Goal: Information Seeking & Learning: Learn about a topic

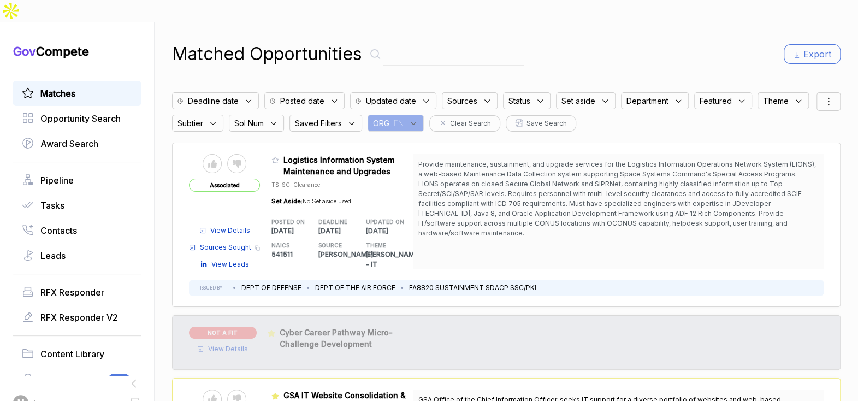
click at [418, 119] on icon at bounding box center [414, 124] width 10 height 10
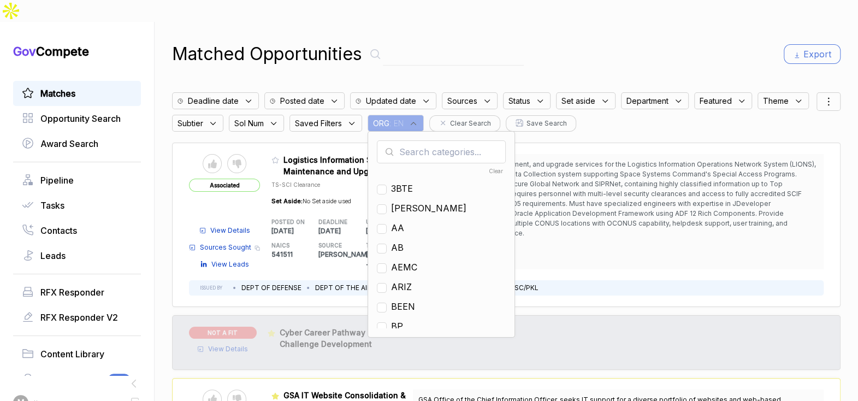
click at [477, 140] on input "text" at bounding box center [441, 151] width 129 height 23
drag, startPoint x: 452, startPoint y: 205, endPoint x: 459, endPoint y: 193, distance: 13.7
click at [404, 221] on span "GO" at bounding box center [397, 227] width 13 height 13
checkbox input "true"
drag, startPoint x: 492, startPoint y: 51, endPoint x: 510, endPoint y: 46, distance: 19.1
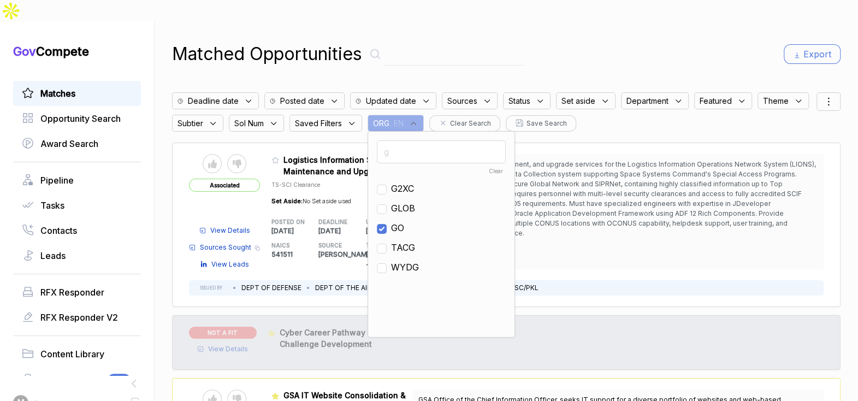
click at [492, 50] on div "Matched Opportunities Export Deadline date Posted date Updated date Sources Sta…" at bounding box center [506, 222] width 669 height 401
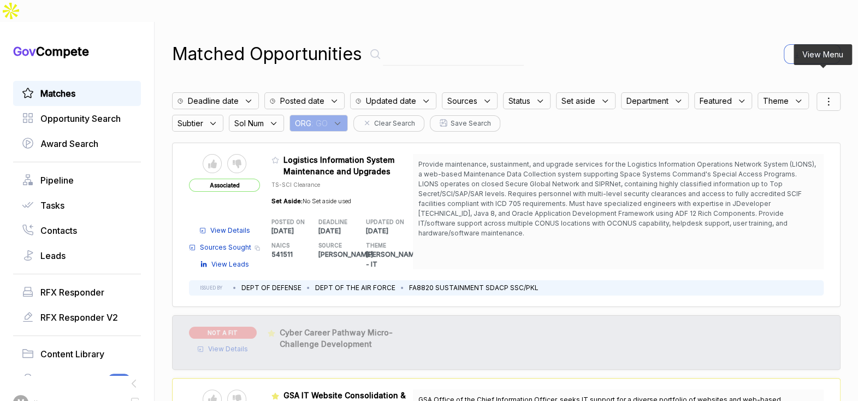
click at [822, 95] on icon at bounding box center [828, 101] width 13 height 13
click at [793, 140] on span "Sorting" at bounding box center [792, 145] width 26 height 11
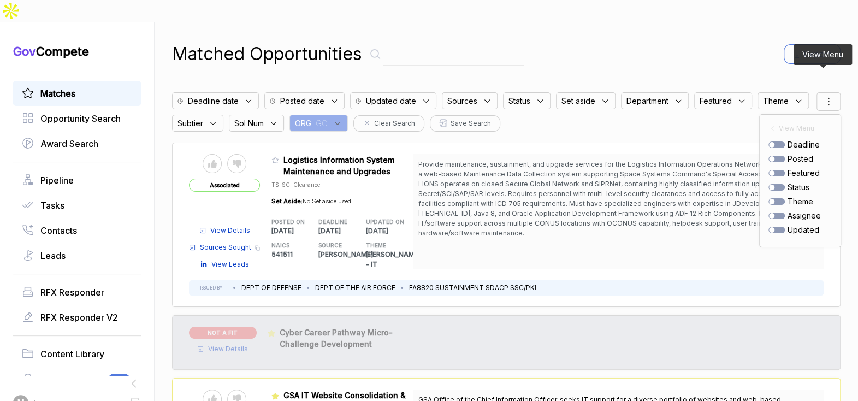
click at [773, 156] on div at bounding box center [776, 159] width 16 height 7
checkbox input "true"
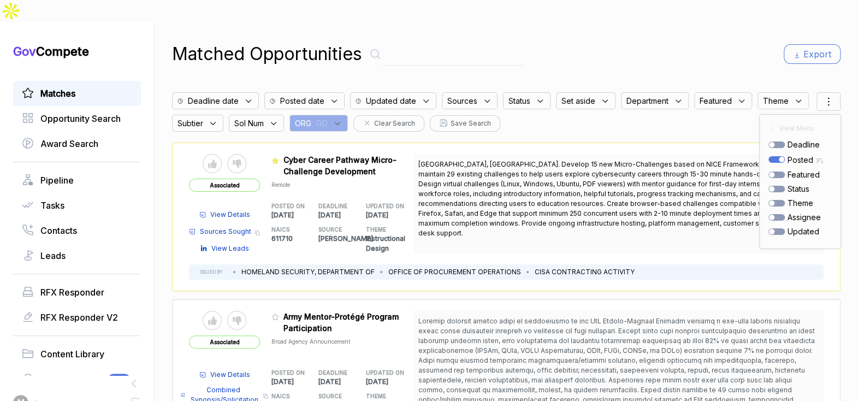
drag, startPoint x: 382, startPoint y: 94, endPoint x: 397, endPoint y: 107, distance: 19.4
click at [328, 117] on span ": GO" at bounding box center [319, 122] width 16 height 11
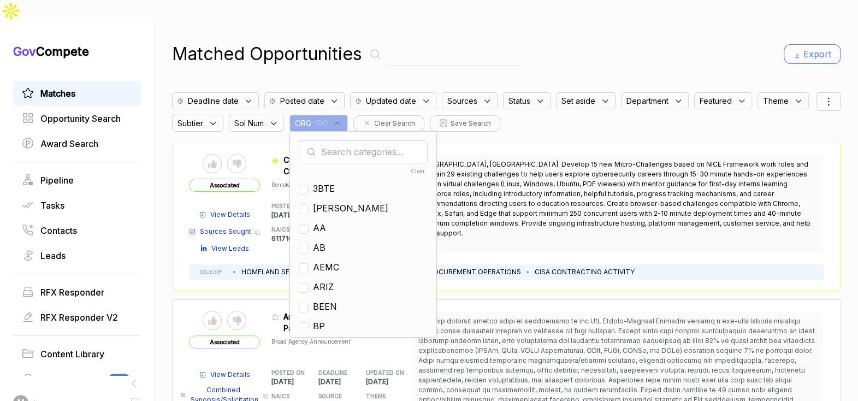
click at [406, 140] on input "text" at bounding box center [363, 151] width 129 height 23
type input "ja"
drag, startPoint x: 380, startPoint y: 164, endPoint x: 418, endPoint y: 140, distance: 45.2
click at [380, 182] on span "[PERSON_NAME]" at bounding box center [350, 188] width 75 height 13
checkbox input "true"
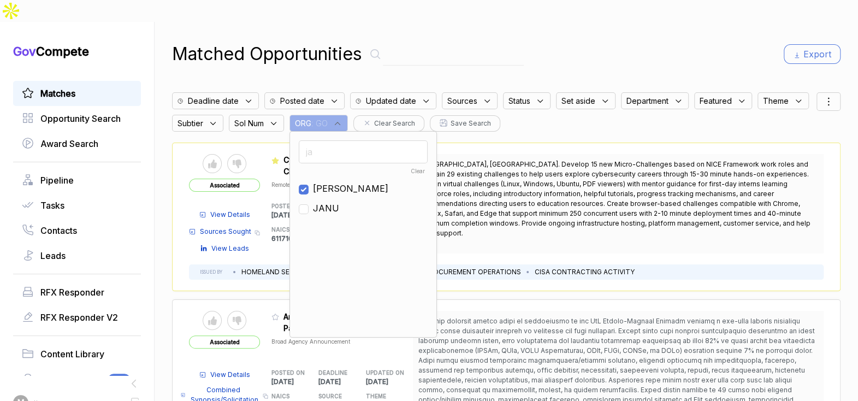
drag, startPoint x: 600, startPoint y: 44, endPoint x: 817, endPoint y: 64, distance: 217.8
click at [610, 43] on div "Matched Opportunities Export" at bounding box center [506, 54] width 669 height 26
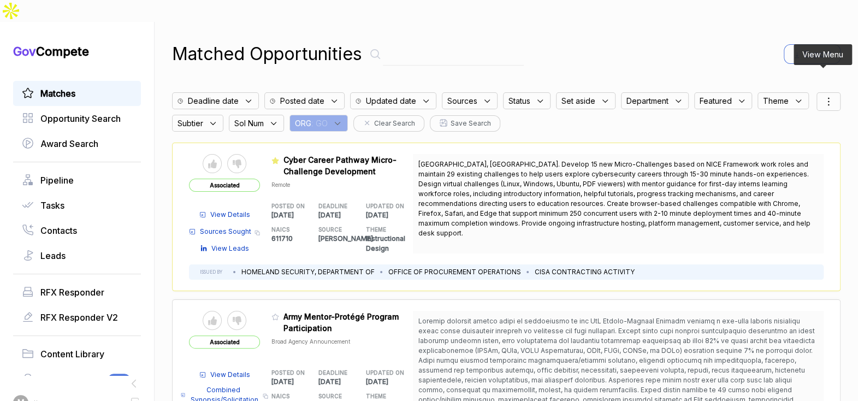
click at [817, 92] on div at bounding box center [829, 101] width 24 height 19
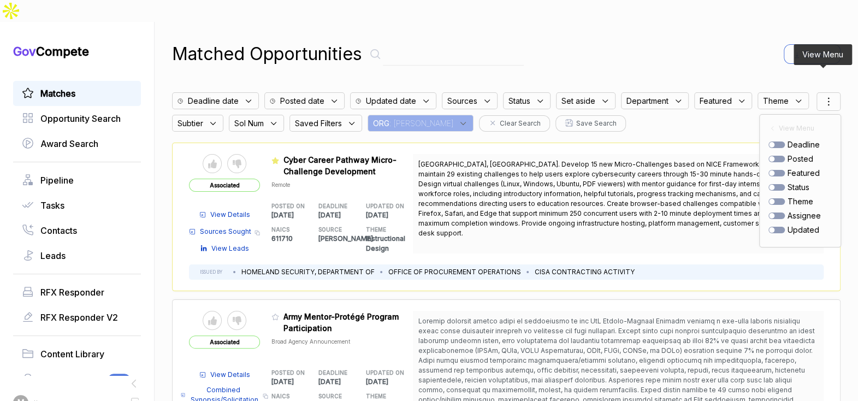
click at [770, 141] on div "deadline posted featured status theme assignee updated" at bounding box center [799, 187] width 63 height 97
click at [770, 156] on div at bounding box center [776, 159] width 16 height 7
checkbox input "true"
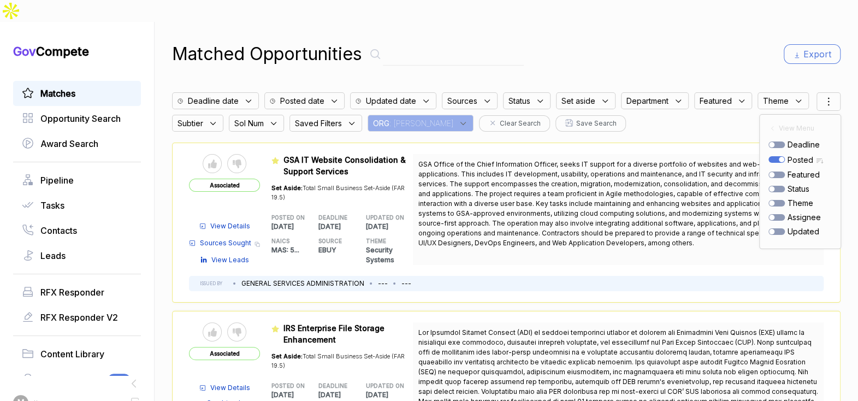
click at [706, 49] on div "Matched Opportunities Export Deadline date Posted date Updated date Sources Sta…" at bounding box center [506, 222] width 669 height 401
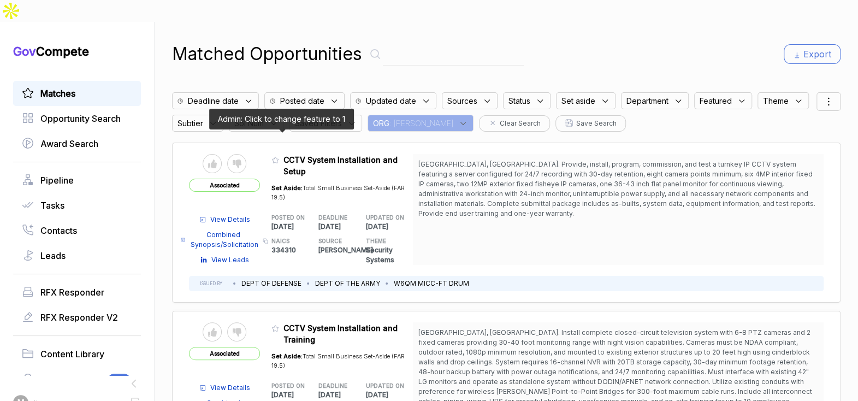
click at [279, 156] on icon at bounding box center [275, 160] width 8 height 8
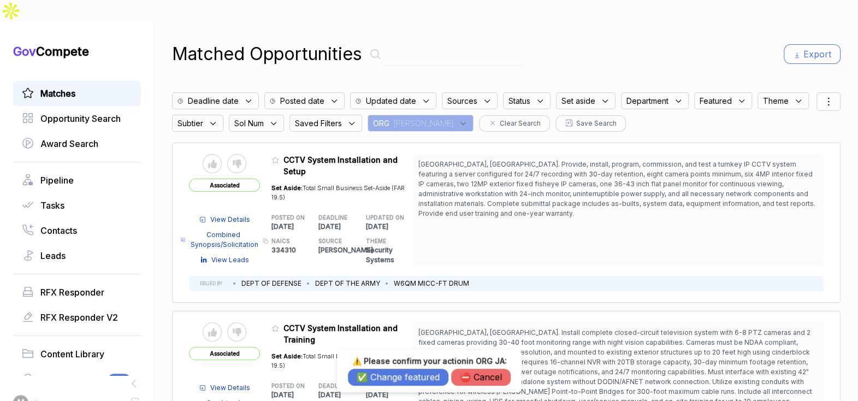
click at [398, 371] on button "✅ Change featured" at bounding box center [398, 377] width 100 height 17
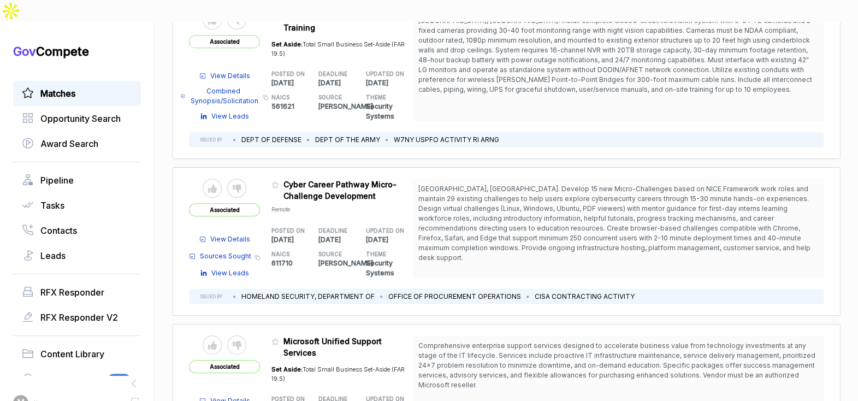
scroll to position [345, 0]
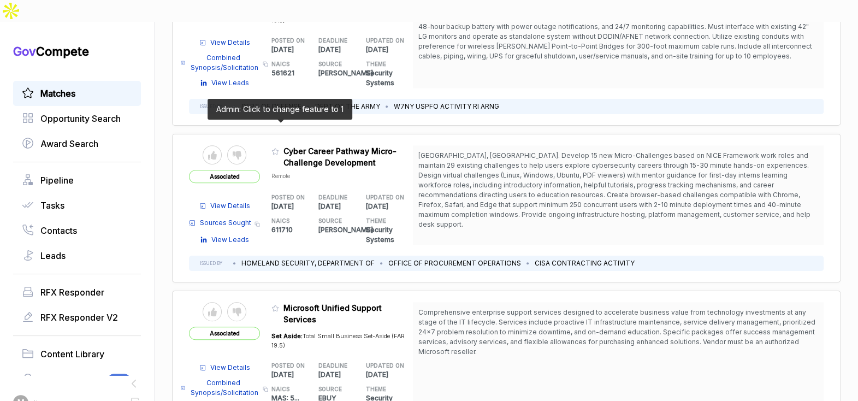
click at [279, 147] on icon at bounding box center [275, 151] width 8 height 8
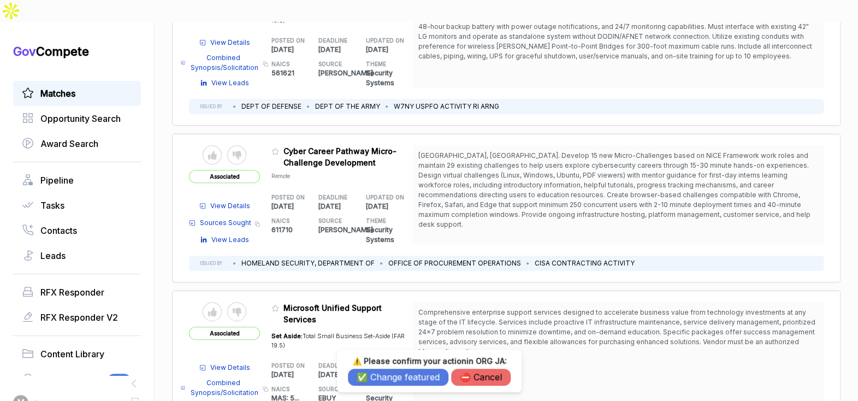
click at [395, 372] on button "✅ Change featured" at bounding box center [398, 377] width 100 height 17
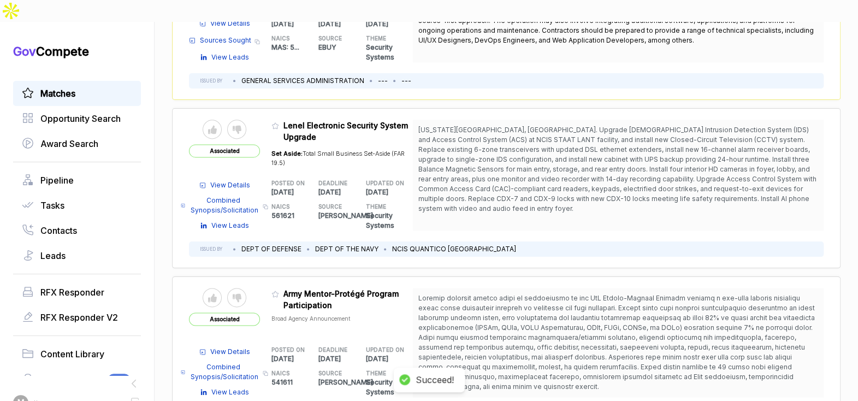
scroll to position [871, 0]
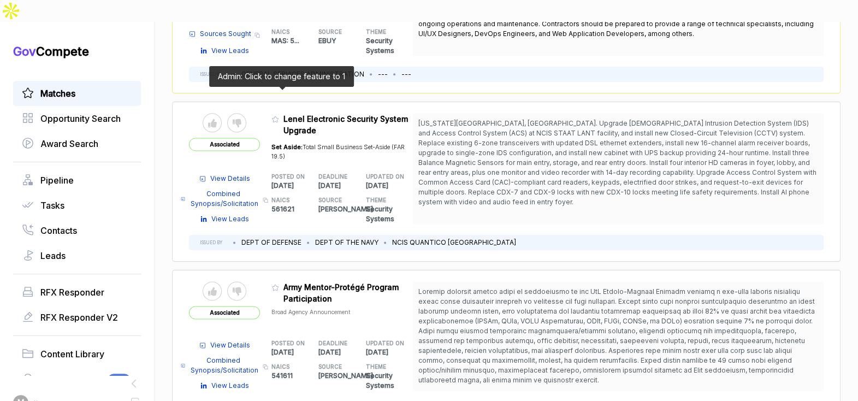
click at [279, 115] on icon at bounding box center [275, 119] width 8 height 8
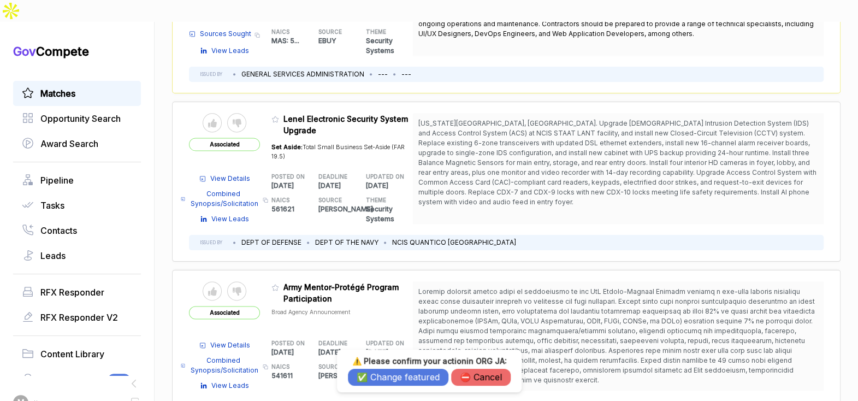
click at [389, 386] on div "⚠️ Please confirm your action in ORG JA : ✅ Change featured ⛔️ Cancel" at bounding box center [429, 371] width 185 height 43
drag, startPoint x: 389, startPoint y: 373, endPoint x: 376, endPoint y: 359, distance: 18.6
click at [388, 372] on button "✅ Change featured" at bounding box center [398, 377] width 100 height 17
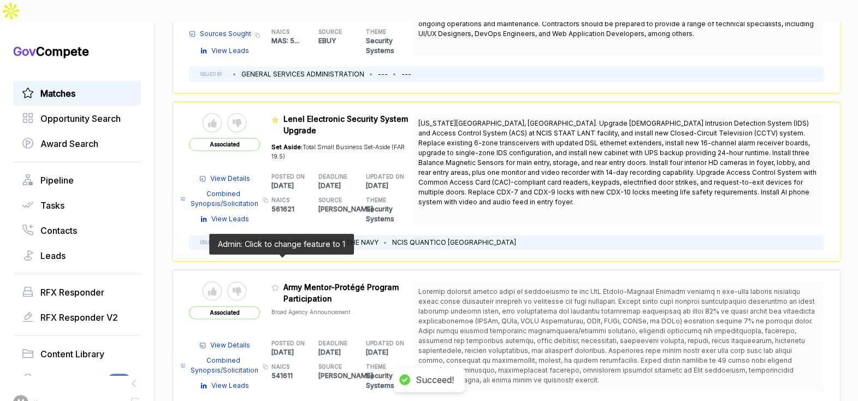
click at [276, 283] on icon at bounding box center [275, 287] width 8 height 8
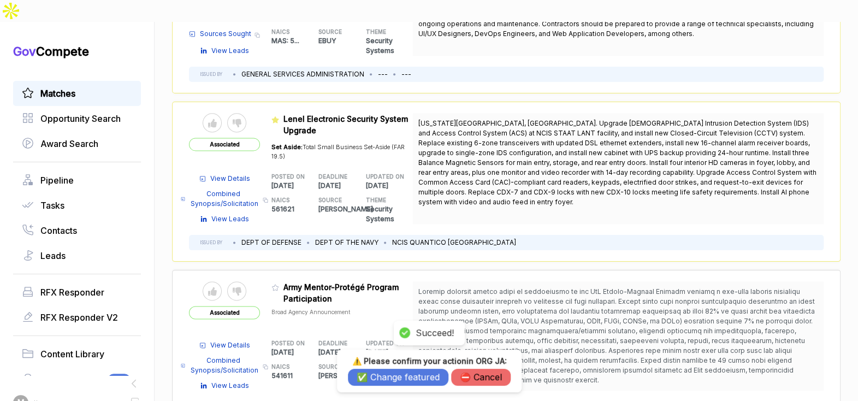
drag, startPoint x: 378, startPoint y: 375, endPoint x: 389, endPoint y: 318, distance: 58.4
click at [378, 375] on button "✅ Change featured" at bounding box center [398, 377] width 100 height 17
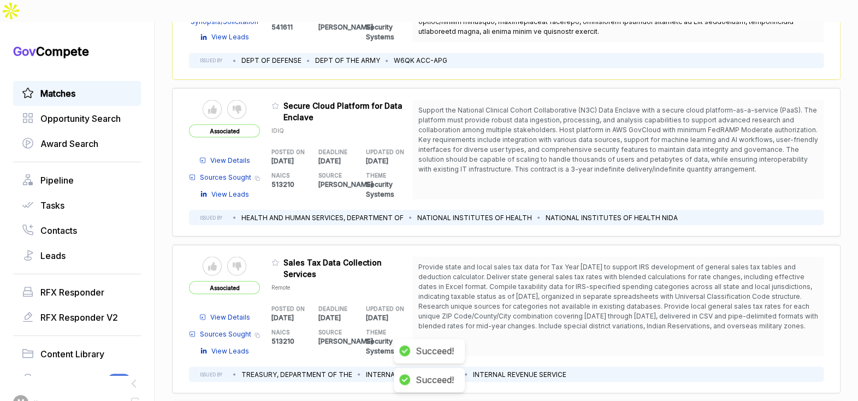
scroll to position [1220, 0]
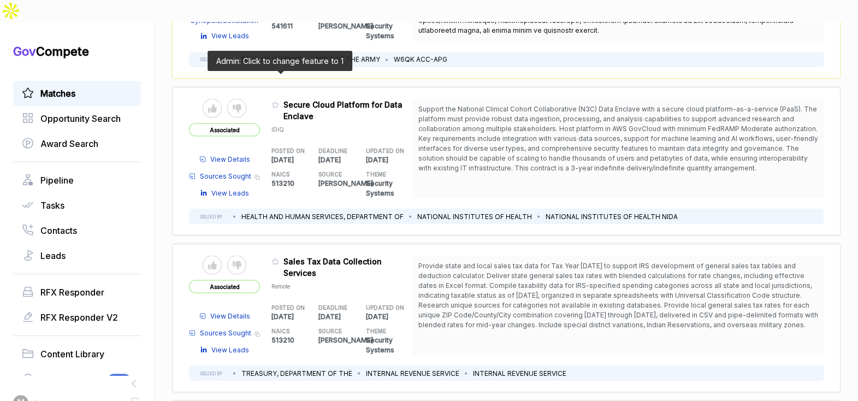
click at [275, 100] on icon at bounding box center [275, 104] width 8 height 8
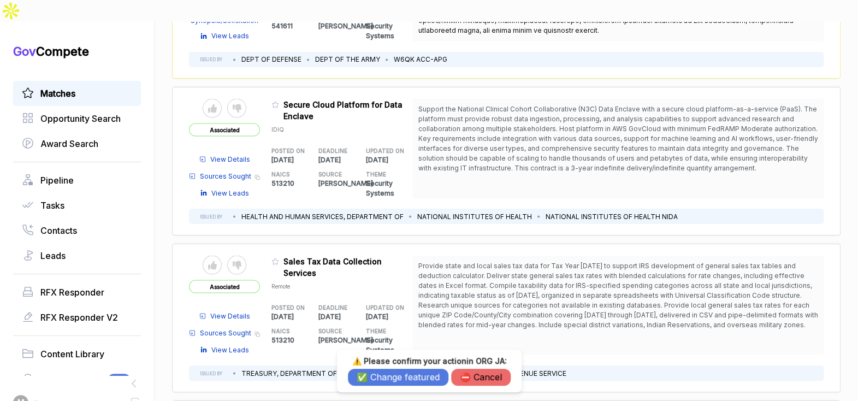
click at [387, 381] on button "✅ Change featured" at bounding box center [398, 377] width 100 height 17
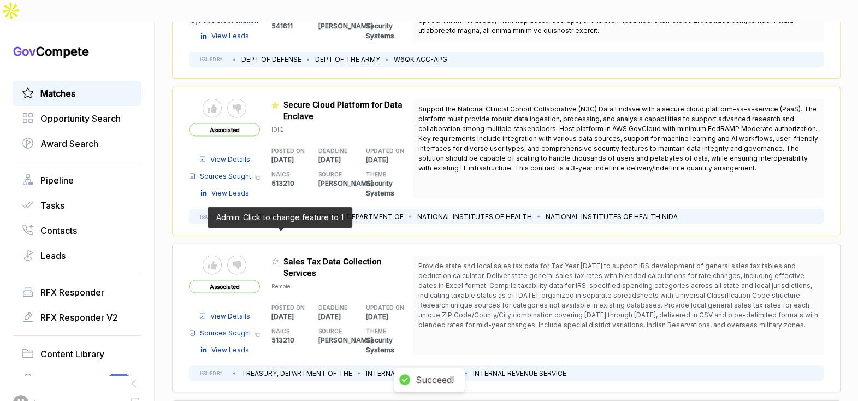
click at [279, 258] on icon at bounding box center [275, 261] width 7 height 6
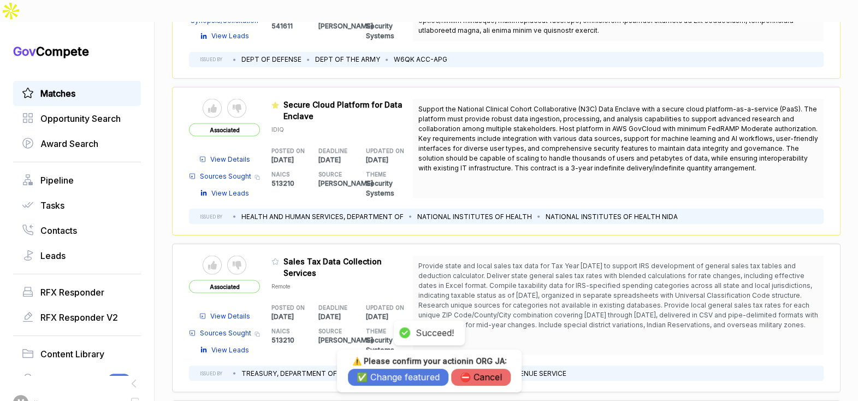
click at [406, 382] on button "✅ Change featured" at bounding box center [398, 377] width 100 height 17
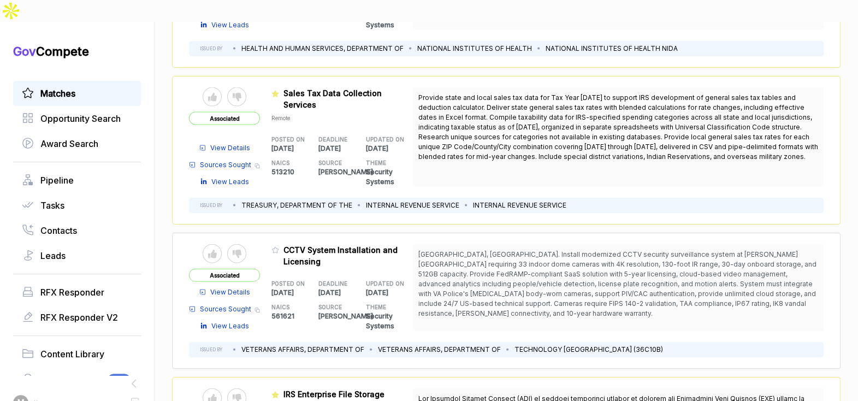
scroll to position [1423, 0]
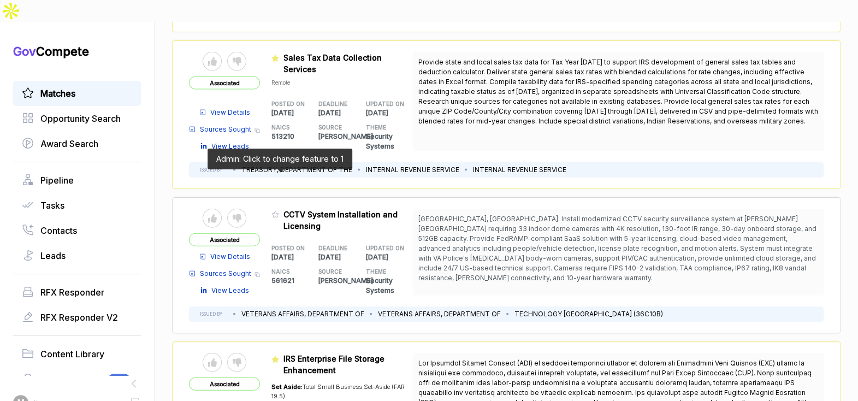
click at [279, 211] on icon at bounding box center [275, 215] width 8 height 8
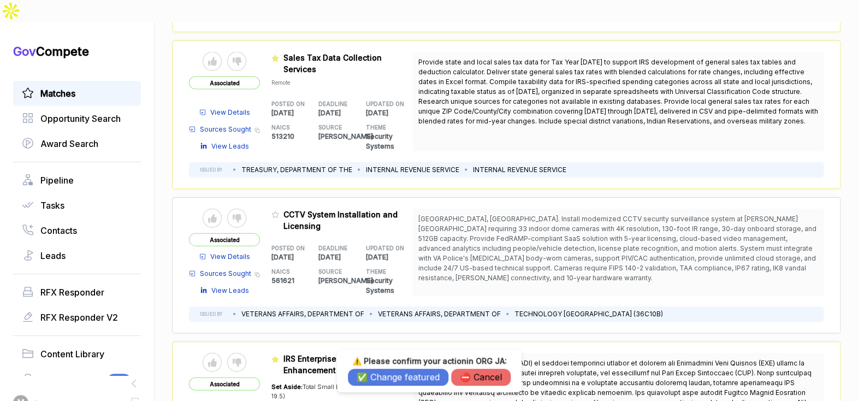
click at [392, 373] on button "✅ Change featured" at bounding box center [398, 377] width 100 height 17
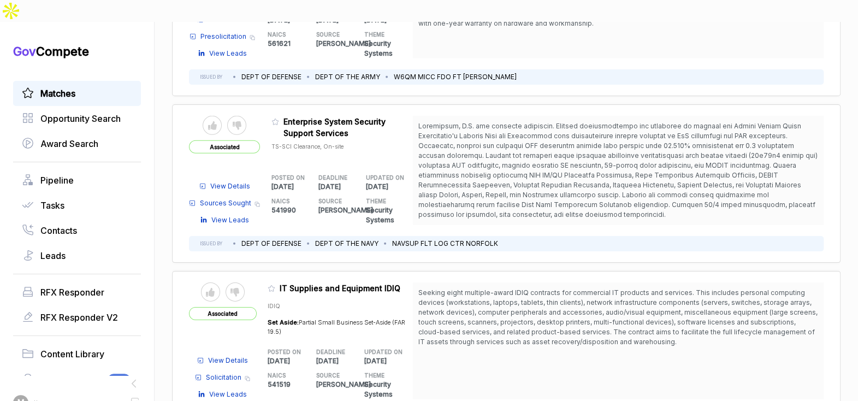
scroll to position [2095, 0]
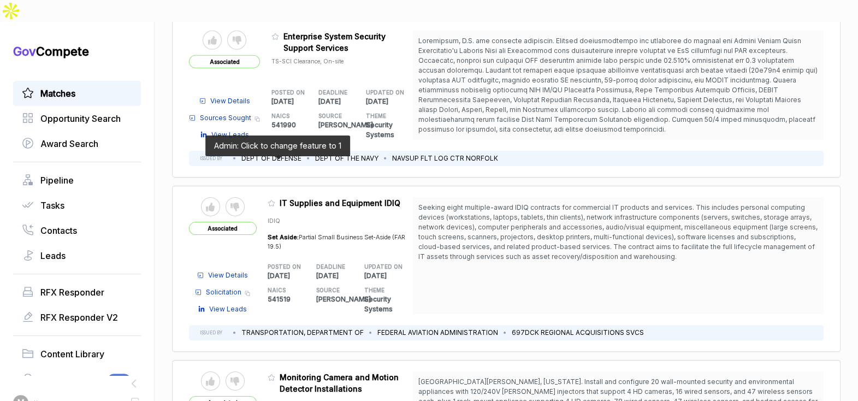
click at [275, 199] on icon at bounding box center [272, 203] width 8 height 8
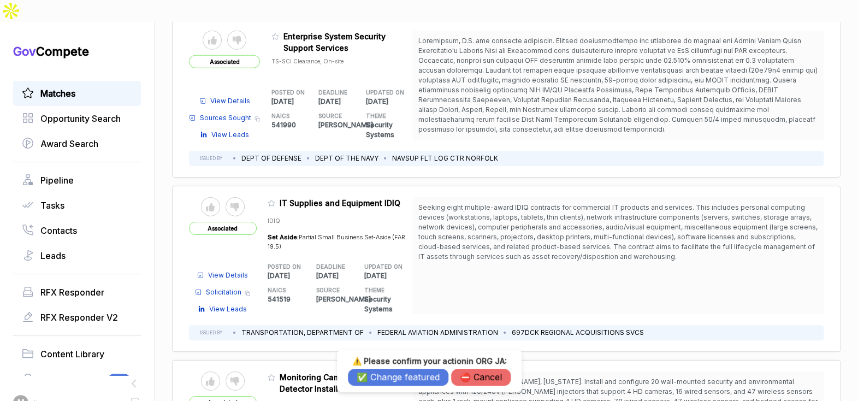
click at [400, 370] on button "✅ Change featured" at bounding box center [398, 377] width 100 height 17
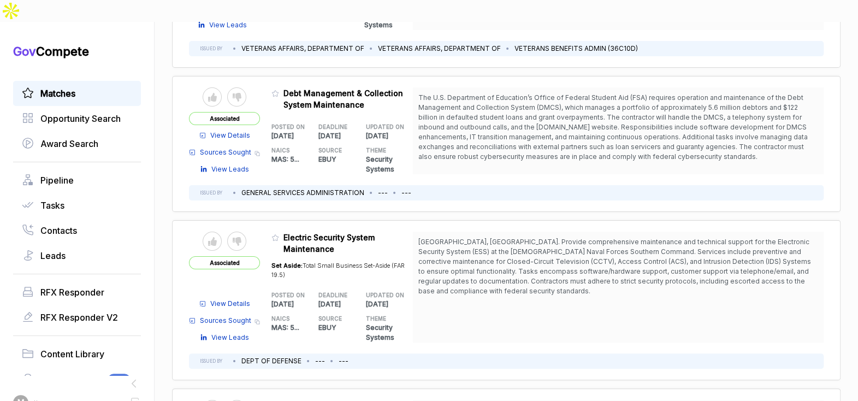
scroll to position [2544, 0]
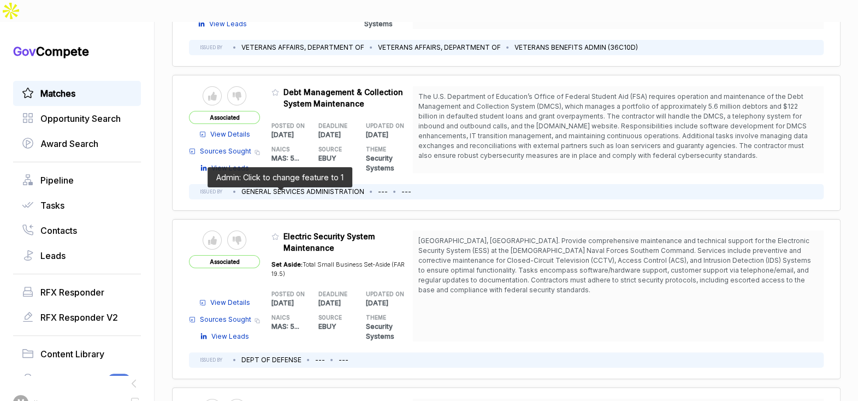
click at [279, 233] on icon at bounding box center [275, 237] width 8 height 8
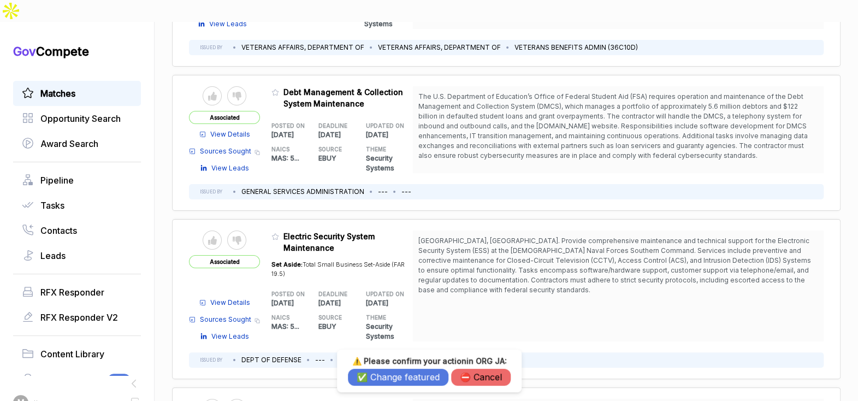
click at [388, 375] on button "✅ Change featured" at bounding box center [398, 377] width 100 height 17
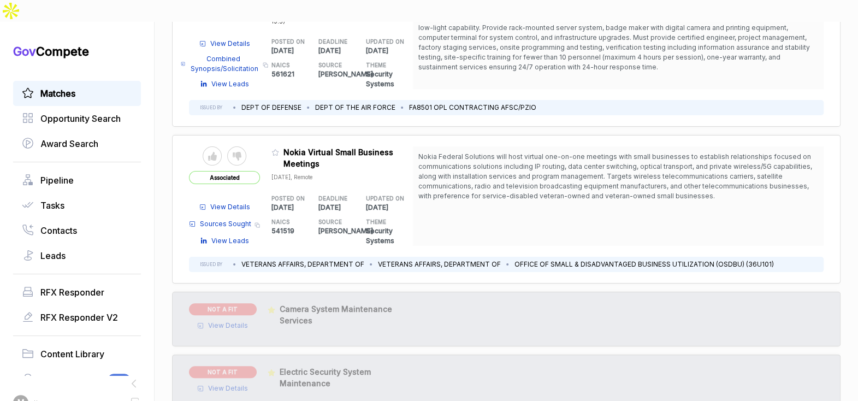
scroll to position [2965, 0]
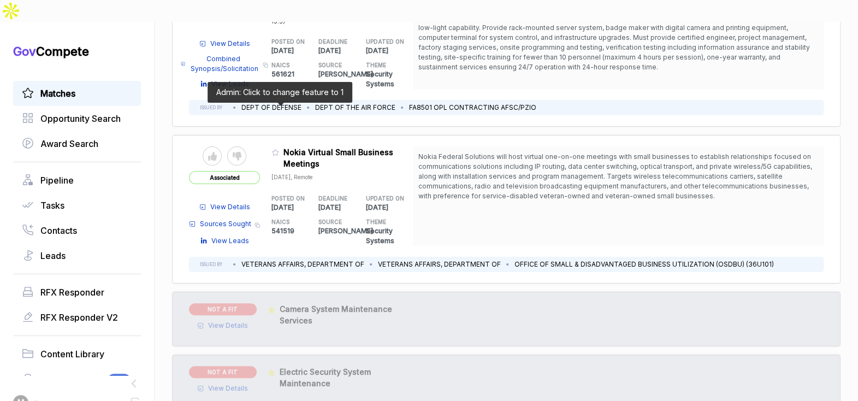
click at [277, 149] on icon at bounding box center [275, 153] width 8 height 8
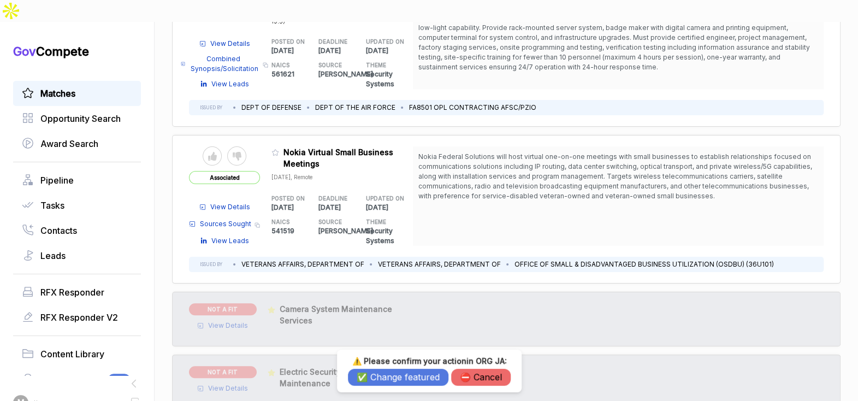
click at [393, 379] on button "✅ Change featured" at bounding box center [398, 377] width 100 height 17
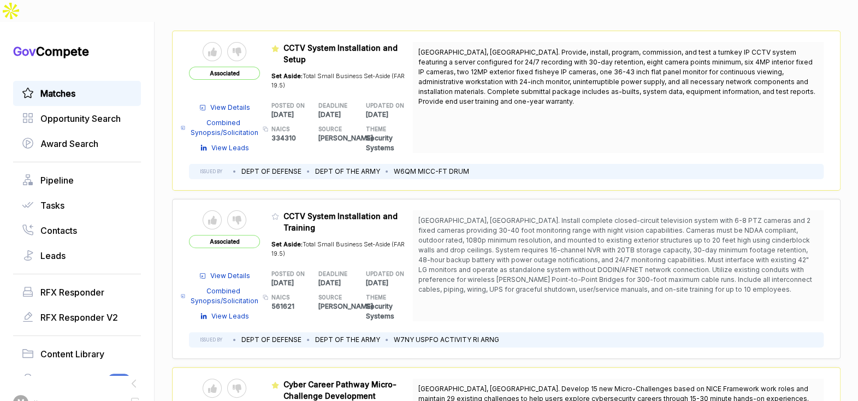
scroll to position [0, 0]
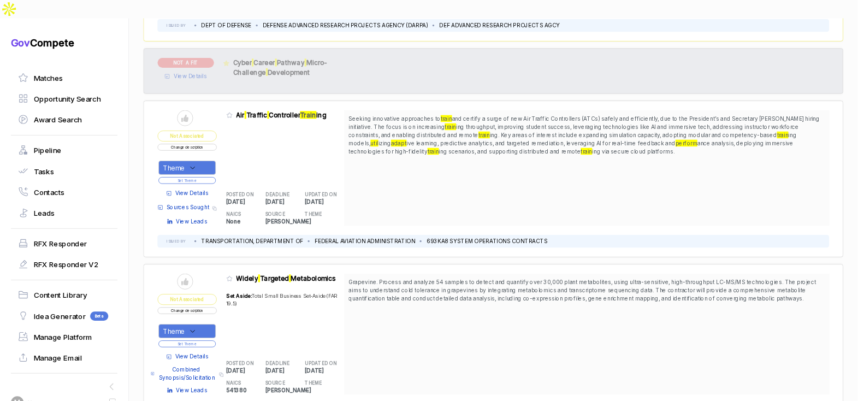
scroll to position [713, 0]
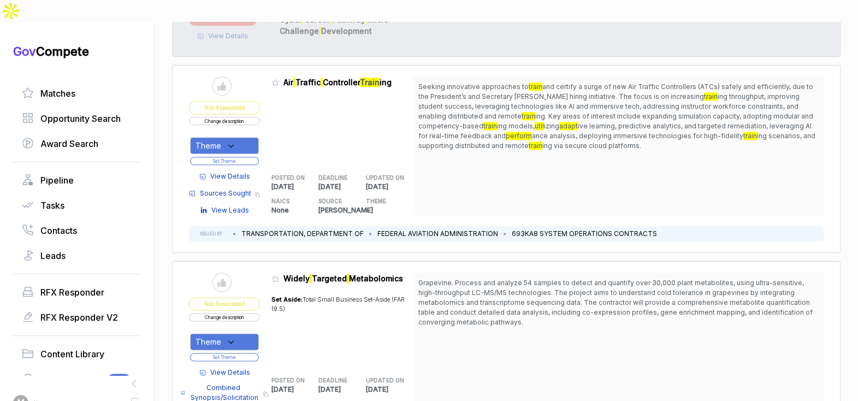
drag, startPoint x: 611, startPoint y: 64, endPoint x: 595, endPoint y: 54, distance: 18.9
click at [611, 82] on span "and certify a surge of new Air Traffic Controllers (ATCs) safely and efficientl…" at bounding box center [615, 91] width 395 height 18
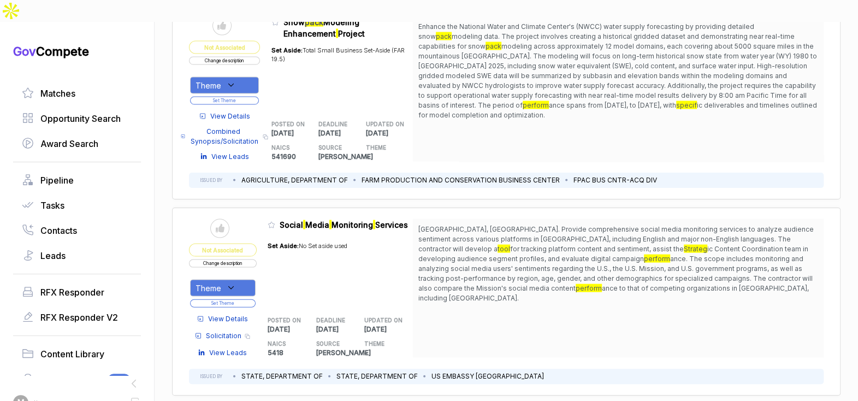
scroll to position [1379, 0]
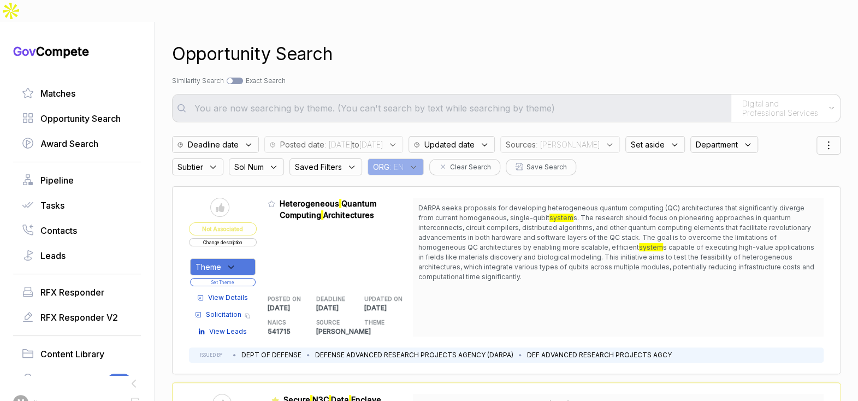
click at [783, 94] on div "Digital and Professional Services" at bounding box center [785, 107] width 109 height 27
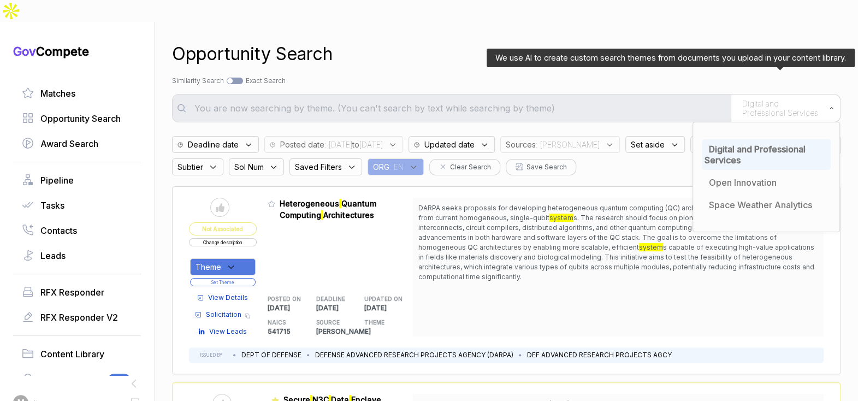
drag, startPoint x: 752, startPoint y: 187, endPoint x: 751, endPoint y: 113, distance: 74.3
click at [752, 199] on span "Space Weather Analytics" at bounding box center [760, 204] width 103 height 11
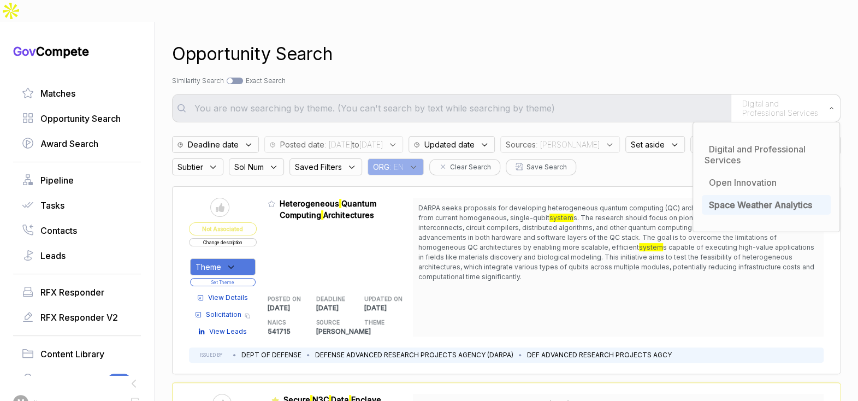
click at [734, 41] on div "Opportunity Search" at bounding box center [506, 54] width 669 height 26
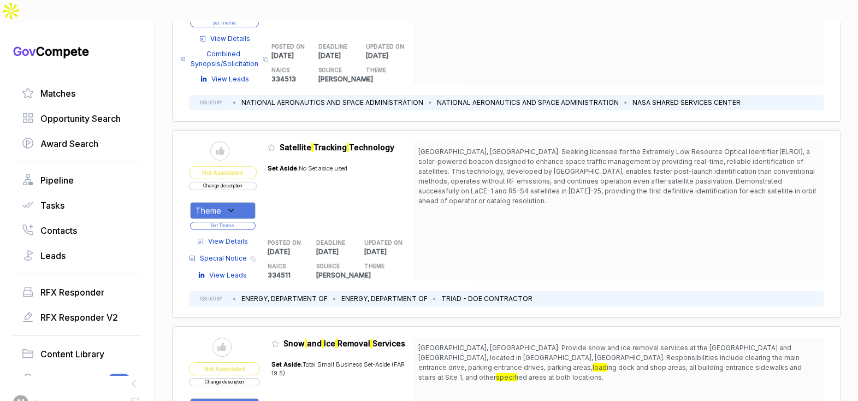
scroll to position [2331, 0]
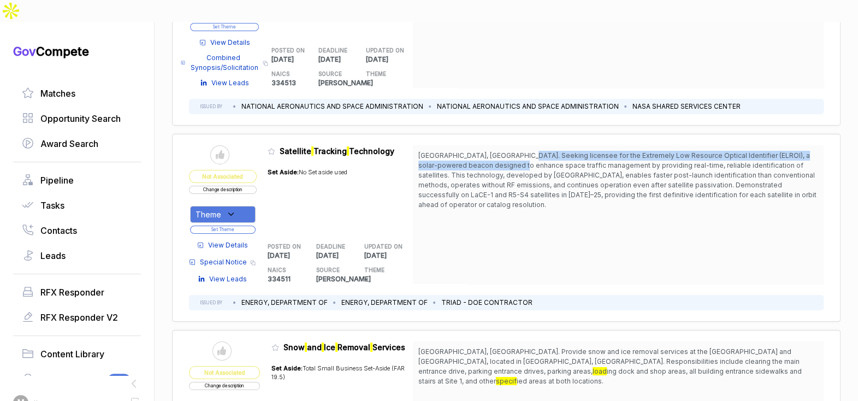
click at [525, 151] on span "Los Alamos, NM. Seeking licensee for the Extremely Low Resource Optical Identif…" at bounding box center [617, 179] width 398 height 57
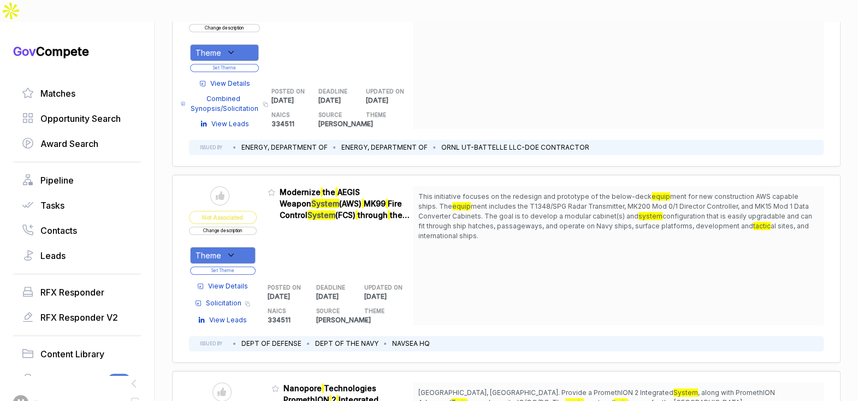
scroll to position [4844, 0]
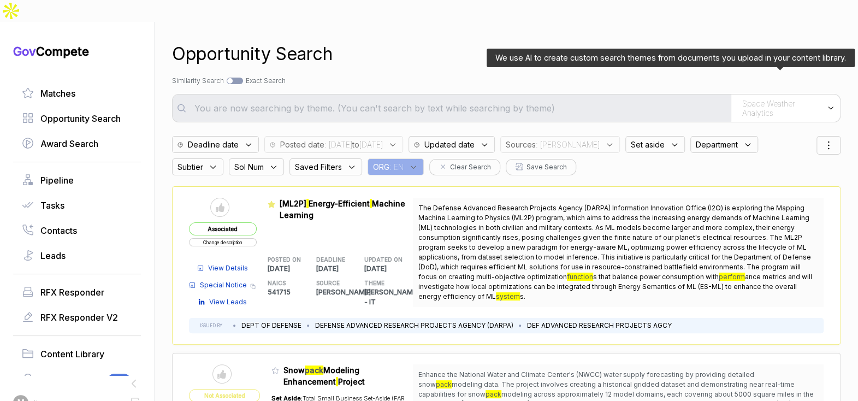
click at [735, 94] on div "Space Weather Analytics" at bounding box center [785, 107] width 109 height 27
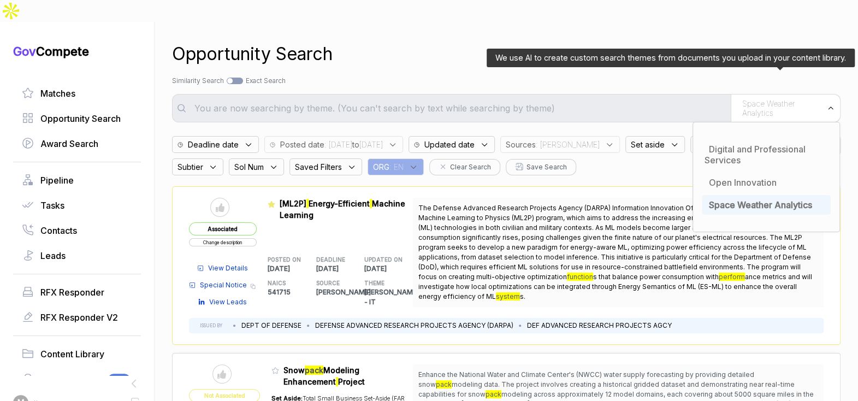
click at [741, 199] on span "Space Weather Analytics" at bounding box center [760, 204] width 103 height 11
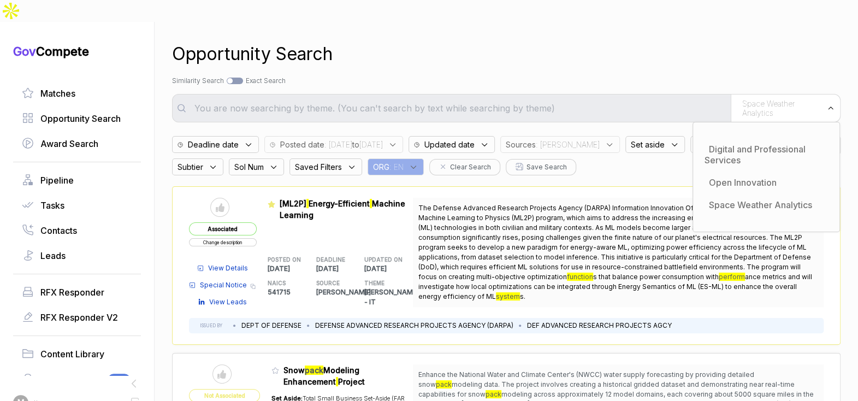
drag, startPoint x: 649, startPoint y: 55, endPoint x: 643, endPoint y: 63, distance: 10.3
click at [649, 76] on div "Search by Topic Relevance Similarity Search Search by Exact Keyword Match Exact…" at bounding box center [506, 81] width 669 height 10
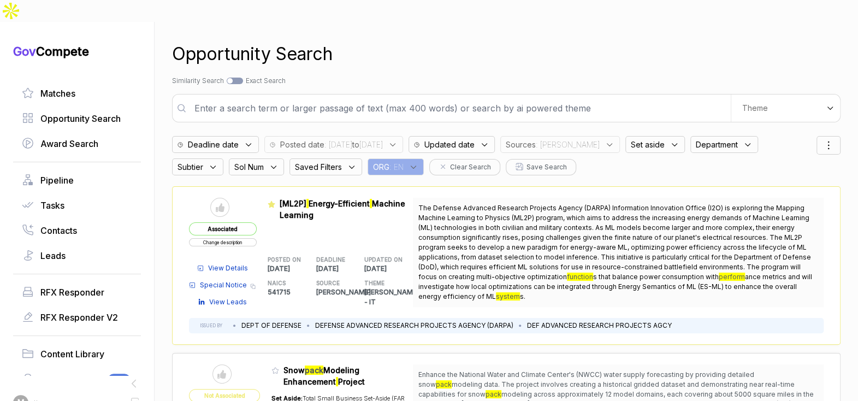
drag, startPoint x: 631, startPoint y: 80, endPoint x: 624, endPoint y: 73, distance: 9.3
click at [630, 97] on input "text" at bounding box center [459, 108] width 543 height 22
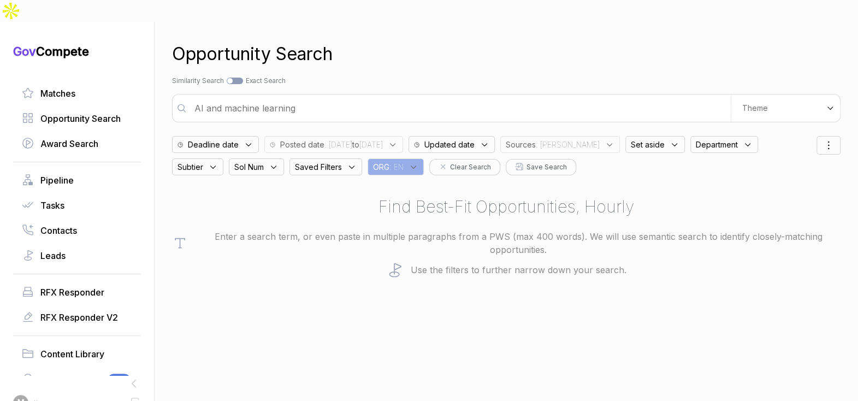
type input "AI and machine learning"
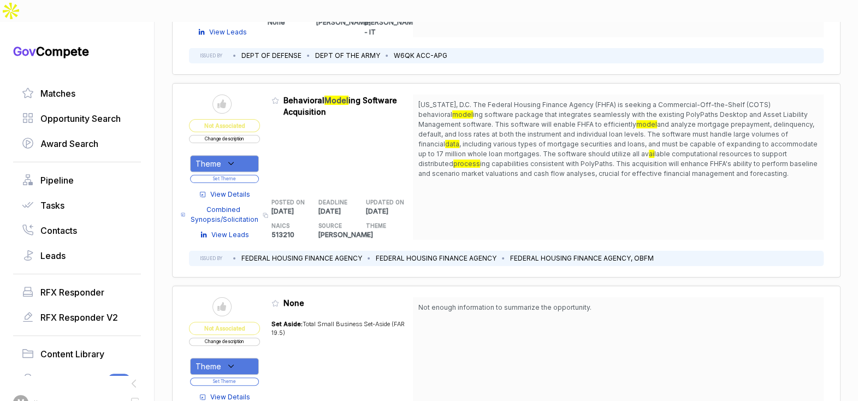
scroll to position [3189, 0]
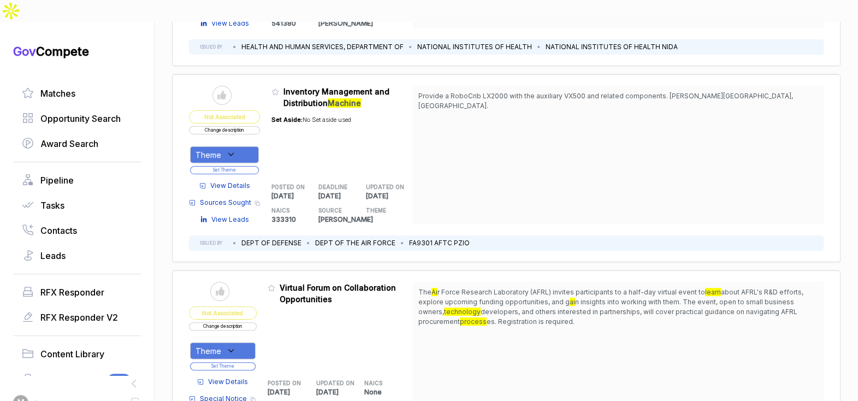
scroll to position [6868, 0]
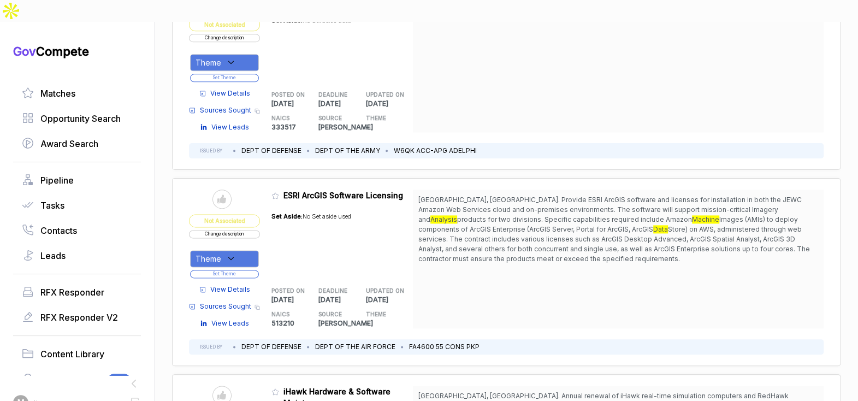
scroll to position [8581, 0]
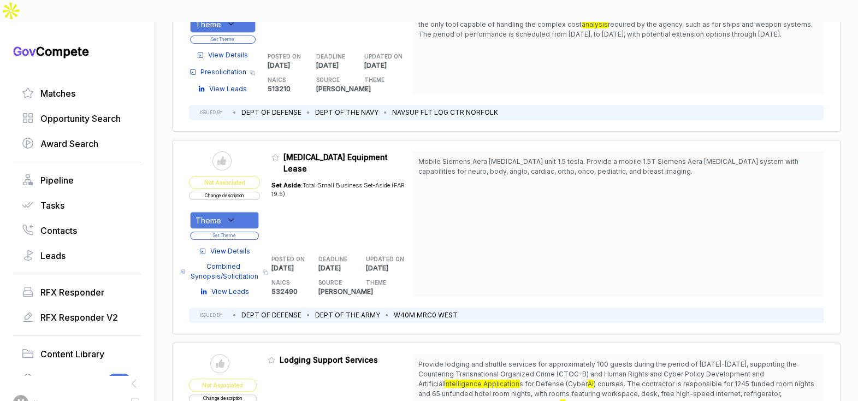
scroll to position [9341, 0]
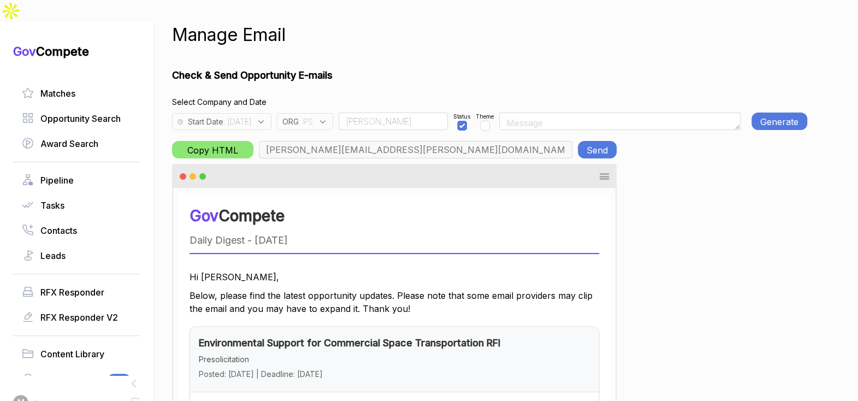
click at [313, 116] on span ": PS" at bounding box center [306, 121] width 14 height 11
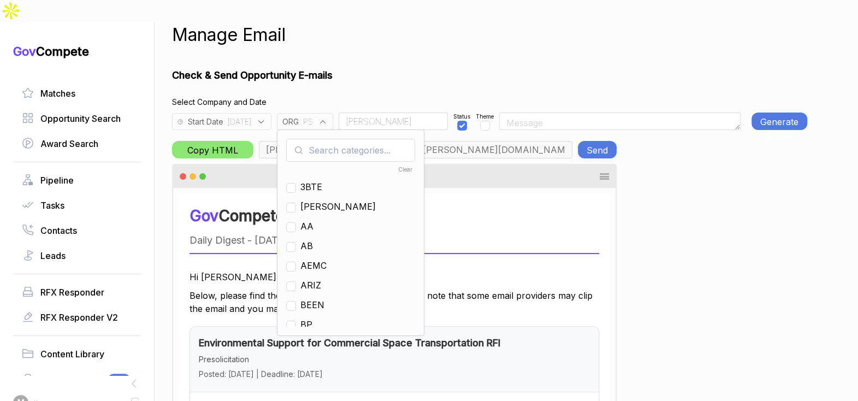
click at [342, 139] on input "text" at bounding box center [350, 150] width 129 height 23
checkbox input "true"
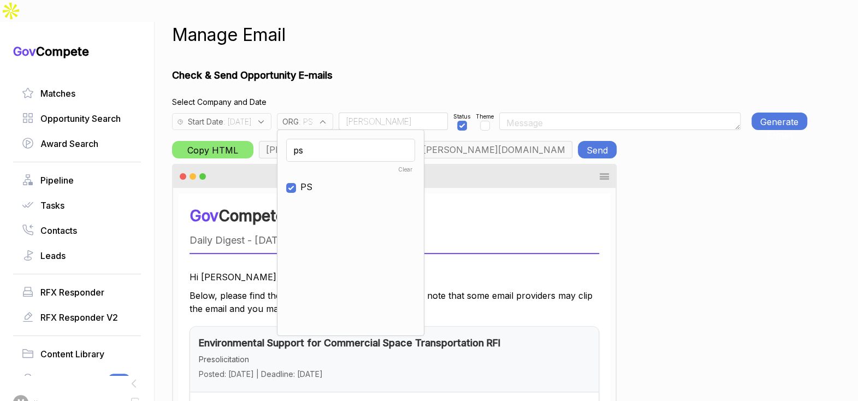
checkbox input "true"
type input "ps"
drag, startPoint x: 329, startPoint y: 168, endPoint x: 330, endPoint y: 159, distance: 8.2
click at [312, 180] on span "PS" at bounding box center [306, 186] width 12 height 13
checkbox input "false"
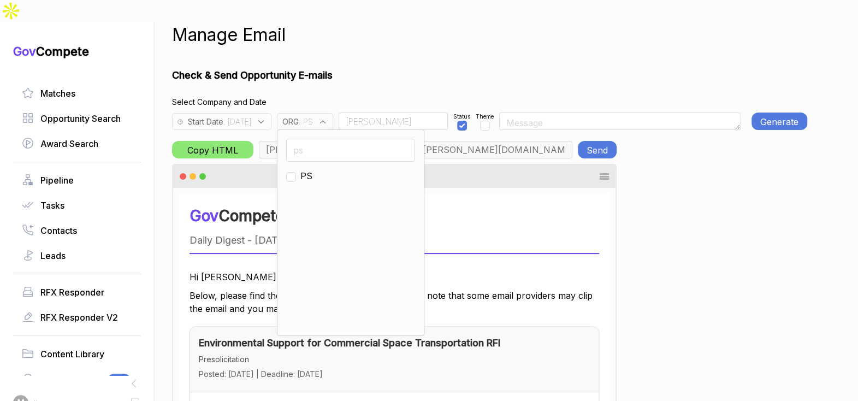
click at [332, 139] on input "ps" at bounding box center [350, 150] width 129 height 23
click at [331, 139] on input "ps" at bounding box center [350, 150] width 129 height 23
type input "en"
click at [313, 189] on span "EN" at bounding box center [306, 195] width 13 height 13
checkbox input "true"
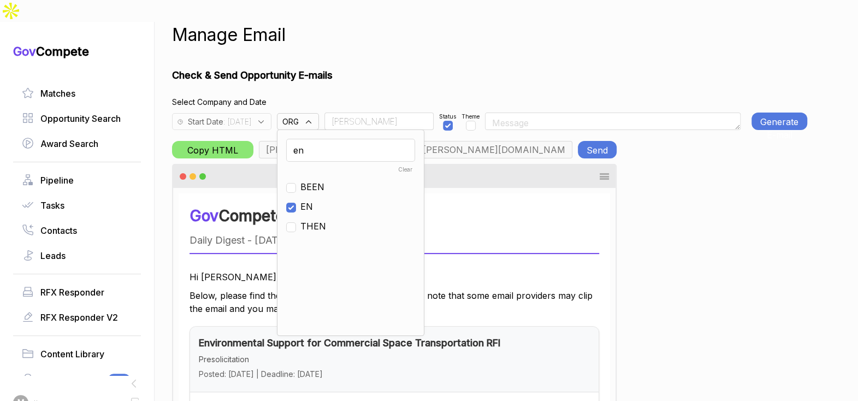
click at [374, 113] on input "Rudy" at bounding box center [378, 121] width 109 height 17
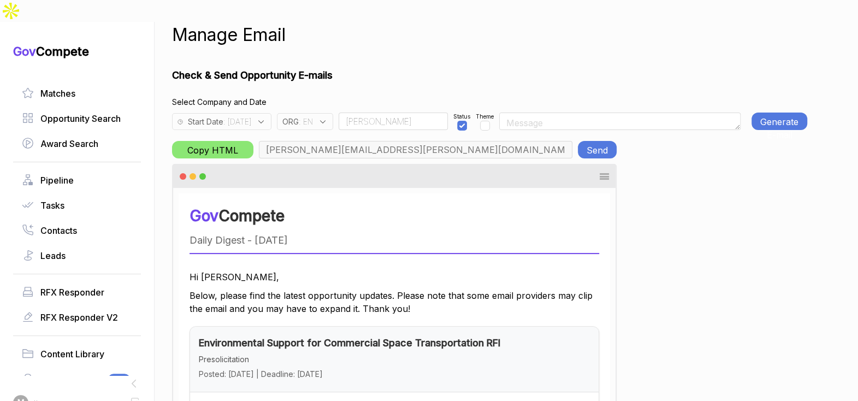
click at [374, 113] on input "Rudy" at bounding box center [393, 121] width 109 height 17
type input "max@macronometry.com, pwilson@ensembleconsultancy.com, nreyna@ensembleconsultan…"
type input "Team"
click at [251, 116] on span ": 2025-08-06" at bounding box center [237, 121] width 28 height 11
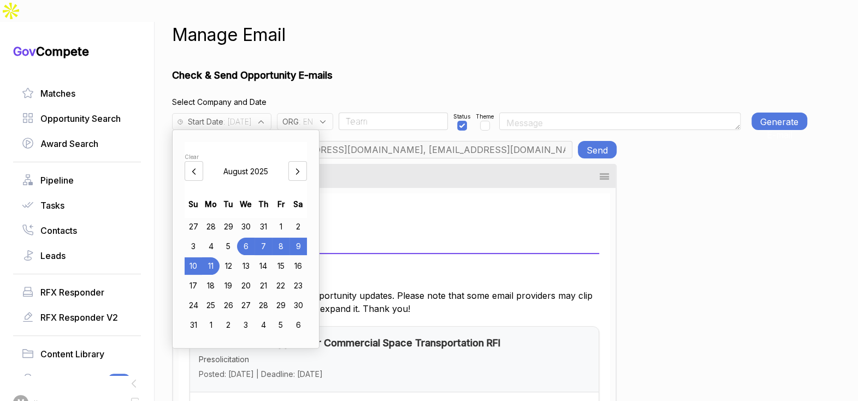
click at [289, 238] on div "8" at bounding box center [280, 246] width 17 height 17
click at [384, 68] on h1 "Check & Send Opportunity E-mails" at bounding box center [489, 75] width 635 height 15
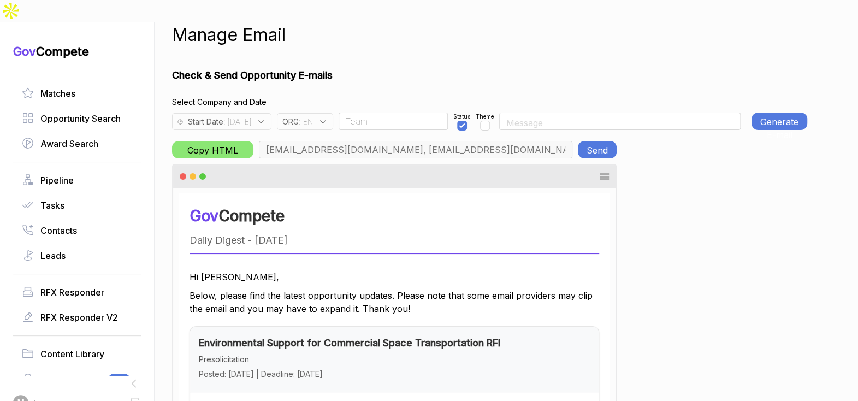
click at [759, 113] on button "Generate E-mail" at bounding box center [780, 121] width 56 height 17
click at [592, 141] on button "Send" at bounding box center [597, 149] width 39 height 17
click at [299, 116] on span "ORG" at bounding box center [290, 121] width 16 height 11
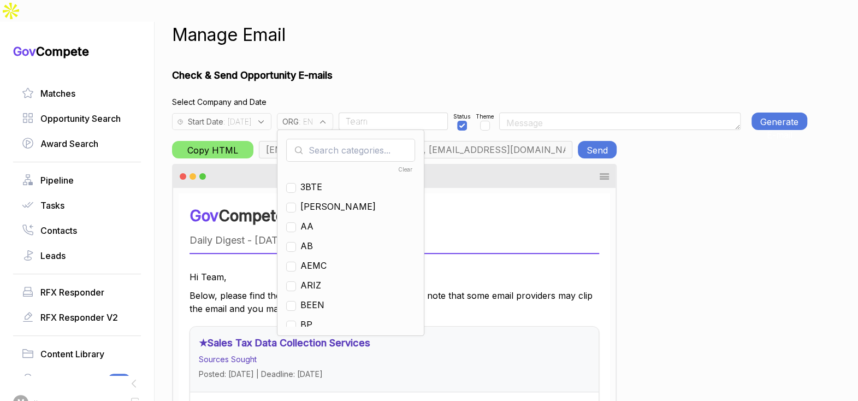
click at [340, 139] on input "text" at bounding box center [350, 150] width 129 height 23
click at [313, 239] on span "EN" at bounding box center [306, 245] width 13 height 13
checkbox input "false"
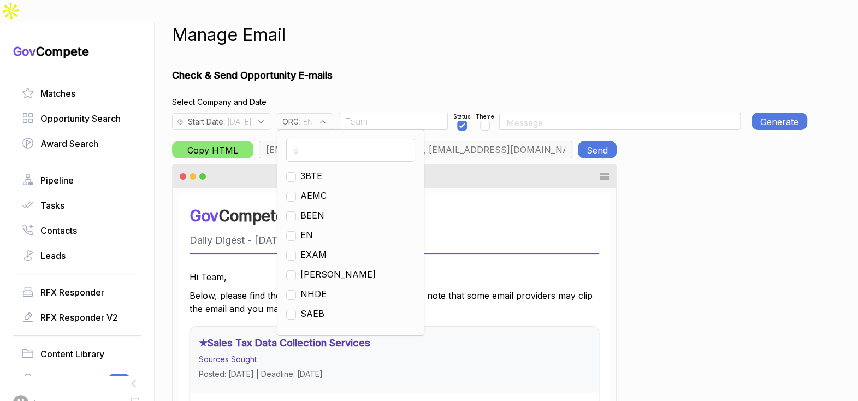
click at [359, 139] on input "e" at bounding box center [350, 150] width 129 height 23
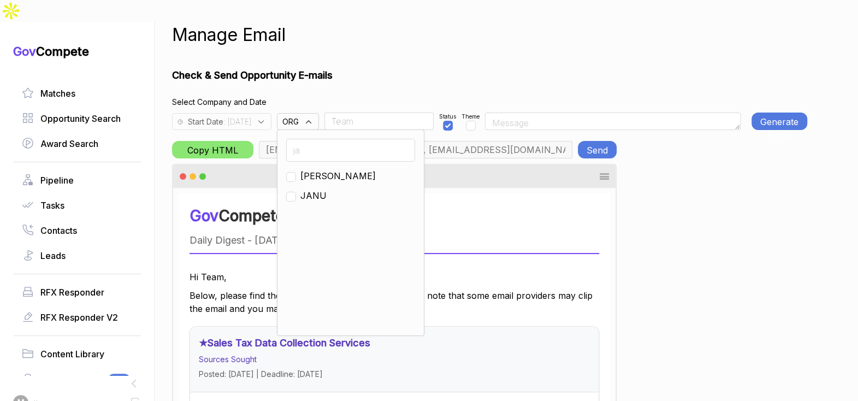
type input "ja"
click at [327, 169] on span "JA" at bounding box center [337, 175] width 75 height 13
checkbox input "true"
click at [251, 116] on span ": 2025-08-08" at bounding box center [237, 121] width 28 height 11
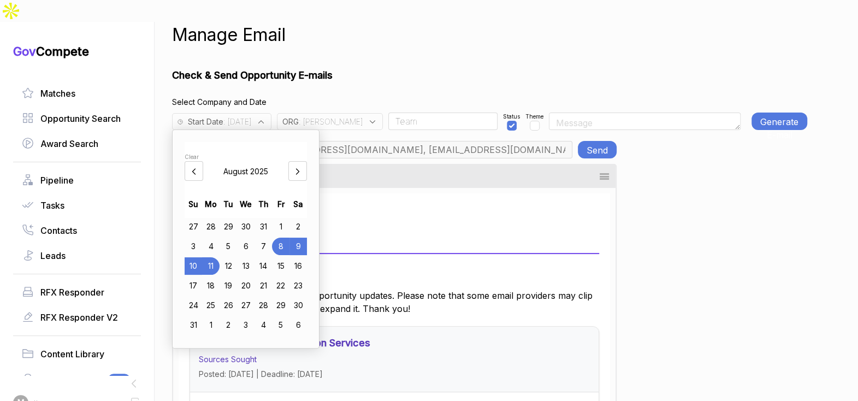
type input "m.pulk@janus-ag.com, a.jones@janus-ag.com, t.davis@janus-ag.com, j.milstead@jan…"
drag, startPoint x: 247, startPoint y: 224, endPoint x: 271, endPoint y: 181, distance: 48.6
click at [248, 238] on div "6" at bounding box center [245, 246] width 17 height 17
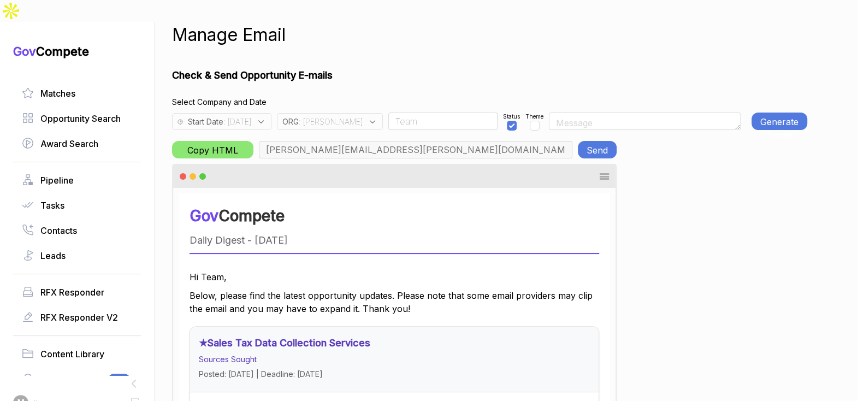
click at [763, 113] on button "Generate E-mail" at bounding box center [780, 121] width 56 height 17
click at [602, 141] on button "Send" at bounding box center [597, 149] width 39 height 17
click at [766, 113] on button "Generate E-mail" at bounding box center [780, 121] width 56 height 17
click at [590, 141] on button "Send" at bounding box center [597, 149] width 39 height 17
click at [326, 116] on span ": JA" at bounding box center [331, 121] width 64 height 11
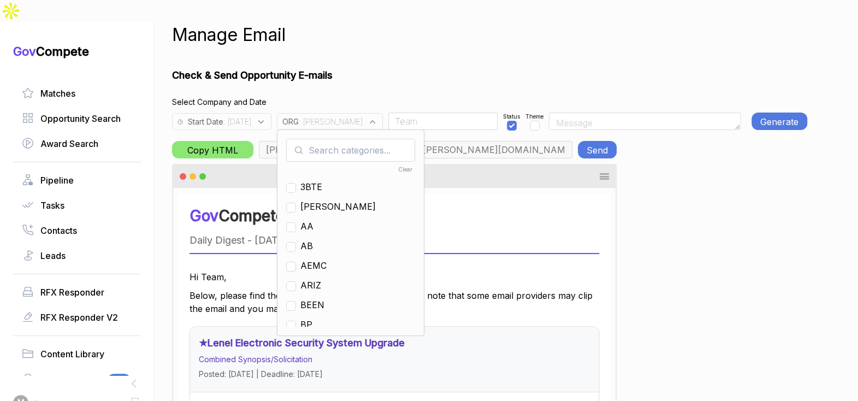
click at [342, 139] on input "text" at bounding box center [350, 150] width 129 height 23
checkbox input "true"
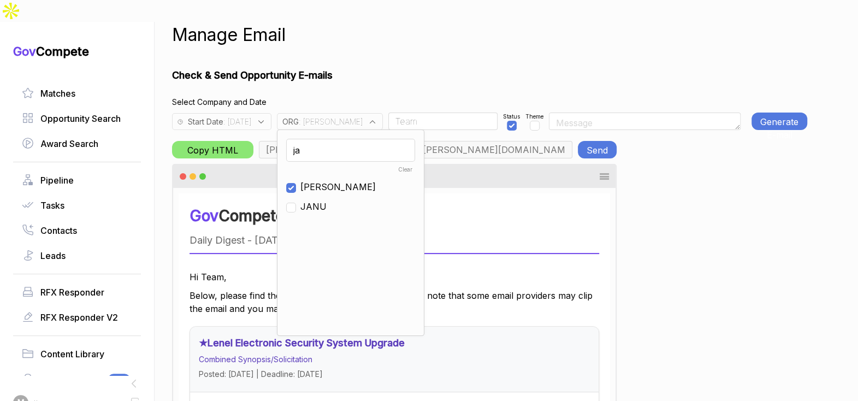
type input "ja"
click at [334, 180] on span "[PERSON_NAME]" at bounding box center [337, 186] width 75 height 13
checkbox input "false"
click at [341, 139] on input "ja" at bounding box center [350, 150] width 129 height 23
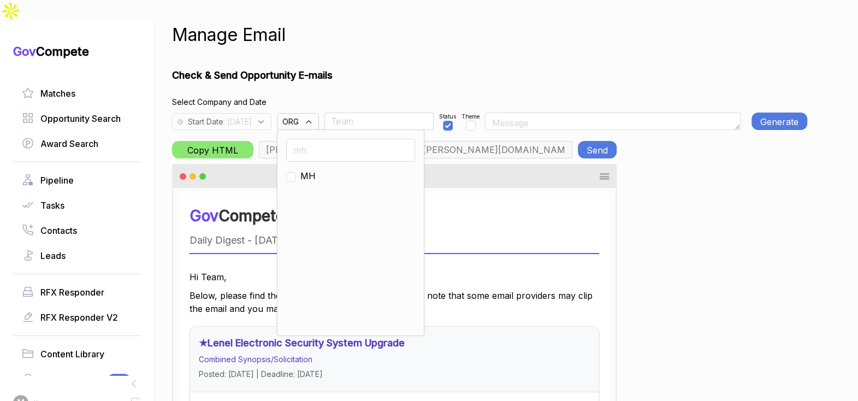
type input "mh"
drag, startPoint x: 333, startPoint y: 155, endPoint x: 351, endPoint y: 128, distance: 33.0
click at [316, 169] on span "MH" at bounding box center [307, 175] width 15 height 13
checkbox input "true"
drag, startPoint x: 411, startPoint y: 62, endPoint x: 495, endPoint y: 88, distance: 87.4
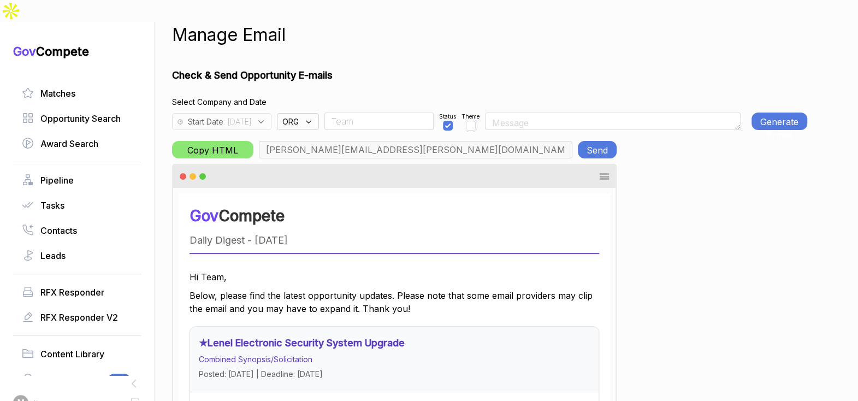
click at [476, 121] on input "checkbox" at bounding box center [471, 126] width 10 height 10
checkbox input "true"
type input "aaron.dyer@mtnhorse.com, bill.allen@mtnhorse.com, max@macronometry.com, jeffrey…"
click at [763, 113] on button "Generate E-mail" at bounding box center [780, 121] width 56 height 17
click at [251, 116] on span ": 2025-08-06" at bounding box center [237, 121] width 28 height 11
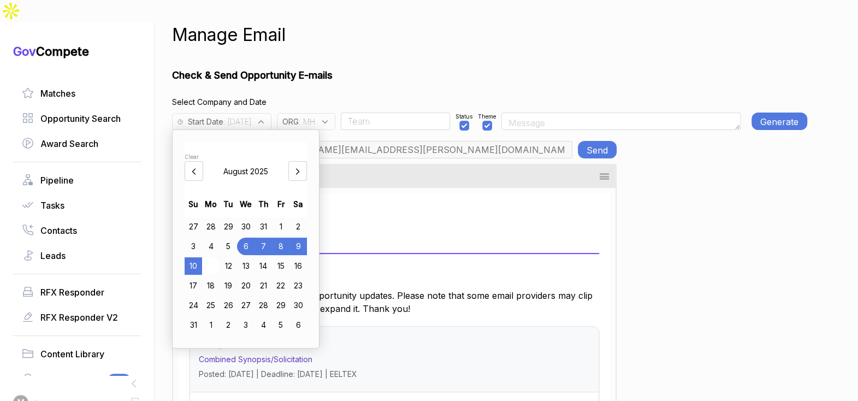
drag, startPoint x: 215, startPoint y: 221, endPoint x: 222, endPoint y: 245, distance: 25.1
click at [215, 238] on div "4" at bounding box center [210, 246] width 17 height 17
click at [218, 257] on div "11" at bounding box center [210, 265] width 17 height 17
click at [217, 238] on div "4" at bounding box center [210, 246] width 17 height 17
drag, startPoint x: 522, startPoint y: 58, endPoint x: 595, endPoint y: 59, distance: 73.2
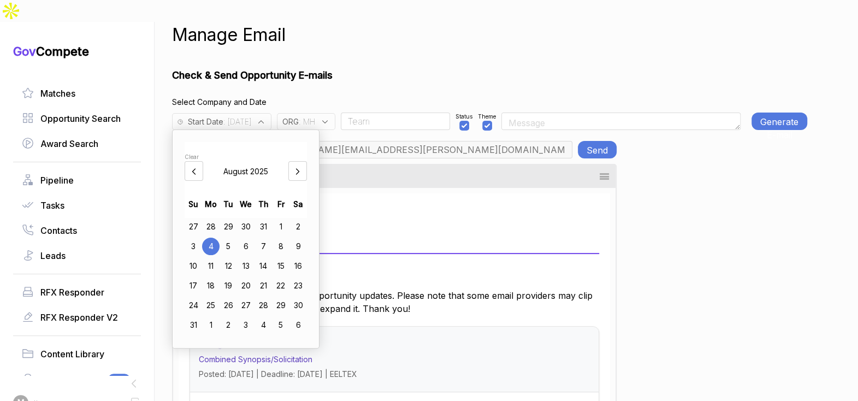
click at [537, 68] on h1 "Check & Send Opportunity E-mails" at bounding box center [489, 75] width 635 height 15
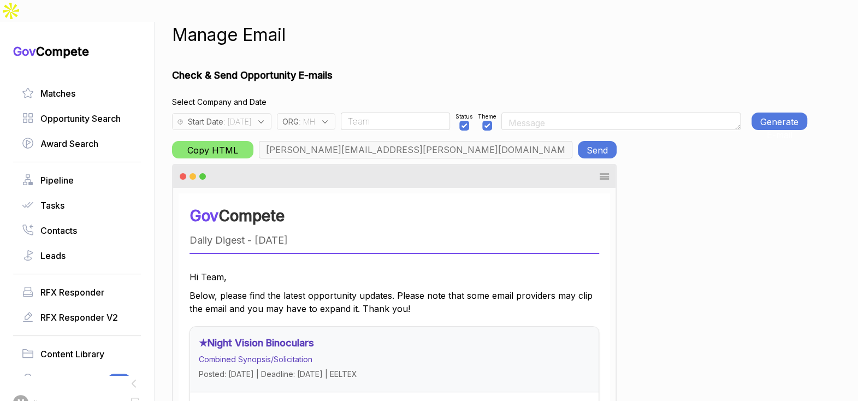
click at [781, 113] on button "Generate E-mail" at bounding box center [780, 121] width 56 height 17
click at [760, 113] on button "Generate E-mail" at bounding box center [780, 121] width 56 height 17
click at [598, 141] on button "Send" at bounding box center [597, 149] width 39 height 17
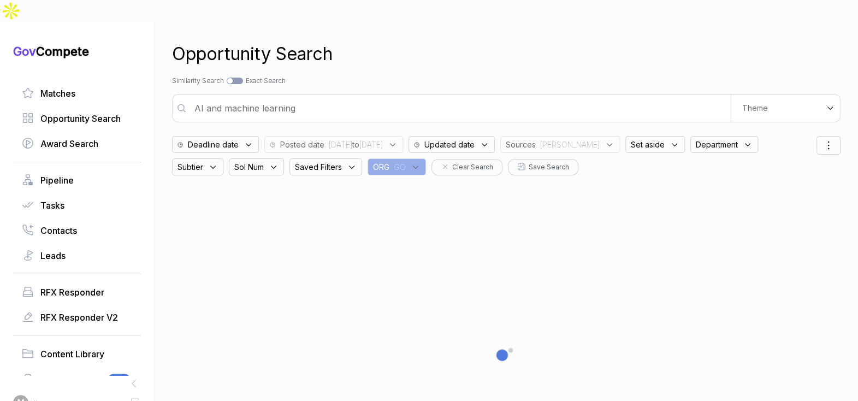
click at [590, 139] on span ": [PERSON_NAME]" at bounding box center [568, 144] width 64 height 11
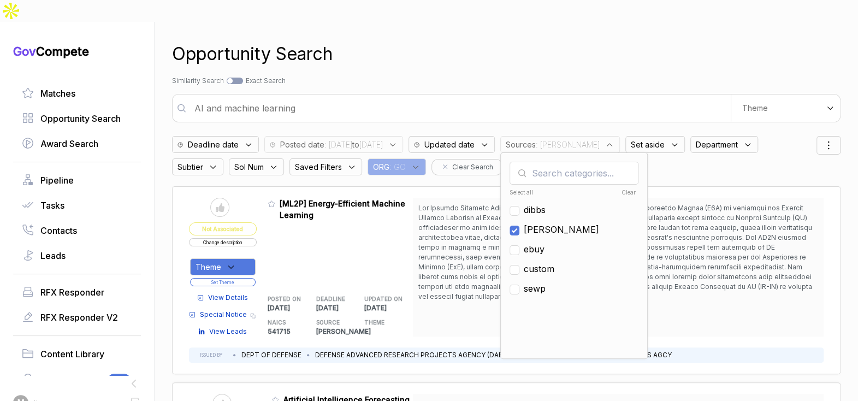
click at [573, 223] on span "[PERSON_NAME]" at bounding box center [561, 229] width 75 height 13
checkbox input "false"
drag, startPoint x: 572, startPoint y: 230, endPoint x: 576, endPoint y: 221, distance: 10.0
click at [545, 243] on span "ebuy" at bounding box center [534, 249] width 21 height 13
checkbox input "true"
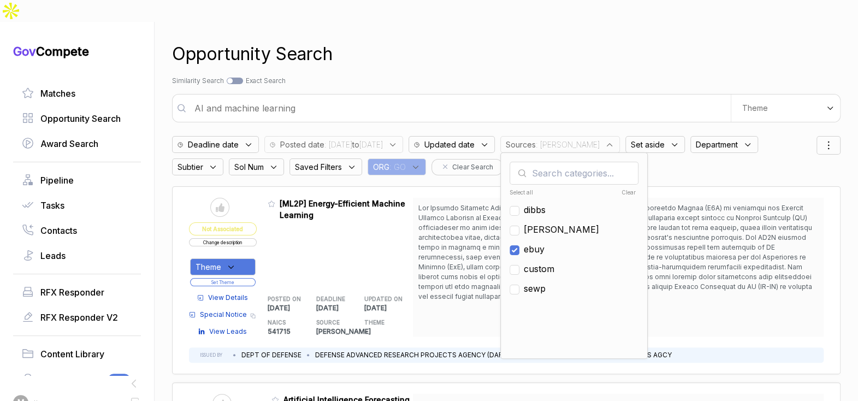
click at [629, 46] on div "Opportunity Search Search by Topic Relevance Similarity Search Search by Exact …" at bounding box center [506, 222] width 669 height 401
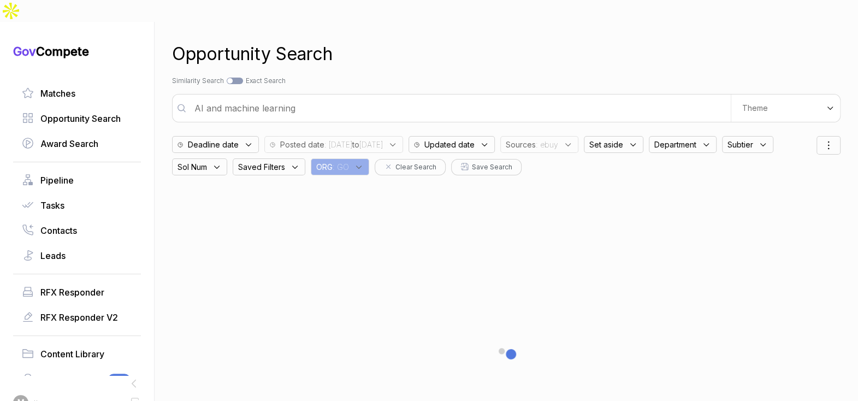
click at [797, 94] on div "Theme" at bounding box center [785, 107] width 109 height 27
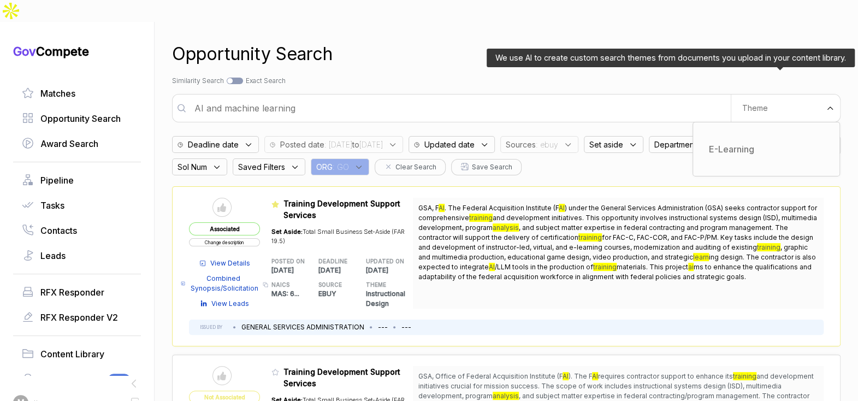
drag, startPoint x: 756, startPoint y: 123, endPoint x: 730, endPoint y: 100, distance: 34.8
click at [755, 139] on div "E-Learning" at bounding box center [766, 149] width 129 height 20
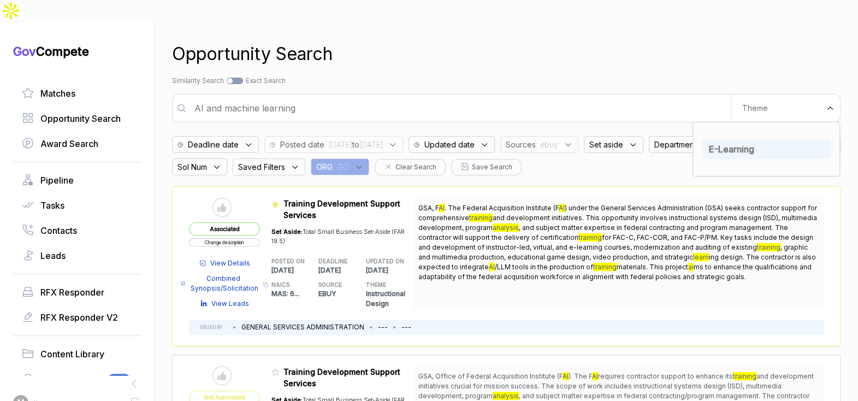
click at [614, 50] on div "Opportunity Search Search by Topic Relevance Similarity Search Search by Exact …" at bounding box center [506, 222] width 669 height 401
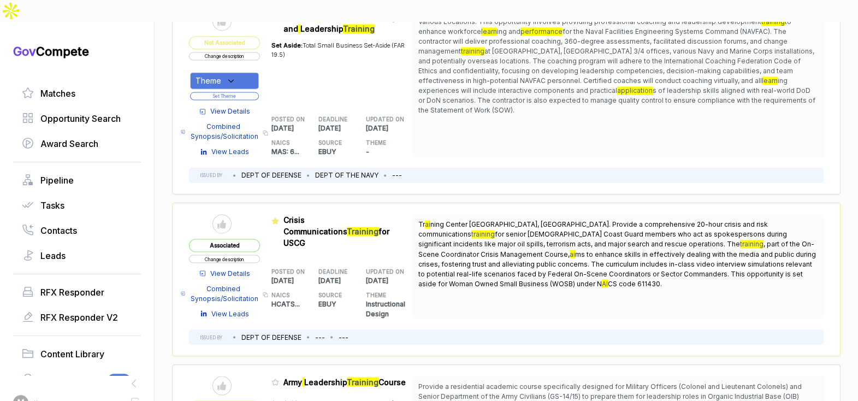
scroll to position [1053, 0]
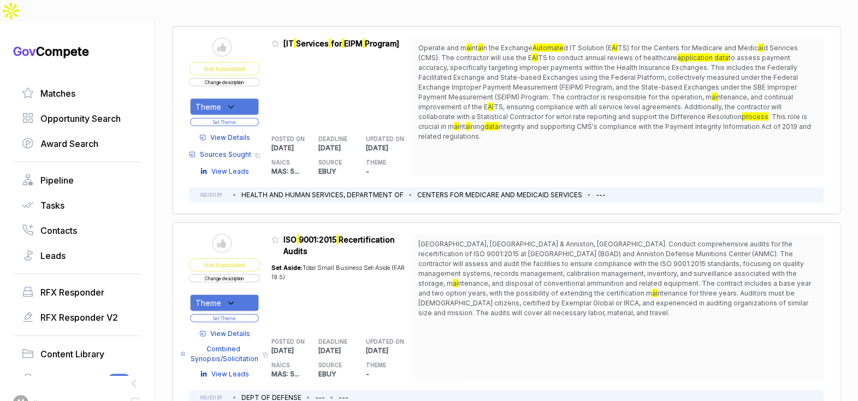
scroll to position [1598, 0]
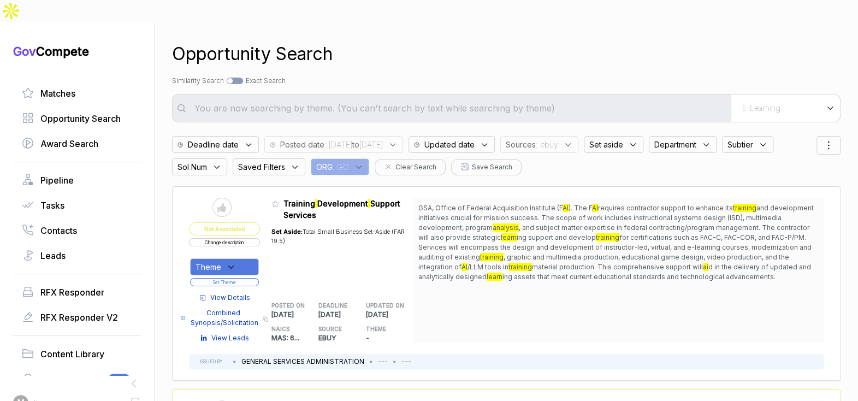
click at [356, 139] on span ": [DATE] to [DATE]" at bounding box center [353, 144] width 58 height 11
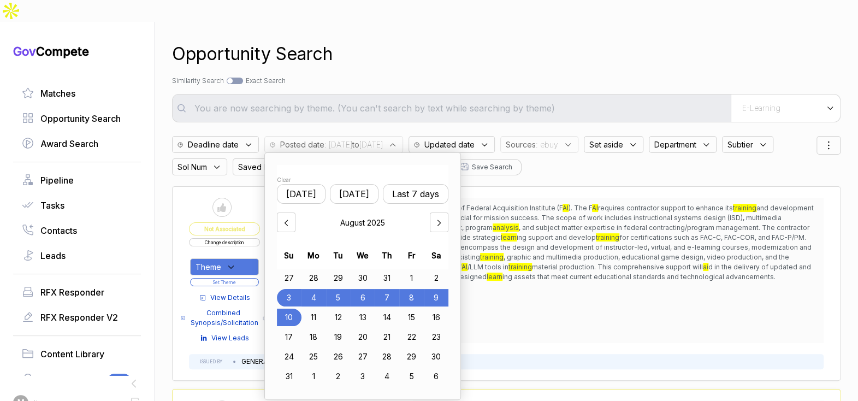
drag, startPoint x: 372, startPoint y: 274, endPoint x: 353, endPoint y: 280, distance: 19.9
click at [371, 289] on div "6" at bounding box center [363, 297] width 25 height 17
click at [314, 309] on div "11" at bounding box center [313, 317] width 25 height 17
click at [441, 42] on div "Opportunity Search" at bounding box center [506, 54] width 669 height 26
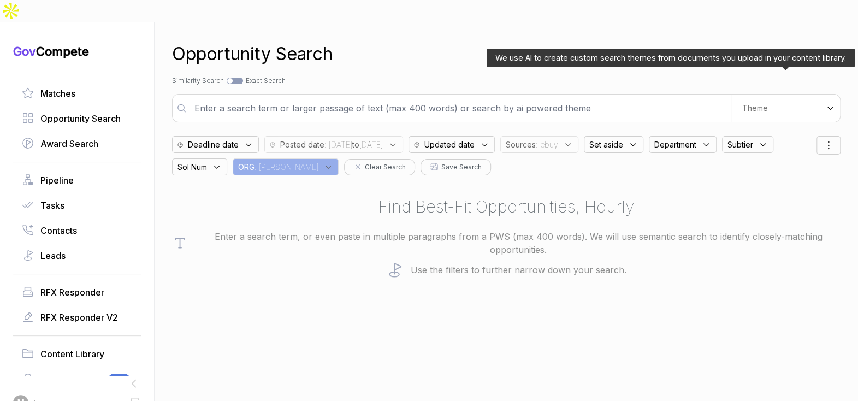
click at [773, 94] on div "Theme" at bounding box center [785, 107] width 109 height 27
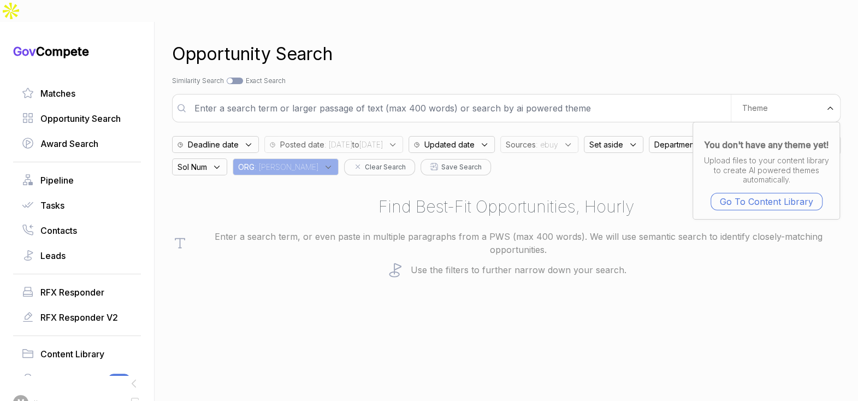
click at [613, 97] on input "text" at bounding box center [459, 108] width 543 height 22
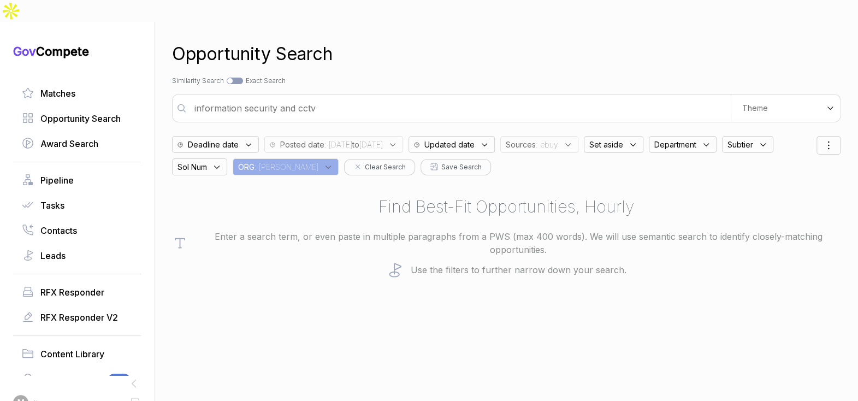
type input "information security and cctv"
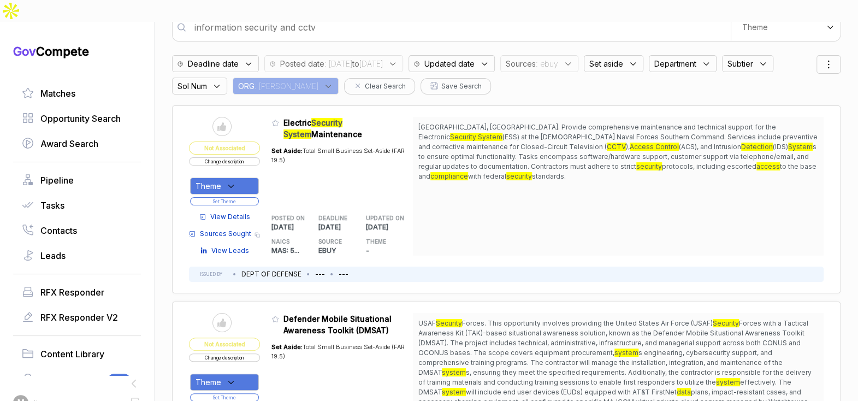
scroll to position [109, 0]
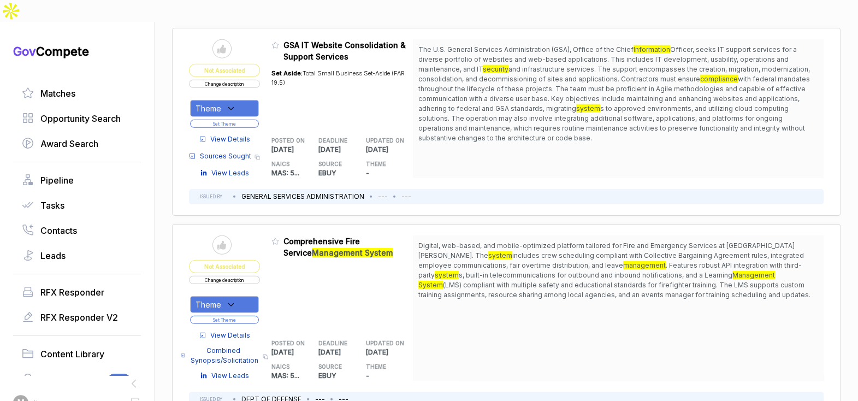
scroll to position [1770, 0]
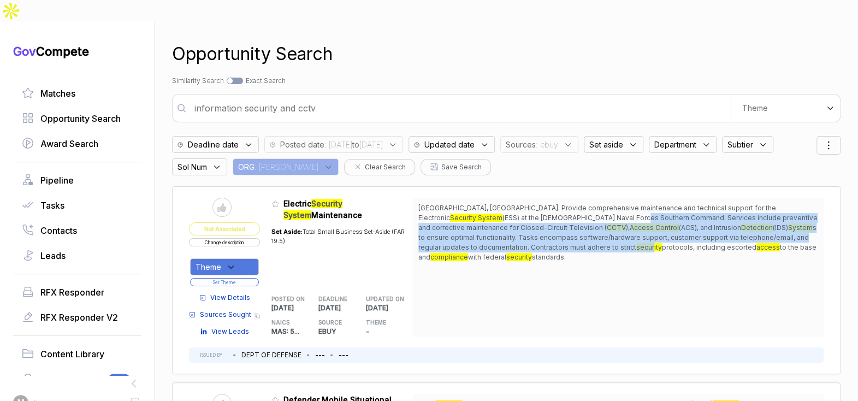
drag, startPoint x: 558, startPoint y: 196, endPoint x: 489, endPoint y: 237, distance: 79.6
click at [527, 229] on span "[GEOGRAPHIC_DATA], [GEOGRAPHIC_DATA]. Provide comprehensive maintenance and tec…" at bounding box center [618, 232] width 400 height 59
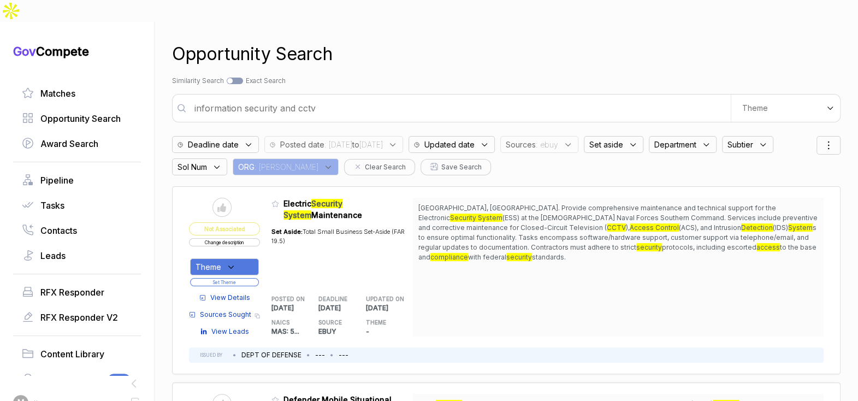
click at [219, 293] on span "View Details" at bounding box center [230, 298] width 40 height 10
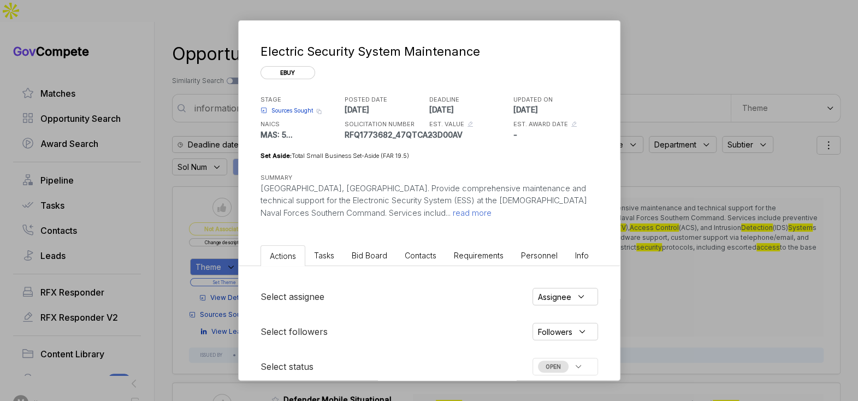
click at [387, 256] on li "Bid Board" at bounding box center [369, 255] width 53 height 20
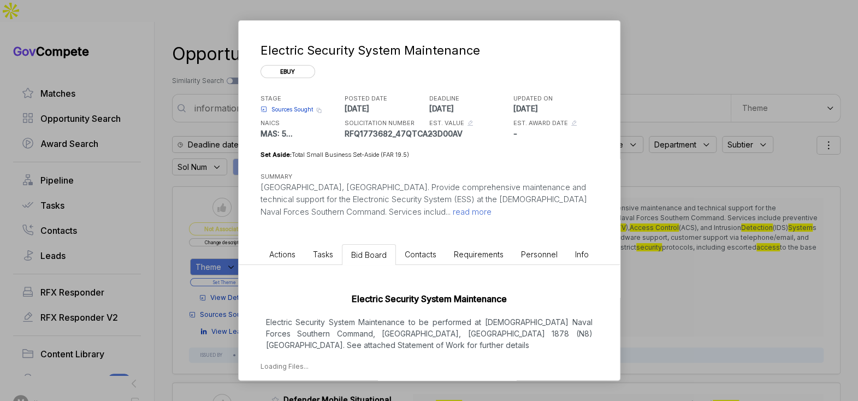
scroll to position [25, 0]
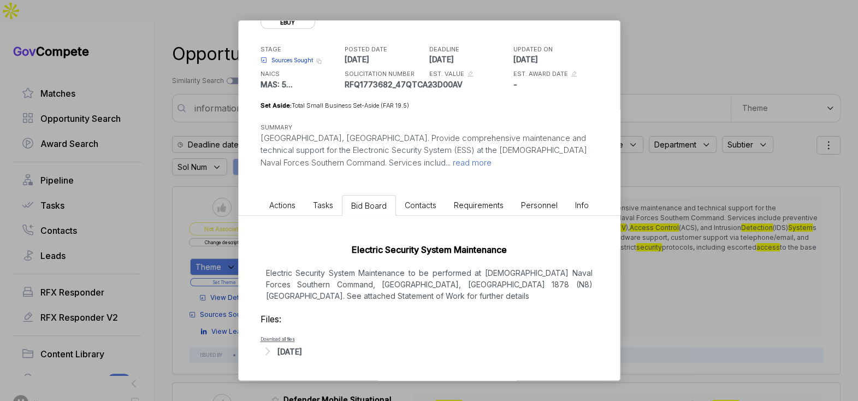
drag, startPoint x: 303, startPoint y: 352, endPoint x: 325, endPoint y: 351, distance: 22.4
click at [302, 352] on div "[DATE]" at bounding box center [289, 351] width 25 height 11
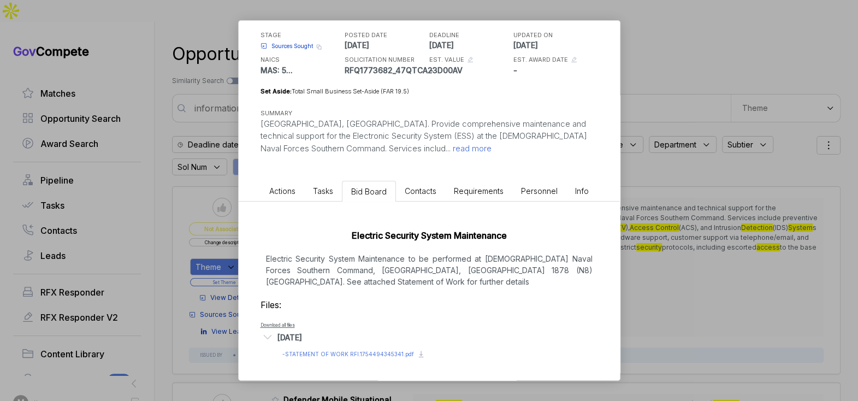
scroll to position [75, 0]
click at [332, 356] on span "- STATEMENT OF WORK RFI.1754494345341.pdf" at bounding box center [348, 354] width 132 height 7
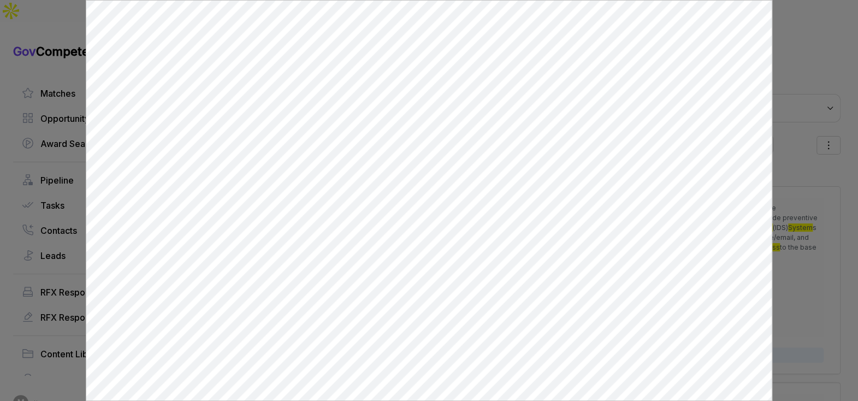
scroll to position [0, 0]
click at [773, 213] on div at bounding box center [429, 200] width 858 height 401
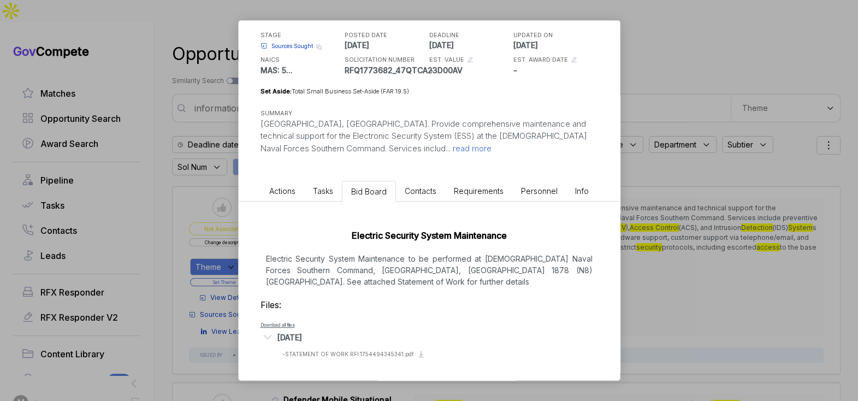
click at [775, 214] on div "Electric Security System Maintenance ebuy STAGE Sources Sought Copy link POSTED…" at bounding box center [429, 200] width 858 height 401
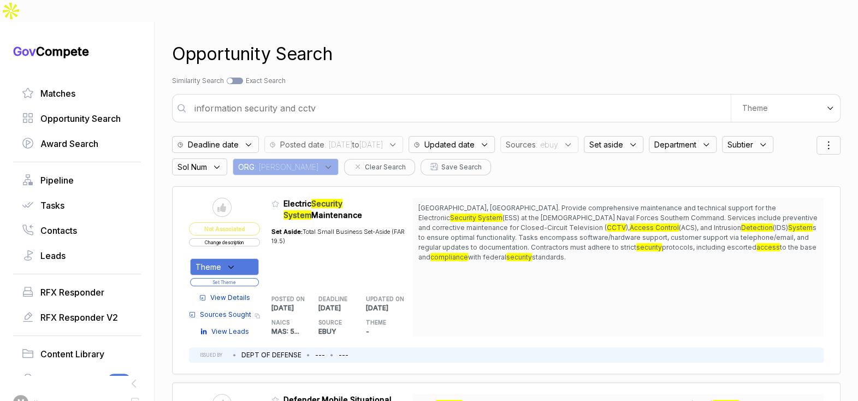
click at [245, 258] on div "Theme" at bounding box center [224, 266] width 69 height 17
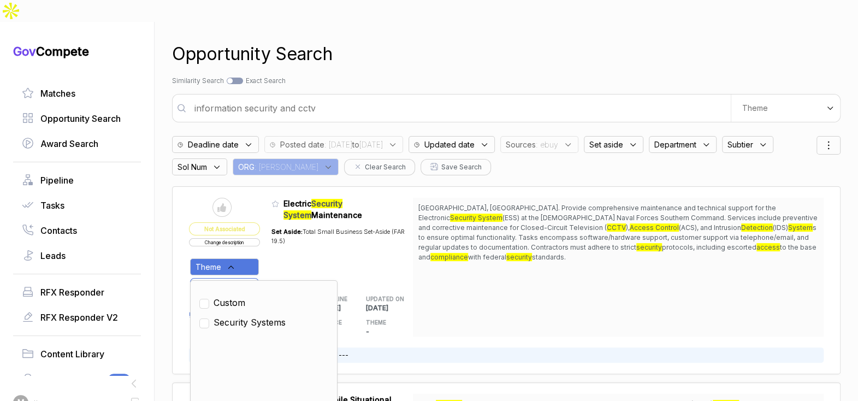
drag, startPoint x: 245, startPoint y: 300, endPoint x: 253, endPoint y: 288, distance: 14.5
click at [246, 316] on span "Security Systems" at bounding box center [250, 322] width 72 height 13
checkbox input "true"
drag, startPoint x: 279, startPoint y: 249, endPoint x: 263, endPoint y: 258, distance: 18.4
click at [279, 250] on div "Set Aside: Total Small Business Set-Aside (FAR 19.5)" at bounding box center [342, 252] width 142 height 62
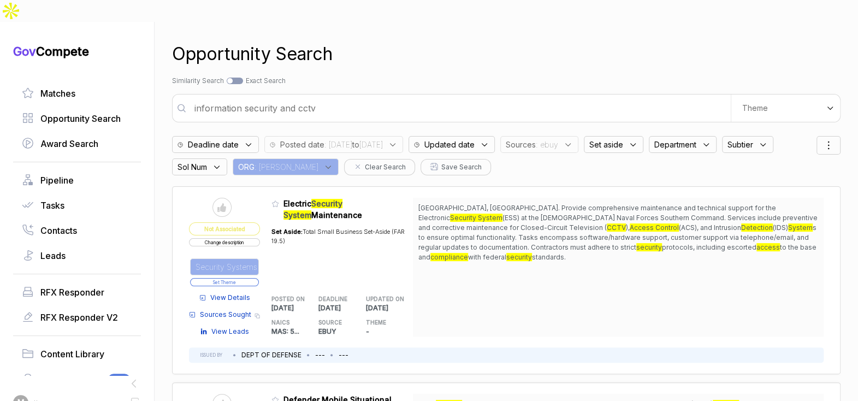
click at [255, 278] on button "Set Theme" at bounding box center [224, 282] width 69 height 8
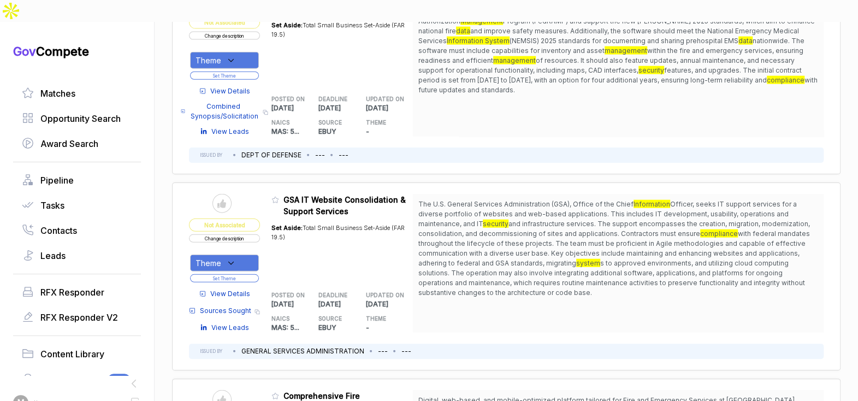
scroll to position [1588, 0]
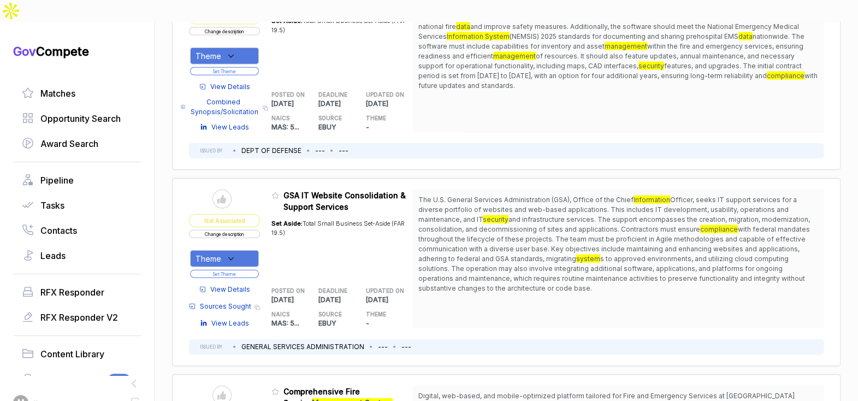
click at [249, 230] on button "Change description" at bounding box center [224, 234] width 71 height 8
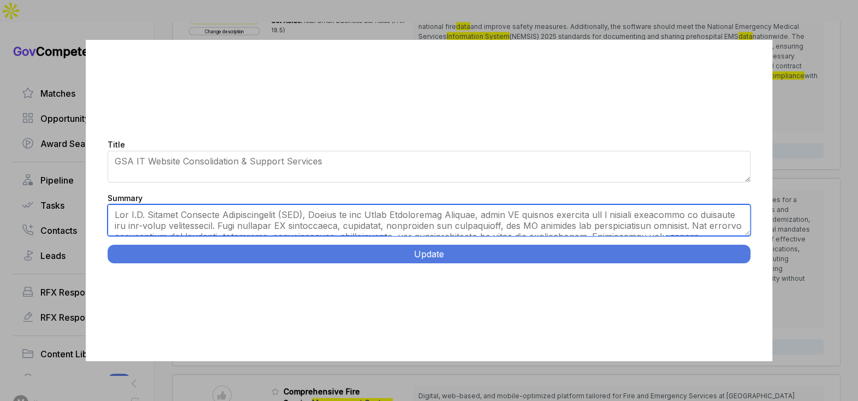
click at [376, 214] on textarea "Summary" at bounding box center [429, 220] width 643 height 32
paste textarea "GSA Office of the Chief Information Officer, seeks IT support for a diverse por…"
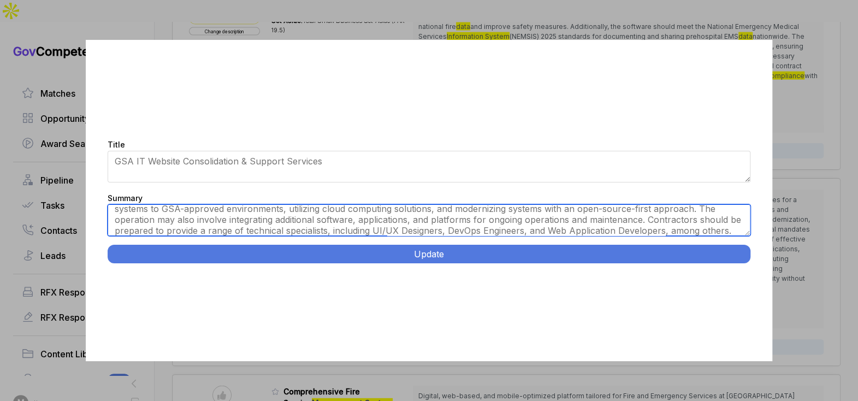
scroll to position [0, 0]
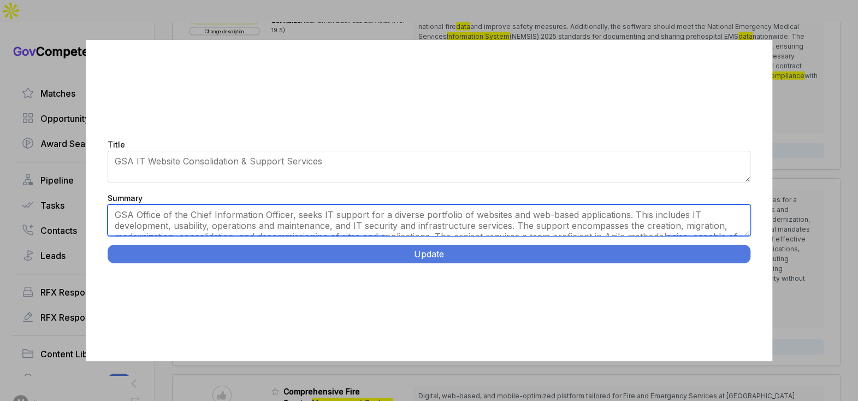
type textarea "GSA Office of the Chief Information Officer, seeks IT support for a diverse por…"
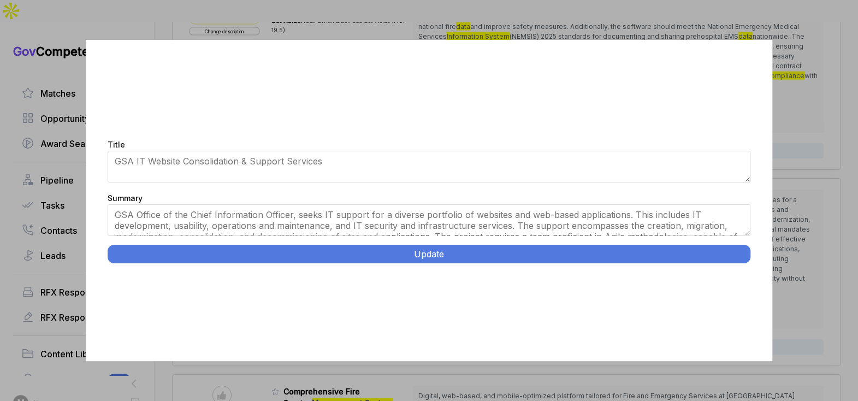
click at [446, 259] on button "Update" at bounding box center [429, 254] width 643 height 19
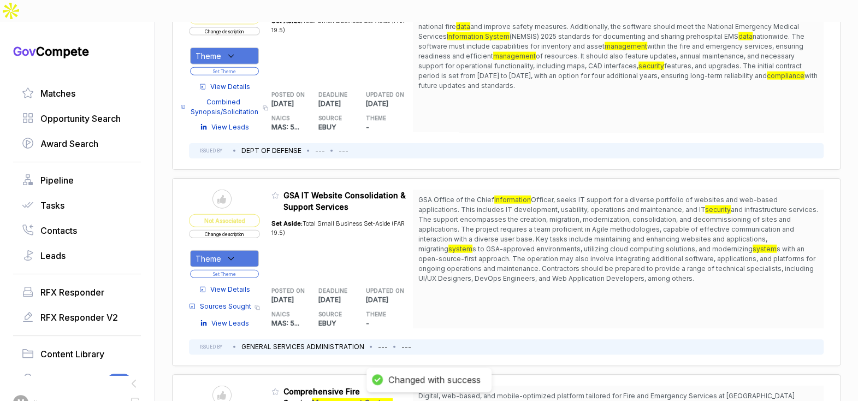
click at [251, 250] on div "Theme" at bounding box center [224, 258] width 69 height 17
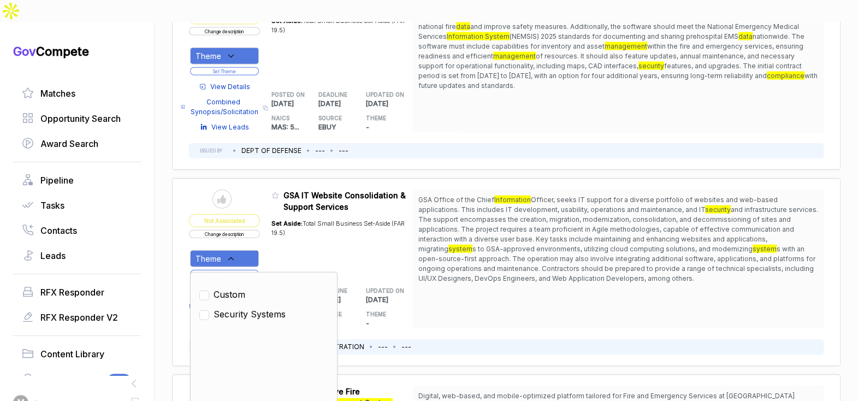
drag, startPoint x: 246, startPoint y: 282, endPoint x: 262, endPoint y: 265, distance: 23.2
click at [247, 308] on span "Security Systems" at bounding box center [250, 314] width 72 height 13
checkbox input "true"
drag, startPoint x: 297, startPoint y: 220, endPoint x: 288, endPoint y: 224, distance: 9.3
click at [295, 221] on div "Set Aside: Total Small Business Set-Aside (FAR 19.5)" at bounding box center [342, 243] width 142 height 62
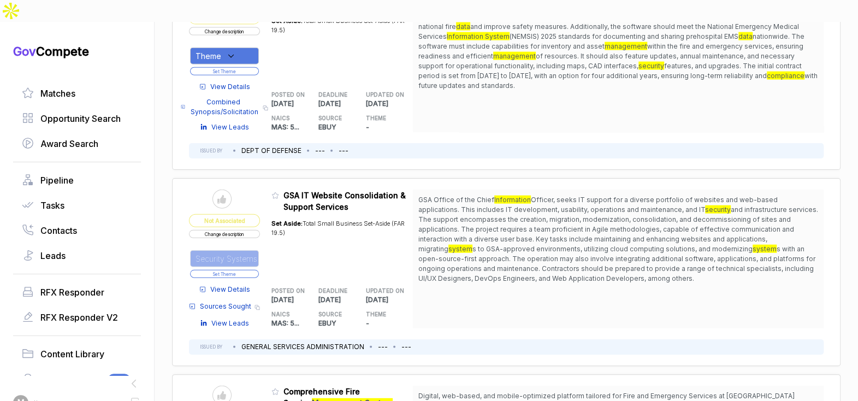
click at [257, 270] on button "Set Theme" at bounding box center [224, 274] width 69 height 8
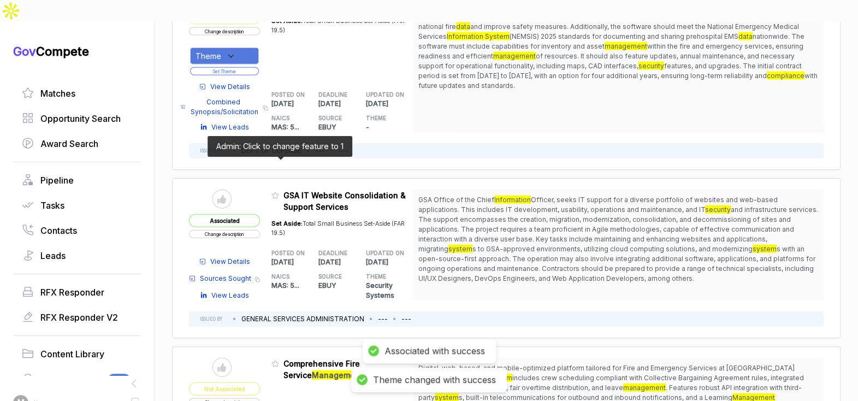
click at [278, 192] on icon at bounding box center [275, 196] width 8 height 8
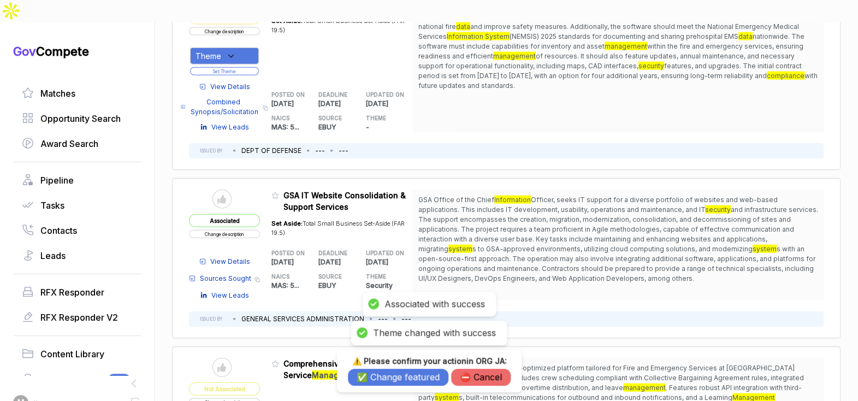
click at [400, 376] on button "✅ Change featured" at bounding box center [398, 377] width 100 height 17
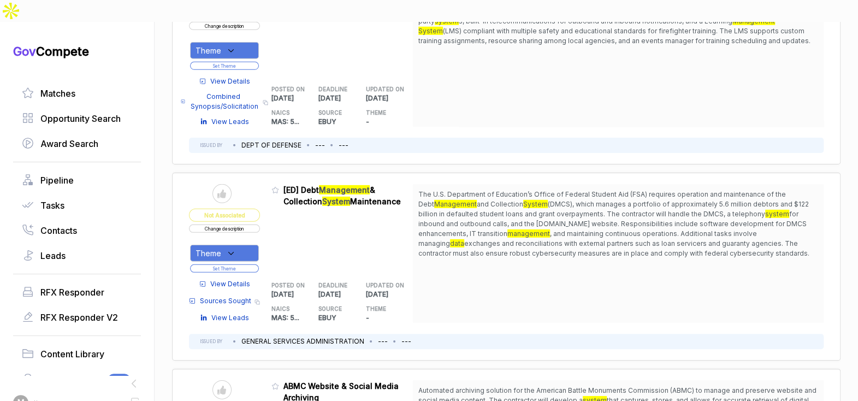
scroll to position [1965, 0]
click at [247, 224] on button "Change description" at bounding box center [224, 228] width 71 height 8
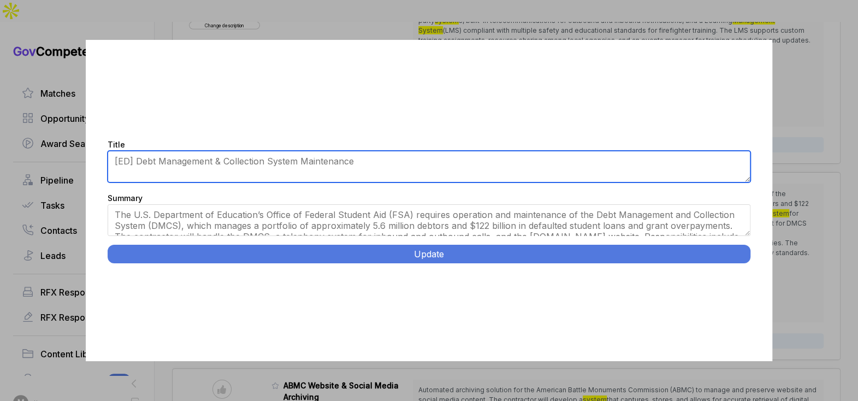
click at [180, 158] on textarea "[ED] Debt Management & Collection System Maintenance" at bounding box center [429, 167] width 643 height 32
type textarea "Debt Management & Collection System Maintenance"
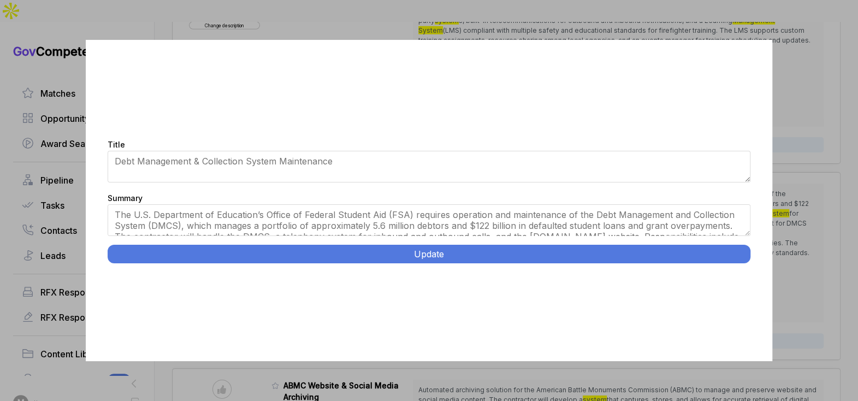
click at [493, 258] on button "Update" at bounding box center [429, 254] width 643 height 19
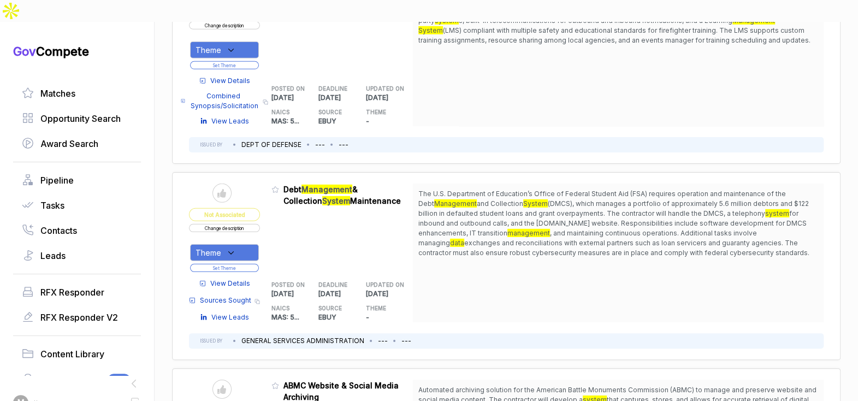
click at [245, 244] on div "Theme" at bounding box center [224, 252] width 69 height 17
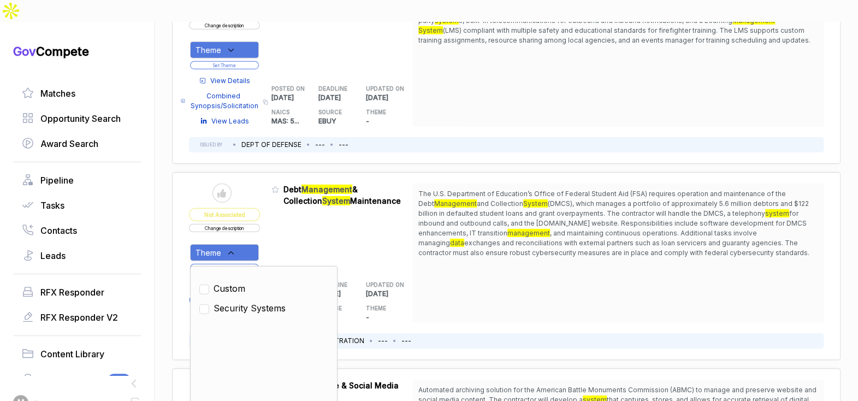
click at [243, 301] on span "Security Systems" at bounding box center [250, 307] width 72 height 13
checkbox input "true"
click at [291, 213] on div "Admin: Click to change feature to 1 RFQ1773730_47QTCA23D00AV Debt Management & …" at bounding box center [342, 253] width 142 height 139
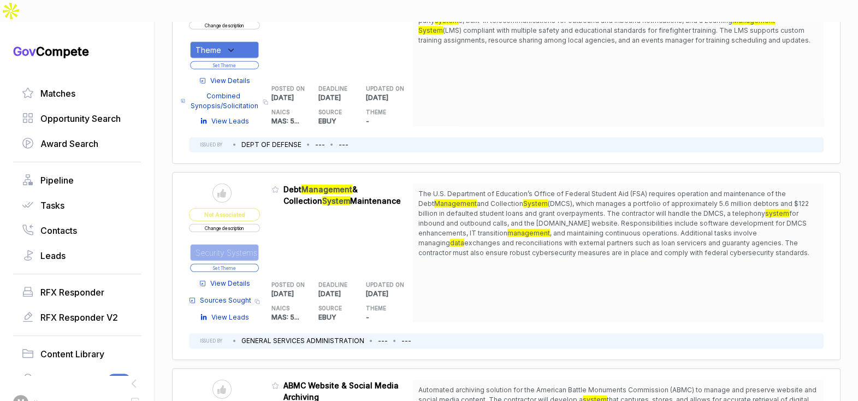
click at [251, 264] on button "Set Theme" at bounding box center [224, 268] width 69 height 8
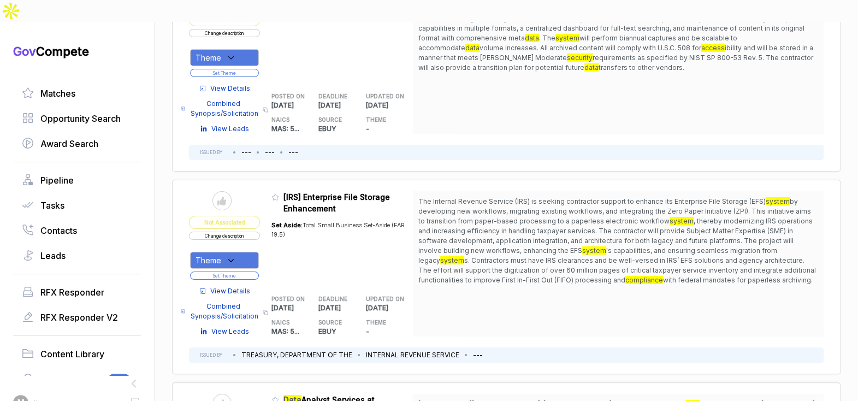
scroll to position [2316, 0]
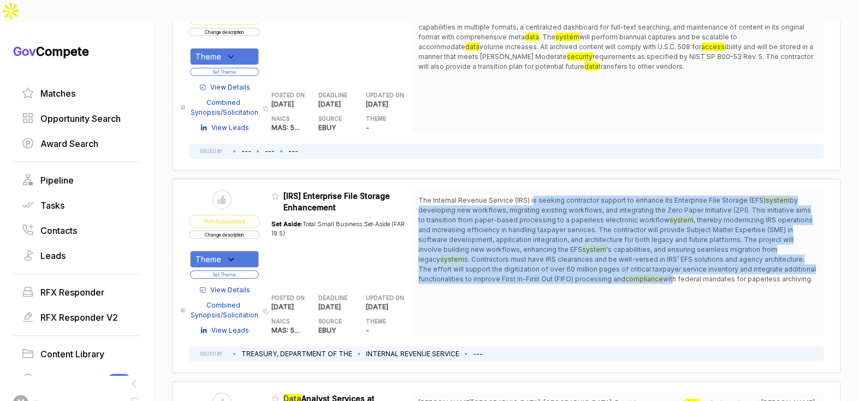
drag, startPoint x: 541, startPoint y: 165, endPoint x: 599, endPoint y: 243, distance: 96.5
click at [592, 241] on span "The Internal Revenue Service (IRS) is seeking contractor support to enhance its…" at bounding box center [618, 240] width 400 height 88
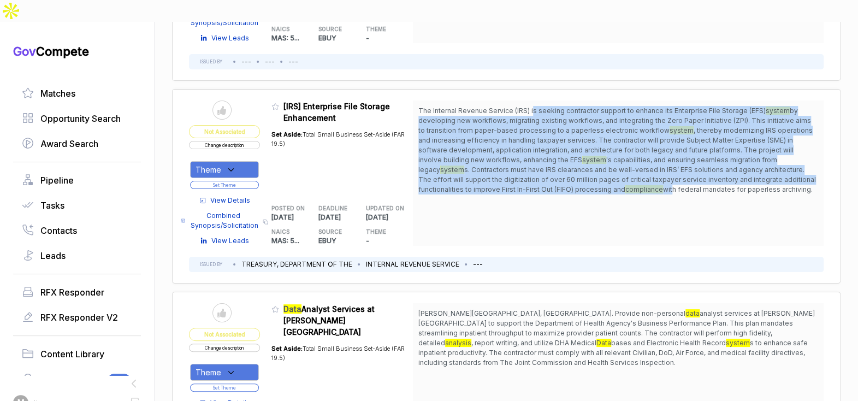
scroll to position [2431, 0]
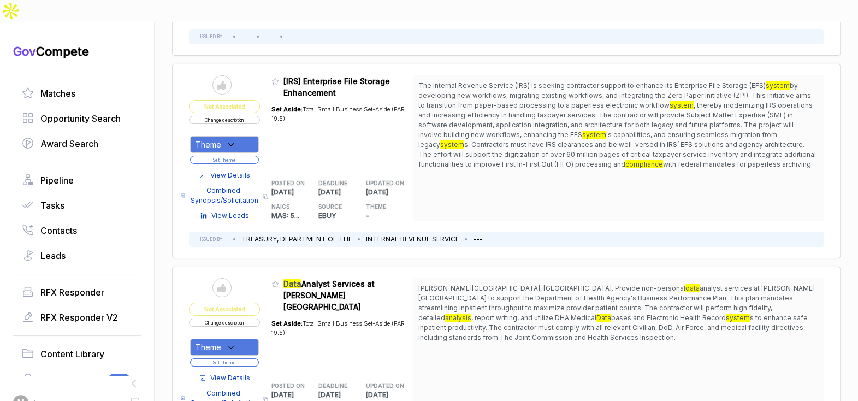
click at [251, 136] on div "Theme" at bounding box center [224, 144] width 69 height 17
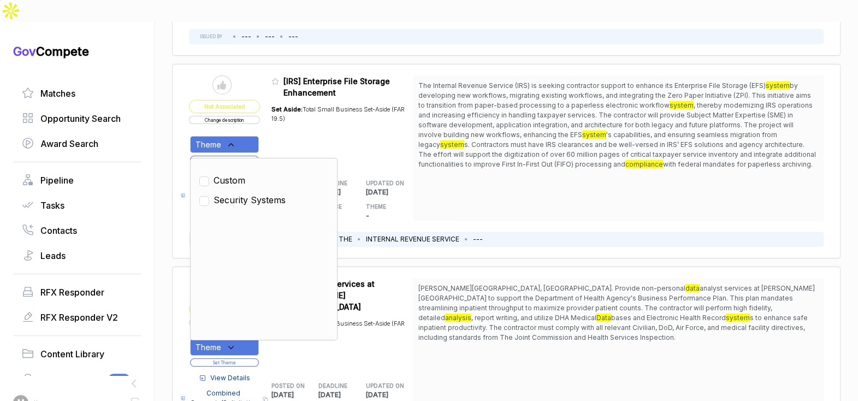
drag, startPoint x: 422, startPoint y: 115, endPoint x: 381, endPoint y: 132, distance: 44.5
click at [422, 115] on div "The Internal Revenue Service (IRS) is seeking contractor support to enhance its…" at bounding box center [618, 147] width 411 height 145
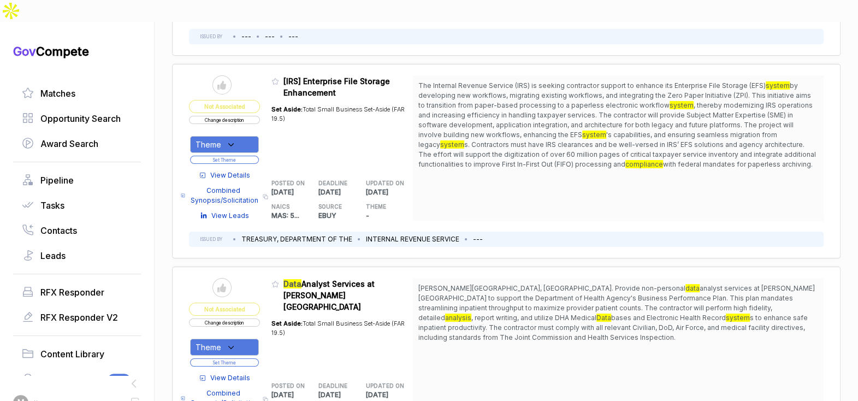
click at [239, 116] on button "Change description" at bounding box center [224, 120] width 71 height 8
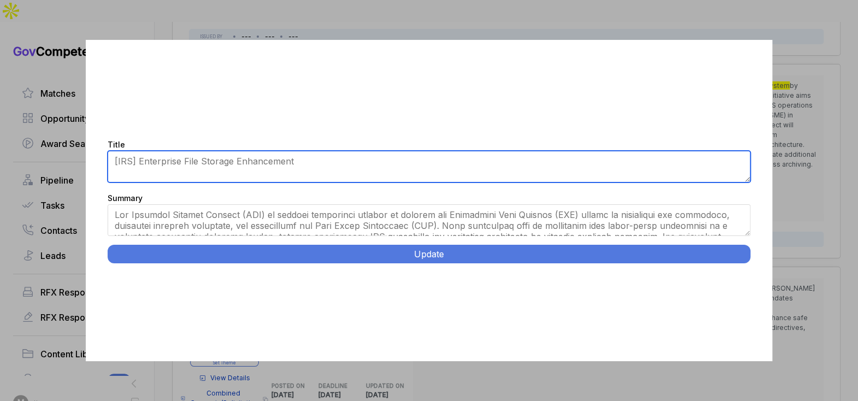
drag, startPoint x: 198, startPoint y: 161, endPoint x: 210, endPoint y: 152, distance: 14.5
click at [198, 161] on textarea "[IRS] Enterprise File Storage Enhancement" at bounding box center [429, 167] width 643 height 32
type textarea "IRS Enterprise File Storage Enhancement"
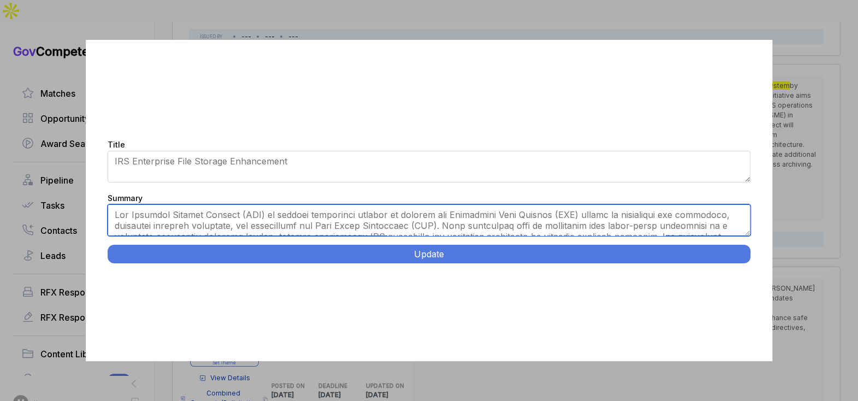
drag, startPoint x: 744, startPoint y: 235, endPoint x: 748, endPoint y: 242, distance: 8.1
click at [745, 249] on div "Title [IRS] Enterprise File Storage Enhancement Summary Update" at bounding box center [429, 200] width 687 height 321
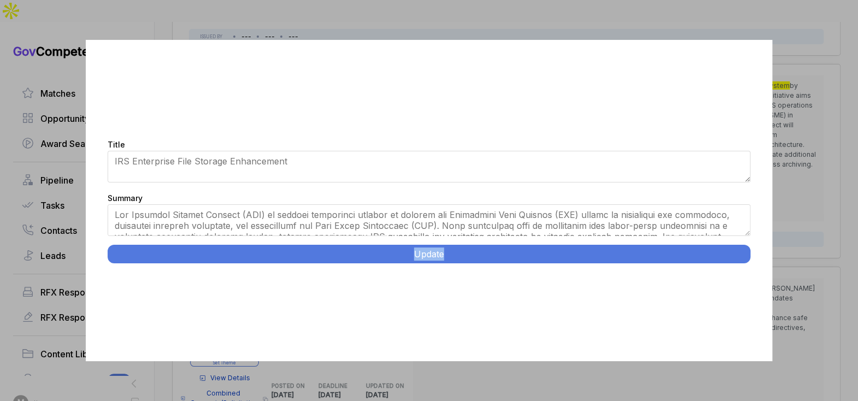
drag, startPoint x: 749, startPoint y: 240, endPoint x: 748, endPoint y: 249, distance: 8.8
click at [748, 249] on div "Title [IRS] Enterprise File Storage Enhancement Summary Update" at bounding box center [429, 200] width 687 height 321
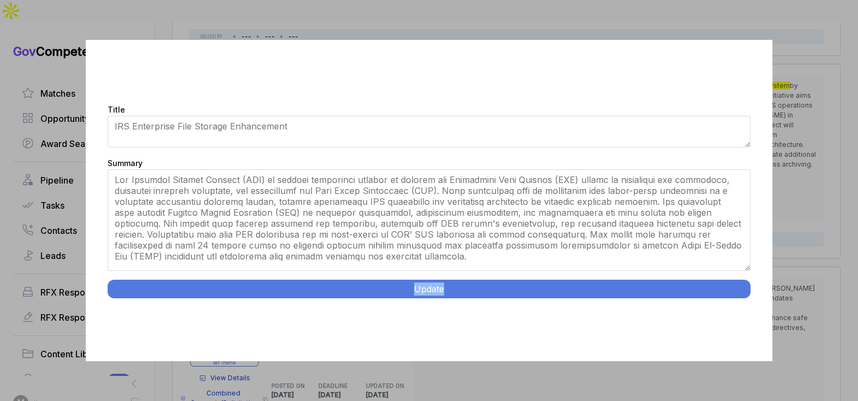
drag, startPoint x: 747, startPoint y: 233, endPoint x: 750, endPoint y: 304, distance: 70.6
click at [750, 304] on div "Title [IRS] Enterprise File Storage Enhancement Summary Update" at bounding box center [429, 200] width 687 height 321
click at [578, 292] on button "Update" at bounding box center [429, 289] width 643 height 19
click at [578, 285] on button "Update" at bounding box center [429, 289] width 643 height 19
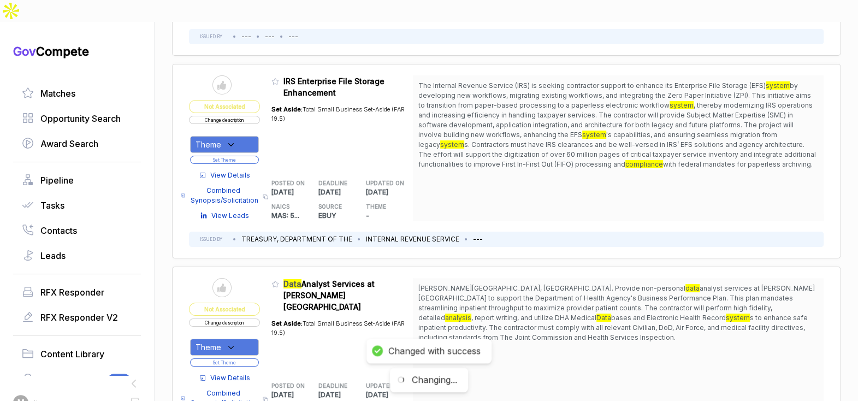
click at [236, 140] on icon at bounding box center [231, 145] width 10 height 10
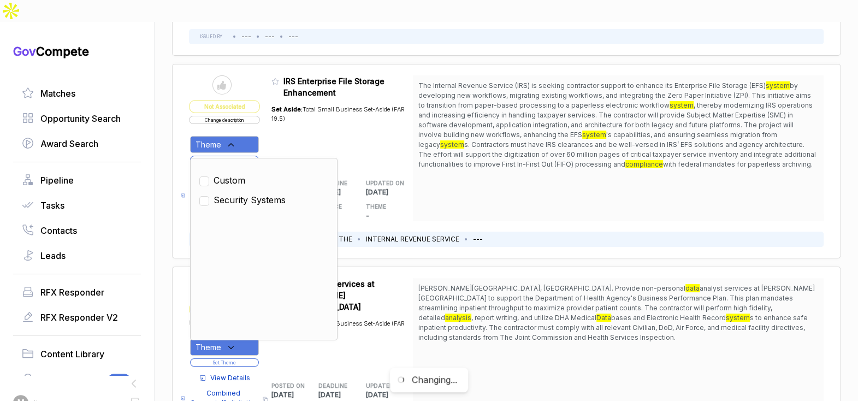
click at [239, 193] on span "Security Systems" at bounding box center [250, 199] width 72 height 13
checkbox input "true"
drag, startPoint x: 309, startPoint y: 109, endPoint x: 268, endPoint y: 115, distance: 40.9
click at [308, 109] on div "Set Aside: Total Small Business Set-Aside (FAR 19.5)" at bounding box center [342, 132] width 142 height 69
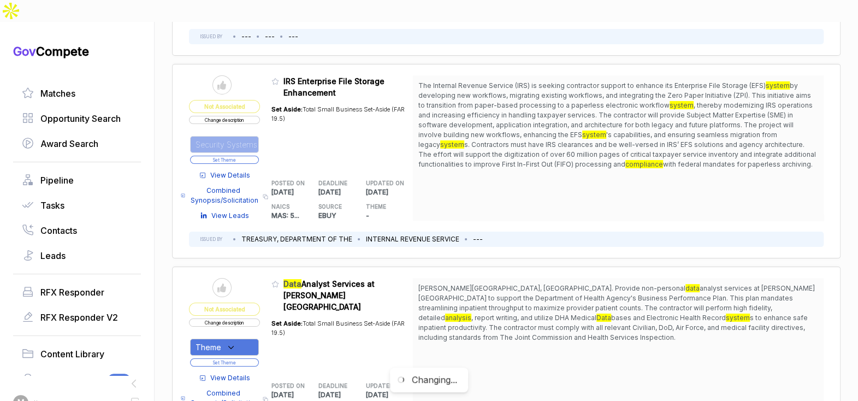
click at [255, 156] on button "Set Theme" at bounding box center [224, 160] width 69 height 8
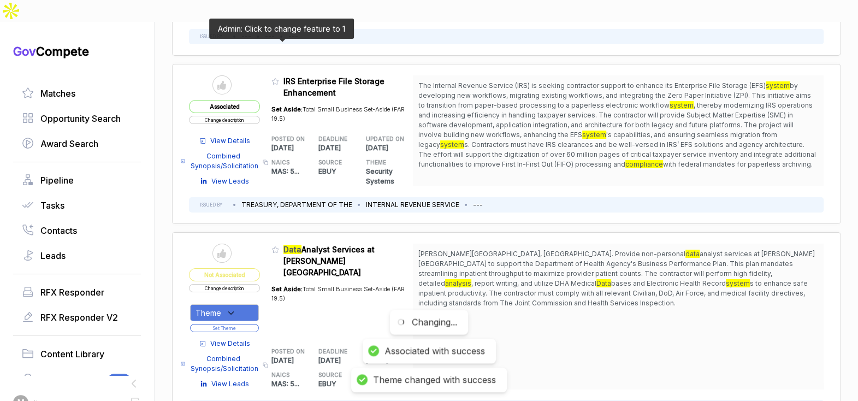
click at [279, 78] on icon at bounding box center [275, 82] width 8 height 8
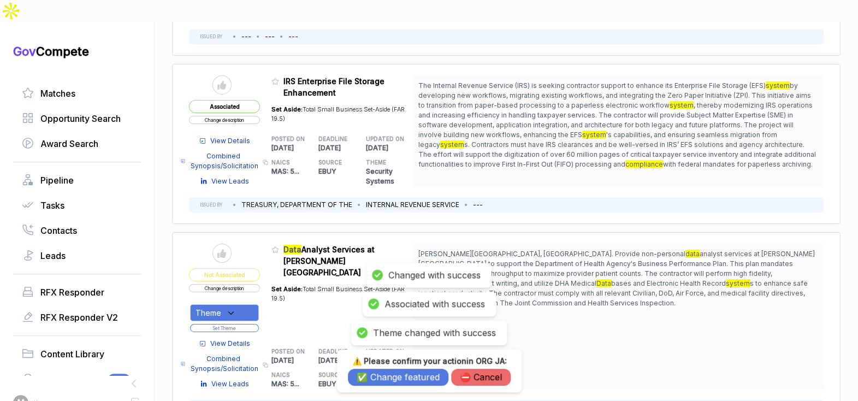
click at [401, 377] on button "✅ Change featured" at bounding box center [398, 377] width 100 height 17
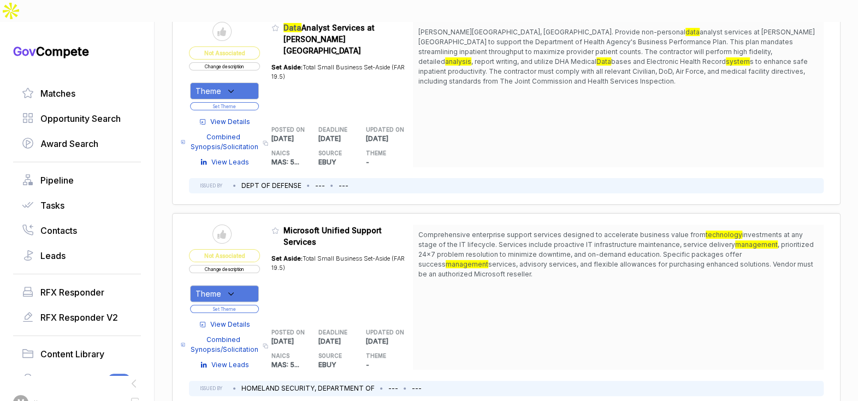
scroll to position [2693, 0]
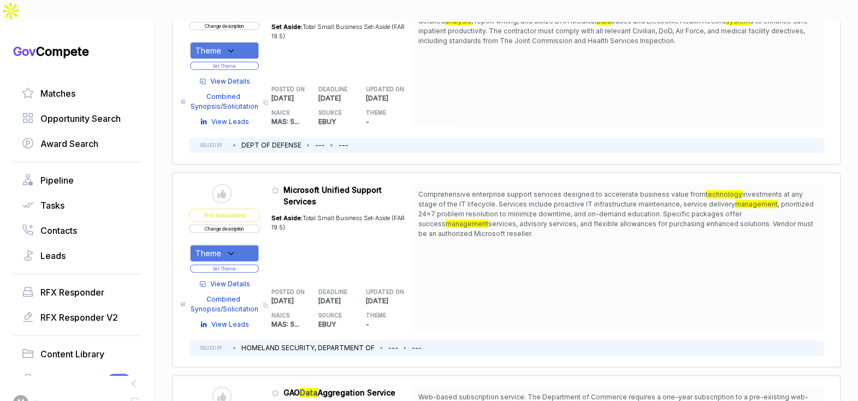
drag, startPoint x: 528, startPoint y: 159, endPoint x: 533, endPoint y: 195, distance: 35.8
click at [533, 195] on span "Comprehensive enterprise support services designed to accelerate business value…" at bounding box center [618, 214] width 400 height 49
click at [532, 196] on span "Comprehensive enterprise support services designed to accelerate business value…" at bounding box center [618, 214] width 400 height 49
click at [236, 249] on icon at bounding box center [231, 254] width 10 height 10
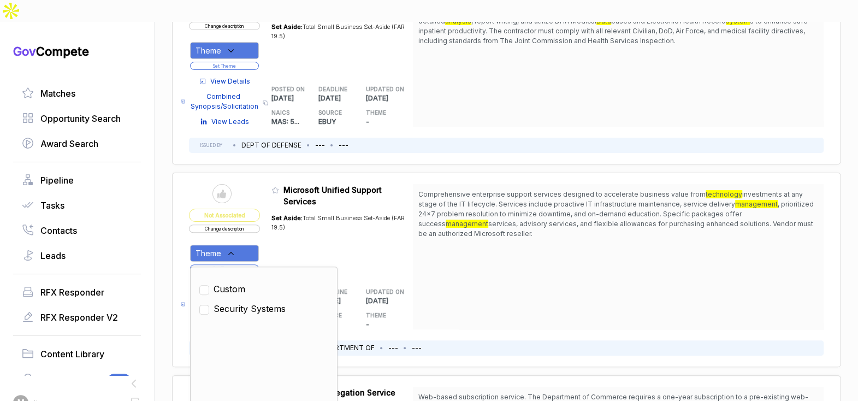
drag, startPoint x: 241, startPoint y: 271, endPoint x: 293, endPoint y: 217, distance: 74.2
click at [245, 302] on span "Security Systems" at bounding box center [250, 308] width 72 height 13
checkbox input "true"
drag, startPoint x: 297, startPoint y: 212, endPoint x: 266, endPoint y: 225, distance: 33.1
click at [291, 216] on div "Set Aside: Total Small Business Set-Aside (FAR 19.5)" at bounding box center [342, 241] width 142 height 69
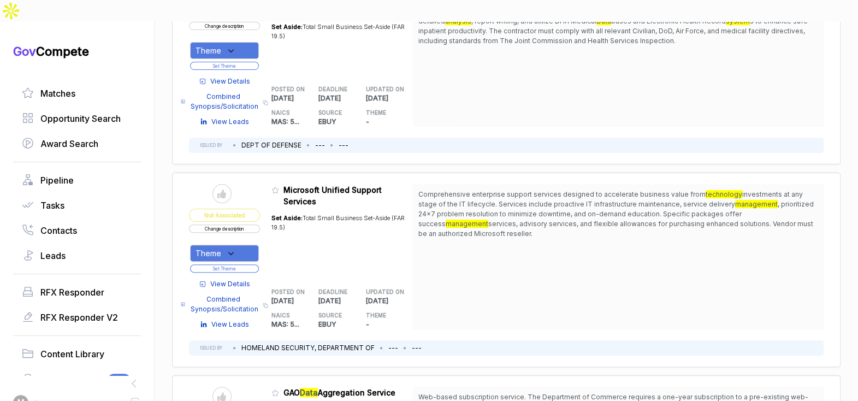
click at [256, 264] on button "Set Theme" at bounding box center [224, 268] width 69 height 8
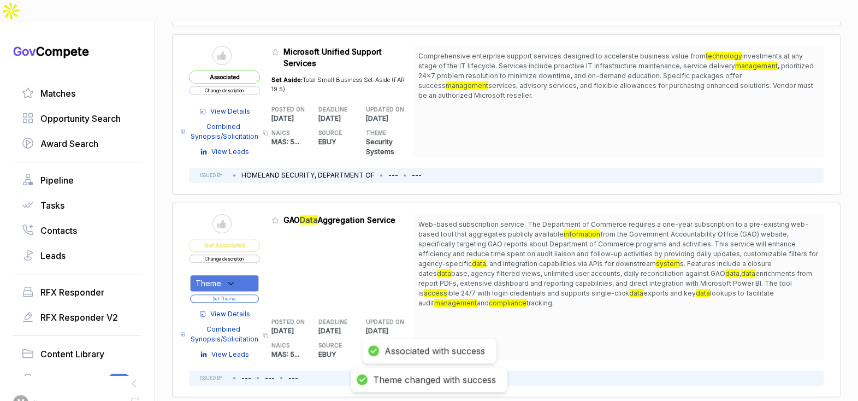
scroll to position [2887, 0]
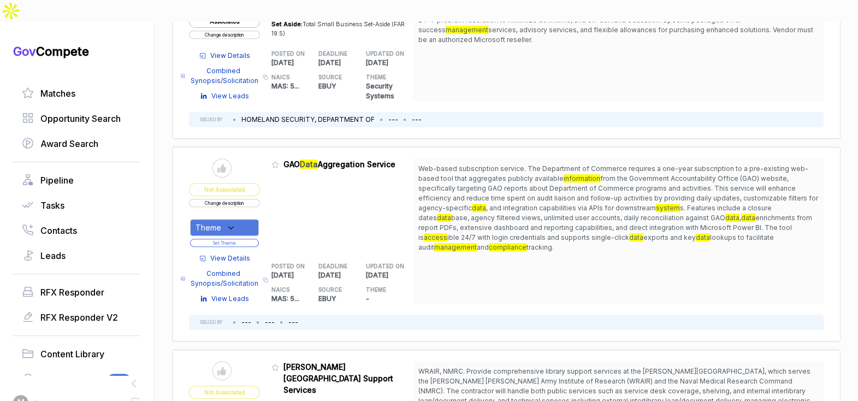
drag, startPoint x: 528, startPoint y: 143, endPoint x: 522, endPoint y: 226, distance: 83.3
click at [522, 225] on div "Web-based subscription service. The Department of Commerce requires a one-year …" at bounding box center [618, 230] width 411 height 145
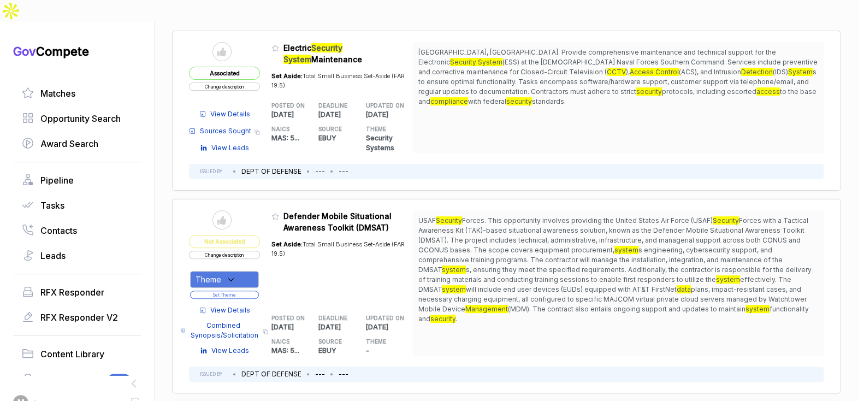
scroll to position [0, 0]
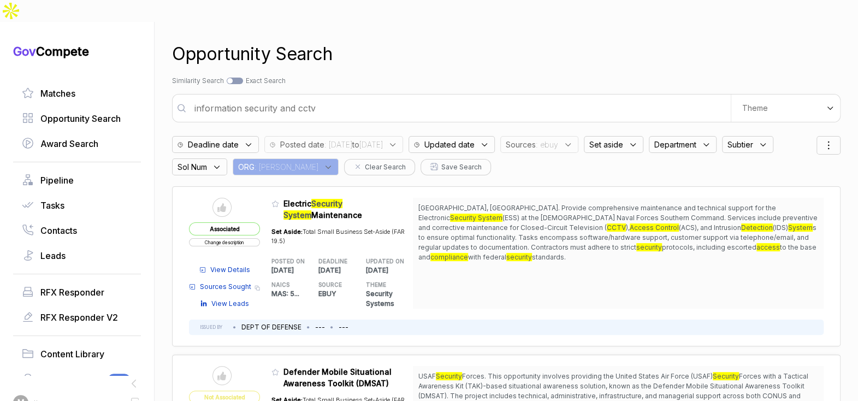
click at [536, 139] on span "Sources" at bounding box center [521, 144] width 30 height 11
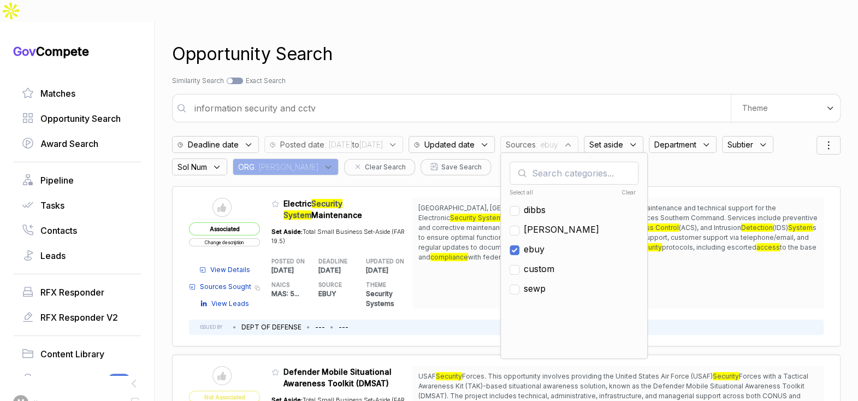
drag, startPoint x: 565, startPoint y: 229, endPoint x: 566, endPoint y: 206, distance: 23.0
click at [545, 243] on span "ebuy" at bounding box center [534, 249] width 21 height 13
checkbox input "false"
drag, startPoint x: 566, startPoint y: 205, endPoint x: 570, endPoint y: 135, distance: 70.0
click at [566, 223] on span "sam" at bounding box center [561, 229] width 75 height 13
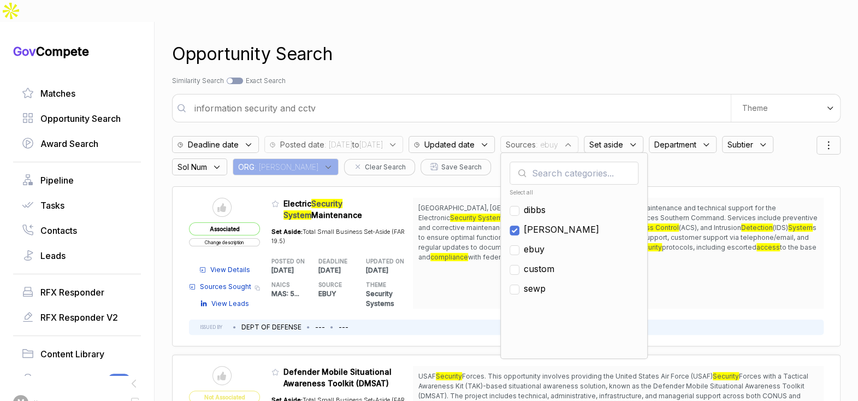
checkbox input "true"
click at [578, 41] on div "Opportunity Search" at bounding box center [506, 54] width 669 height 26
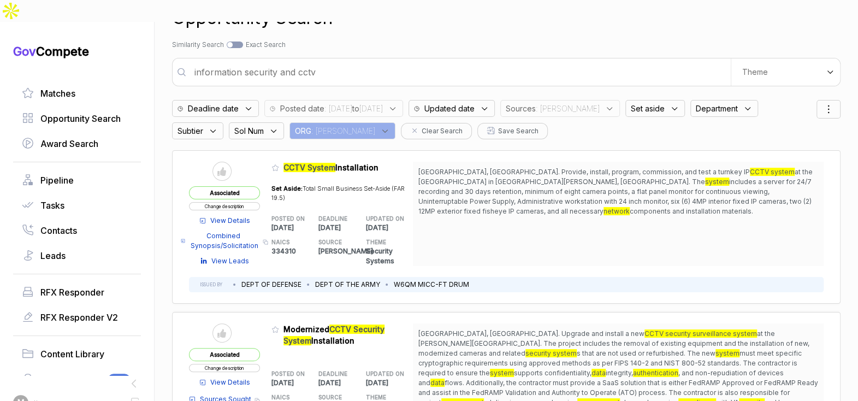
scroll to position [44, 0]
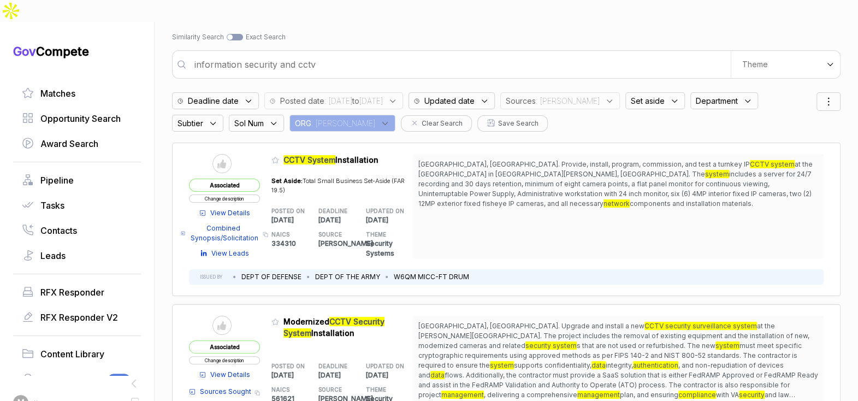
click at [536, 95] on span "Department" at bounding box center [521, 100] width 30 height 11
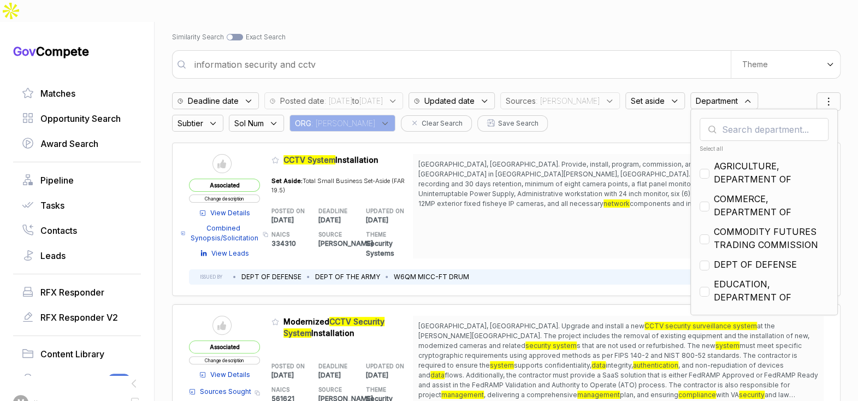
click at [709, 118] on input "text" at bounding box center [764, 129] width 129 height 23
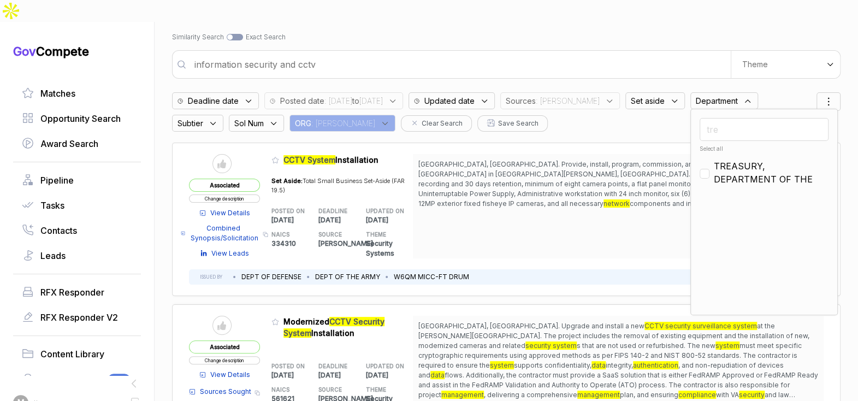
type input "tre"
drag, startPoint x: 729, startPoint y: 144, endPoint x: 729, endPoint y: 108, distance: 36.0
click at [729, 159] on span "TREASURY, DEPARTMENT OF THE" at bounding box center [771, 172] width 115 height 26
click at [728, 118] on input "tre" at bounding box center [764, 129] width 129 height 23
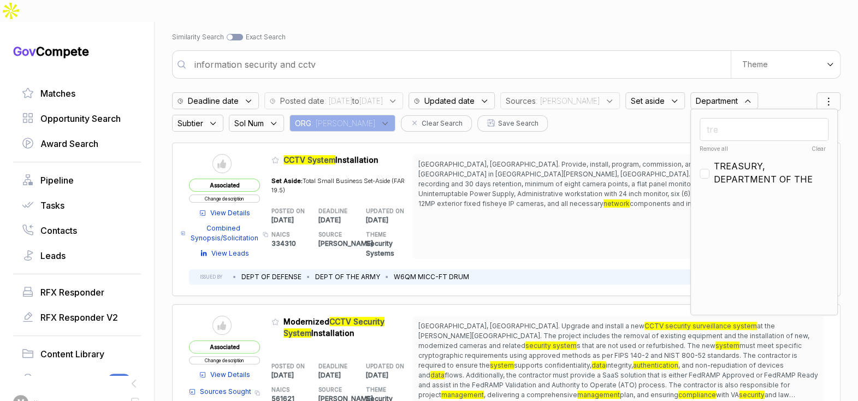
checkbox input "false"
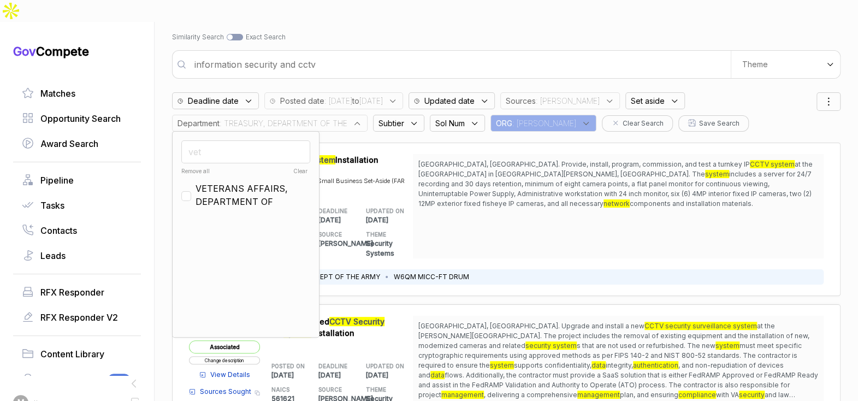
type input "vet"
click at [717, 160] on span "at the Harbor Defense Museum in Fort Hamilton, Brooklyn. The" at bounding box center [615, 169] width 394 height 18
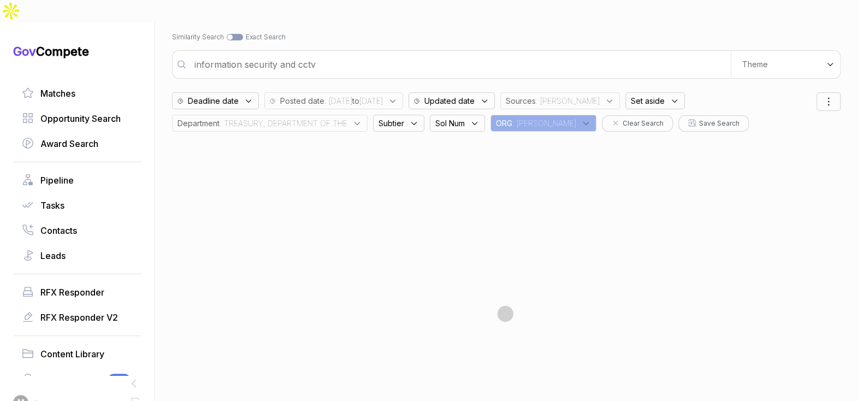
click at [330, 117] on span ": TREASURY, DEPARTMENT OF THE" at bounding box center [284, 122] width 128 height 11
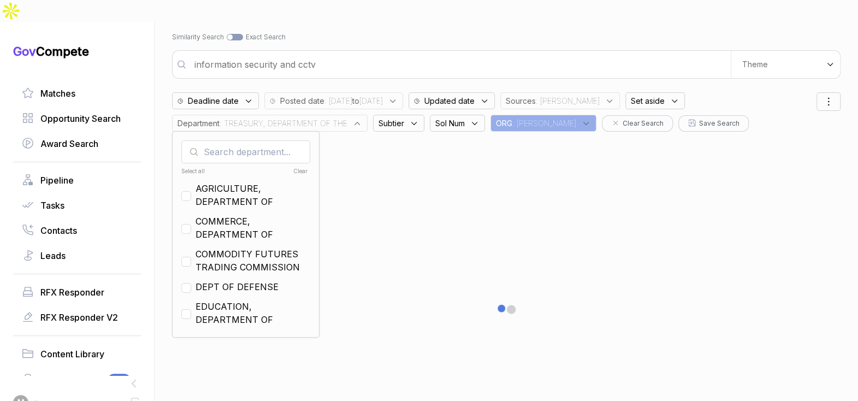
click at [285, 140] on input "text" at bounding box center [245, 151] width 129 height 23
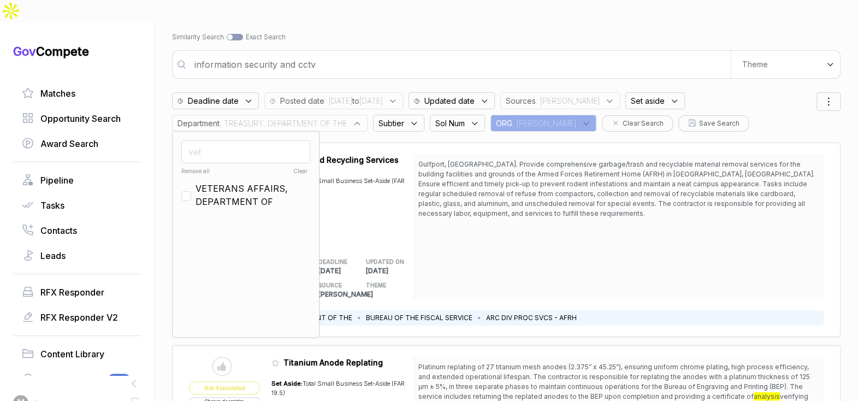
type input "vet"
click at [205, 182] on span "VETERANS AFFAIRS, DEPARTMENT OF" at bounding box center [253, 195] width 115 height 26
checkbox input "true"
drag, startPoint x: 431, startPoint y: 28, endPoint x: 427, endPoint y: 11, distance: 17.4
click at [431, 50] on div "information security and cctv We use AI to create custom search themes from doc…" at bounding box center [506, 64] width 669 height 28
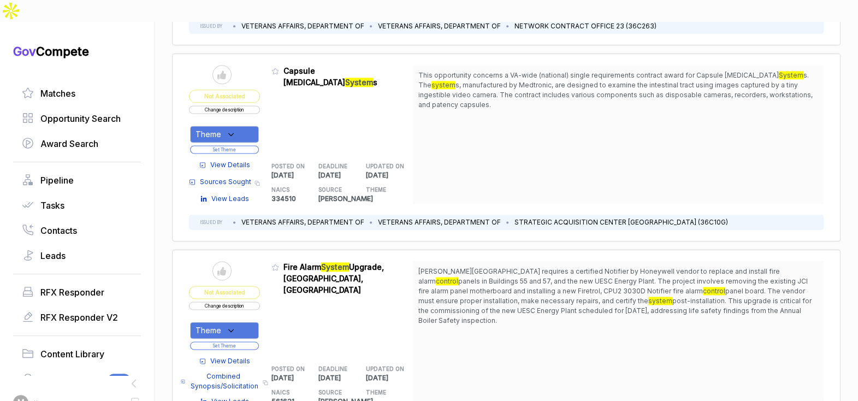
scroll to position [1038, 0]
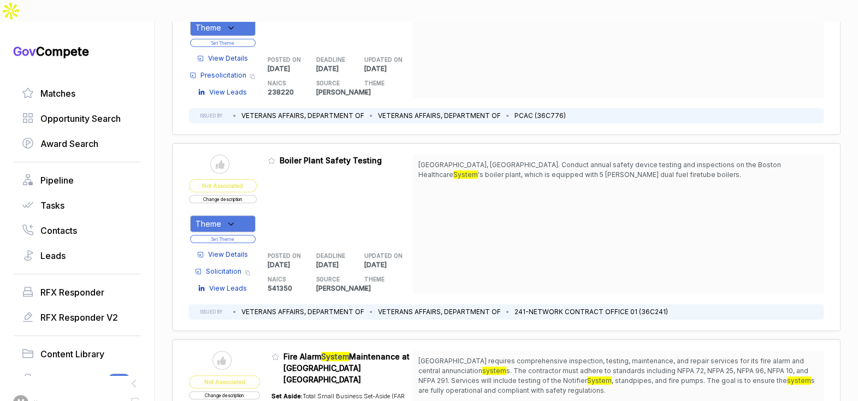
scroll to position [2881, 0]
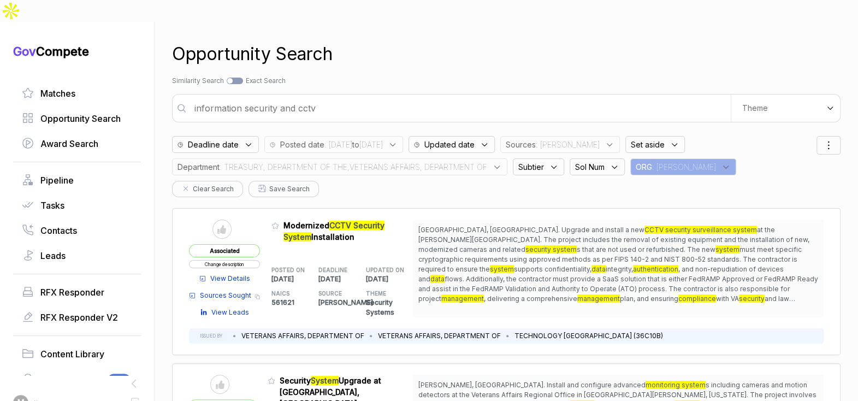
drag, startPoint x: 495, startPoint y: 144, endPoint x: 453, endPoint y: 169, distance: 48.7
click at [494, 158] on div "Department : TREASURY, DEPARTMENT OF THE,VETERANS AFFAIRS, DEPARTMENT OF" at bounding box center [339, 166] width 335 height 17
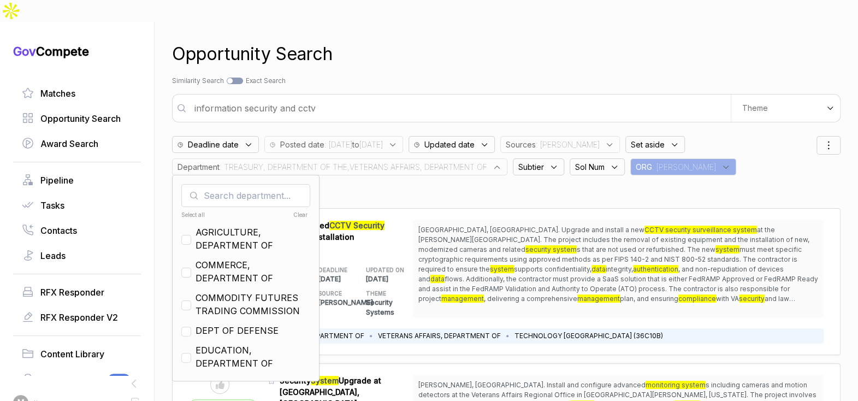
click at [202, 211] on div "Select all" at bounding box center [212, 215] width 63 height 8
checkbox input "true"
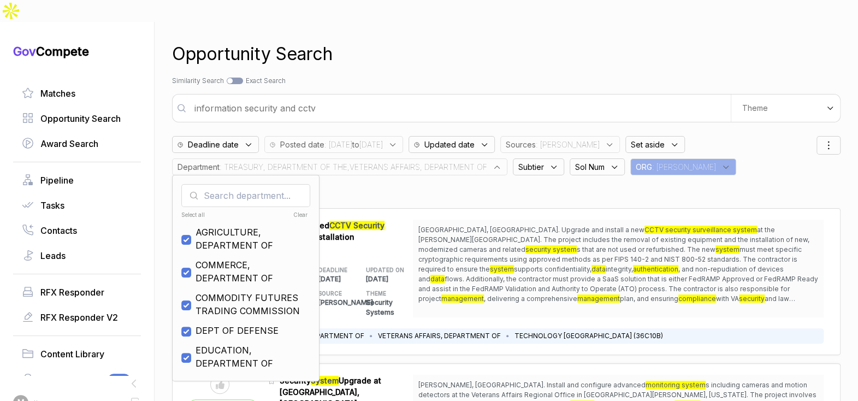
checkbox input "true"
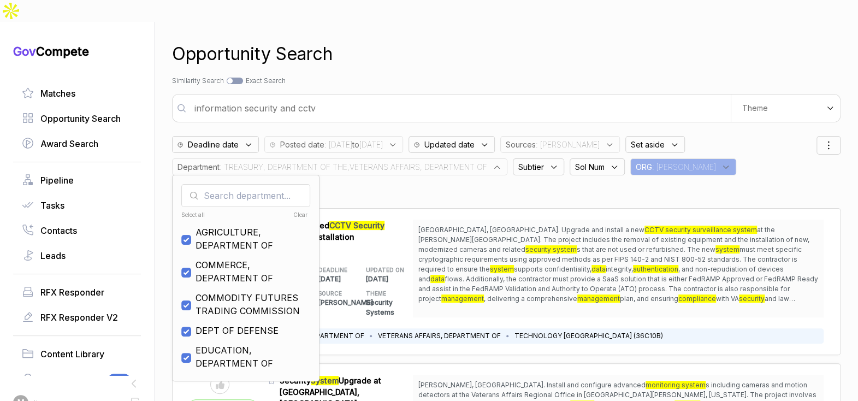
checkbox input "true"
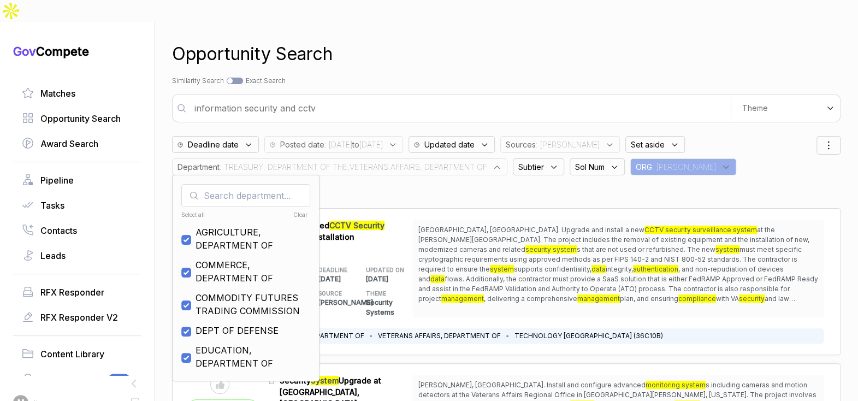
checkbox input "true"
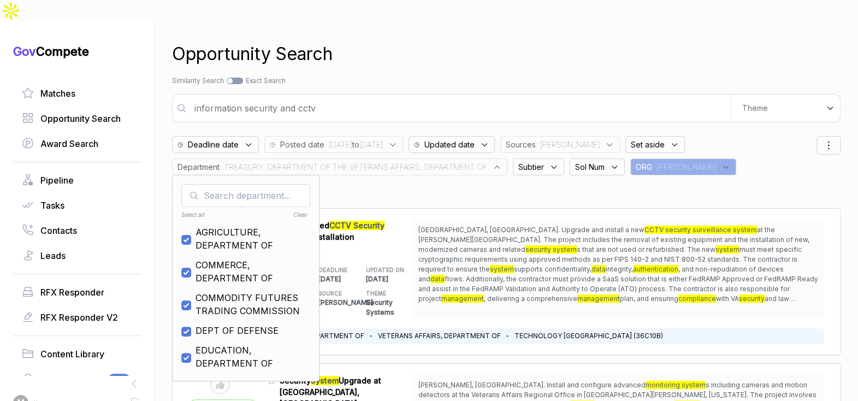
checkbox input "true"
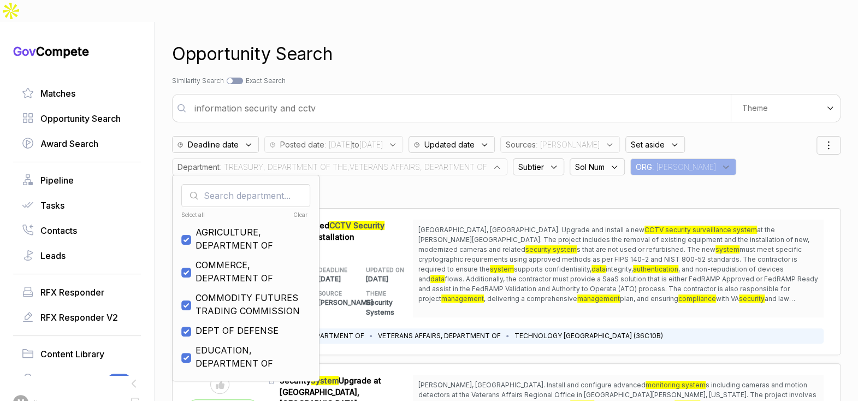
checkbox input "true"
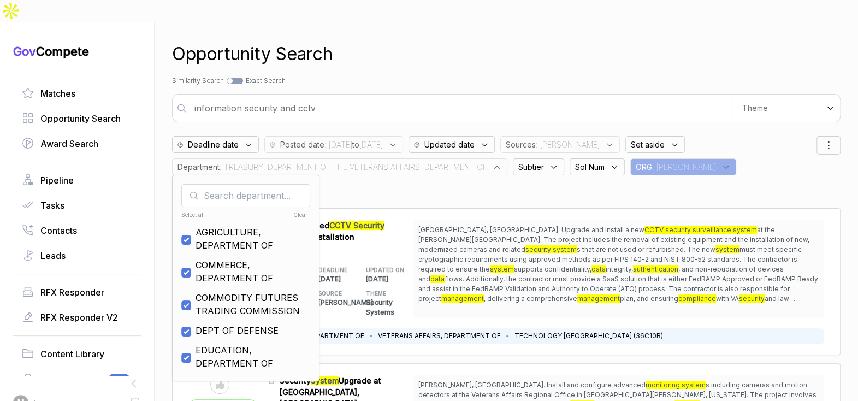
checkbox input "true"
click at [232, 324] on span "DEPT OF DEFENSE" at bounding box center [237, 330] width 83 height 13
checkbox input "false"
click at [442, 43] on div "Opportunity Search" at bounding box center [506, 54] width 669 height 26
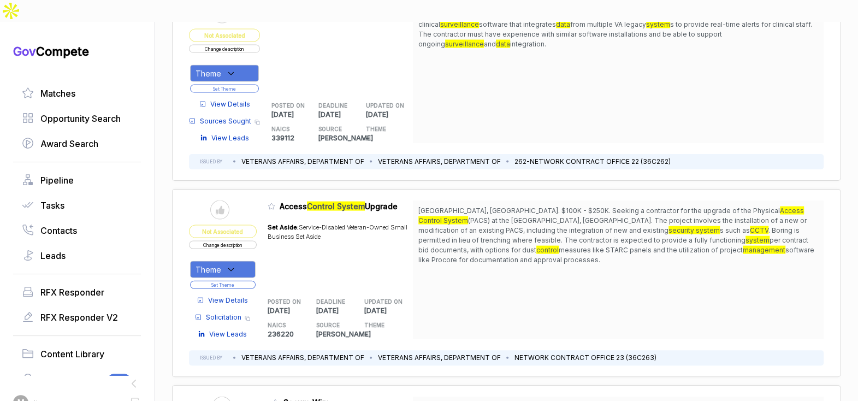
scroll to position [1360, 0]
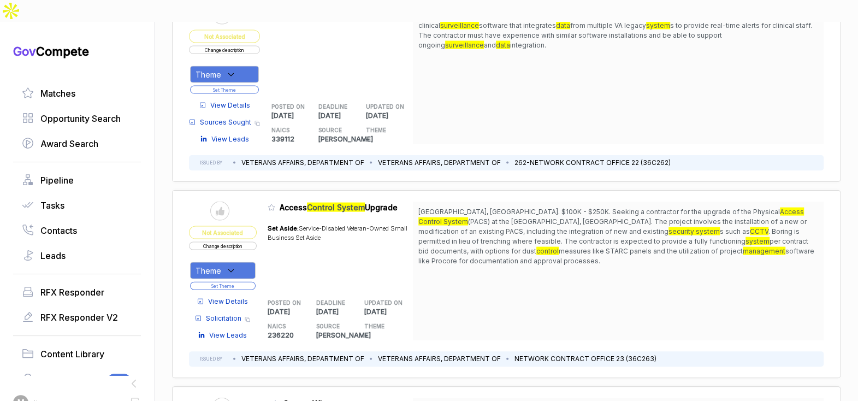
click at [238, 297] on span "View Details" at bounding box center [228, 302] width 40 height 10
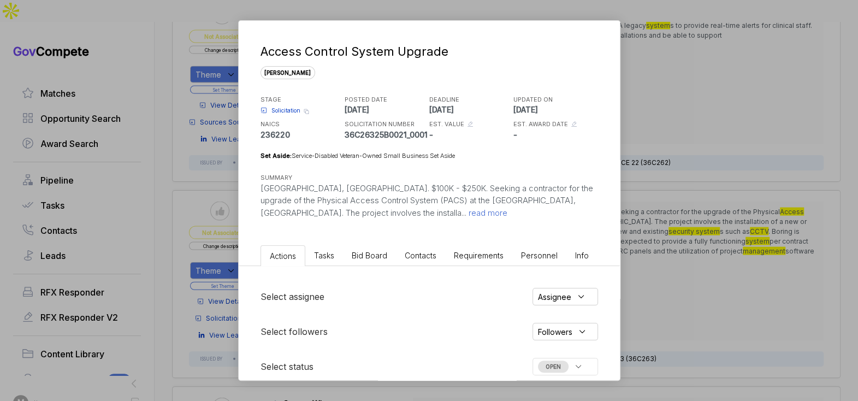
click at [369, 252] on span "Bid Board" at bounding box center [370, 255] width 36 height 9
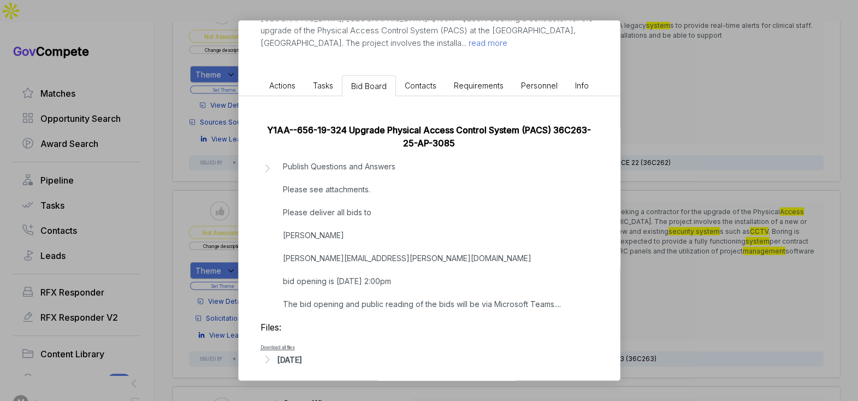
scroll to position [177, 0]
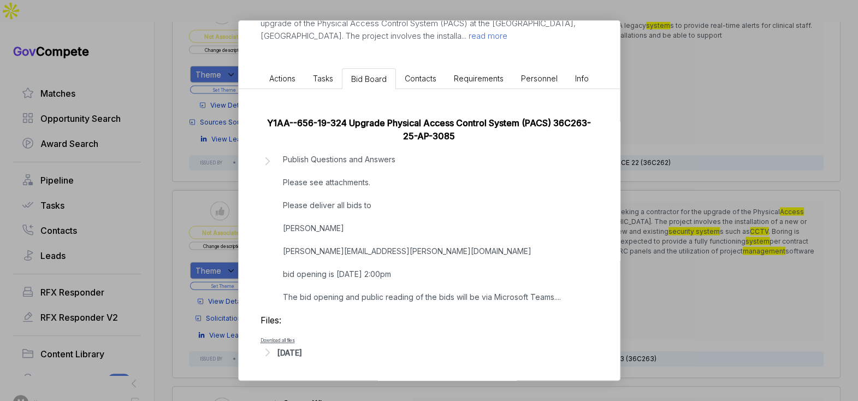
click at [302, 347] on div "Aug 6, 2025" at bounding box center [289, 352] width 25 height 11
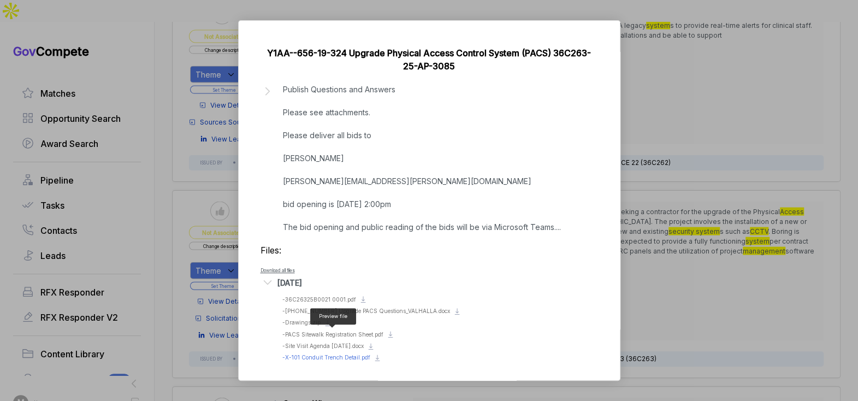
scroll to position [249, 0]
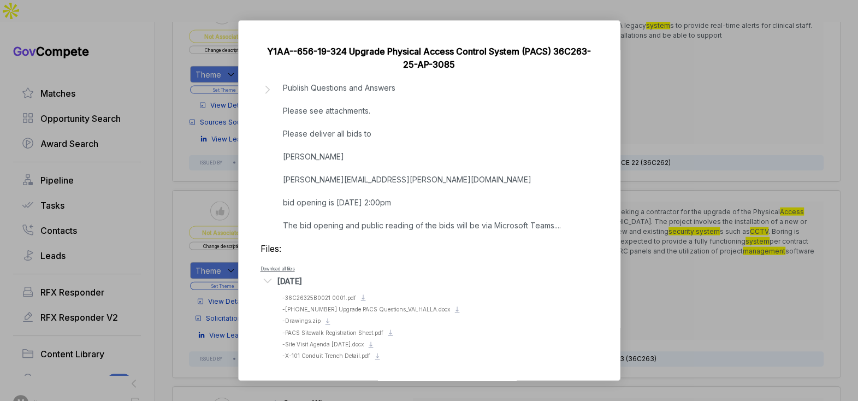
click at [690, 287] on div "Access Control System Upgrade sam STAGE Solicitation Copy link POSTED DATE 2025…" at bounding box center [429, 200] width 858 height 401
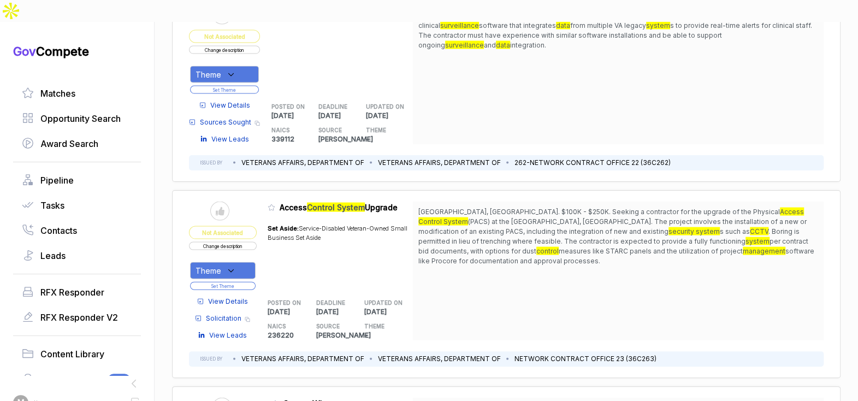
drag, startPoint x: 522, startPoint y: 163, endPoint x: 518, endPoint y: 216, distance: 52.6
click at [518, 216] on div "Richmond, VA. $100K - $250K. Seeking a contractor for the upgrade of the Physic…" at bounding box center [618, 271] width 411 height 139
click at [520, 220] on span "Richmond, VA. $100K - $250K. Seeking a contractor for the upgrade of the Physic…" at bounding box center [618, 236] width 400 height 59
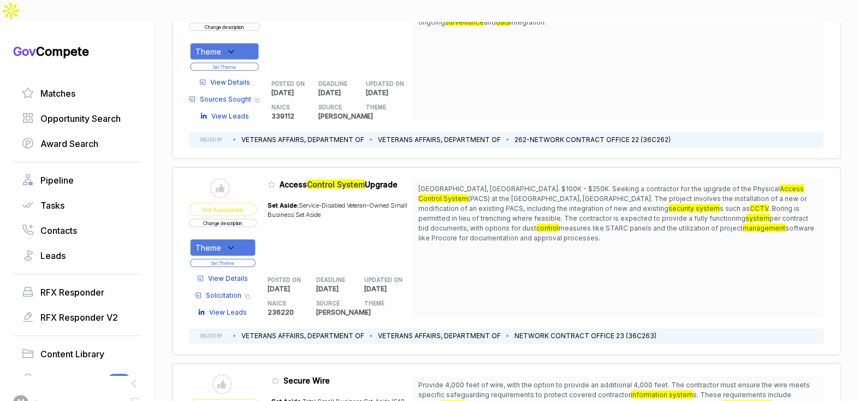
scroll to position [1406, 0]
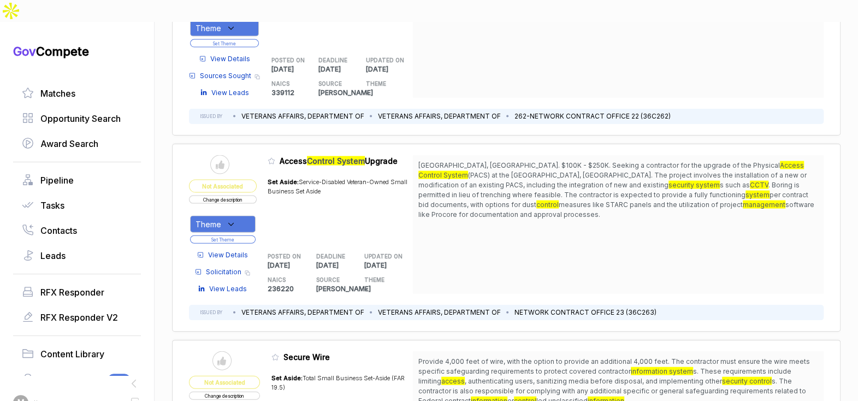
click at [232, 250] on span "View Details" at bounding box center [228, 255] width 40 height 10
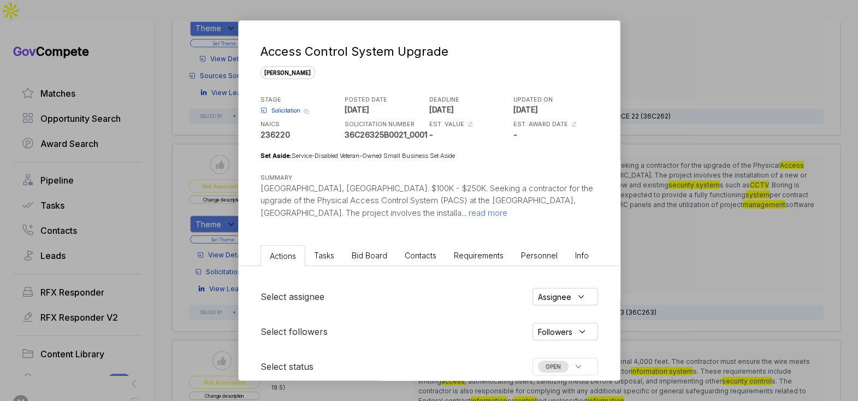
drag, startPoint x: 375, startPoint y: 245, endPoint x: 379, endPoint y: 264, distance: 19.0
click at [375, 245] on li "Bid Board" at bounding box center [369, 255] width 53 height 20
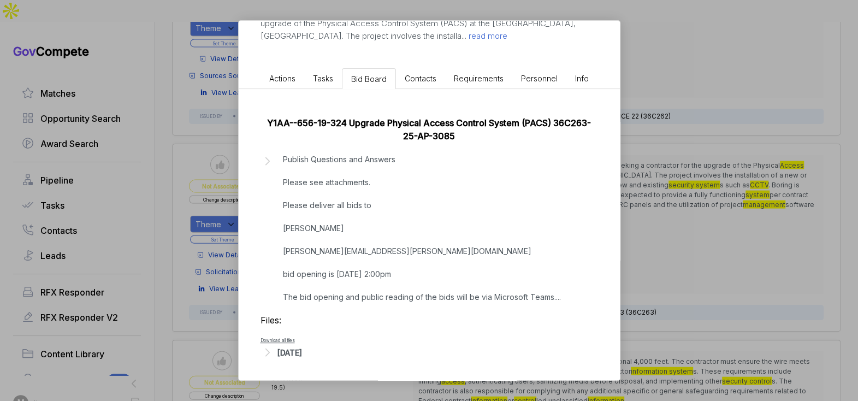
drag, startPoint x: 304, startPoint y: 356, endPoint x: 322, endPoint y: 355, distance: 18.1
click at [302, 356] on div "Aug 6, 2025" at bounding box center [289, 352] width 25 height 11
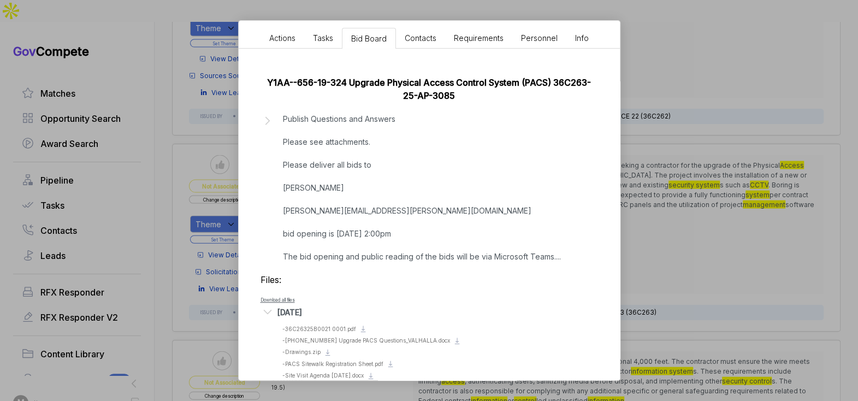
scroll to position [249, 0]
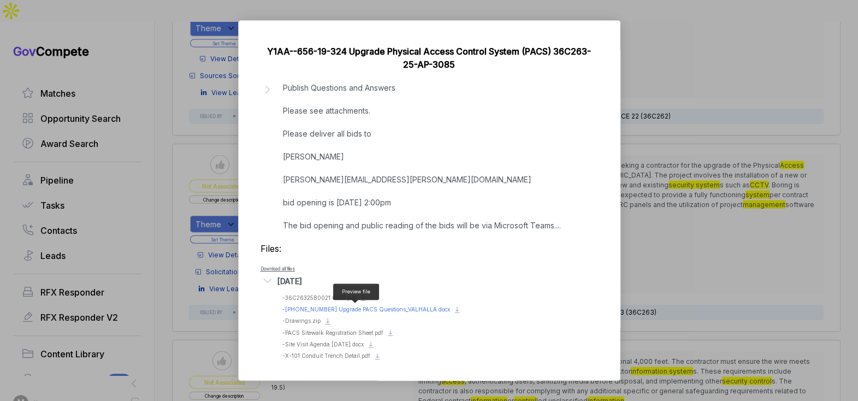
click at [341, 309] on span "- 656-19-324 Upgrade PACS Questions_VALHALLA.docx" at bounding box center [366, 309] width 168 height 7
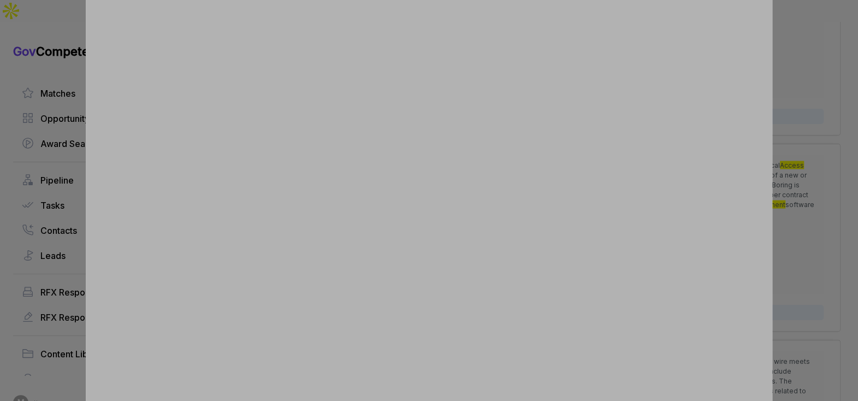
drag, startPoint x: 787, startPoint y: 213, endPoint x: 753, endPoint y: 224, distance: 35.6
click at [787, 214] on div at bounding box center [429, 200] width 858 height 401
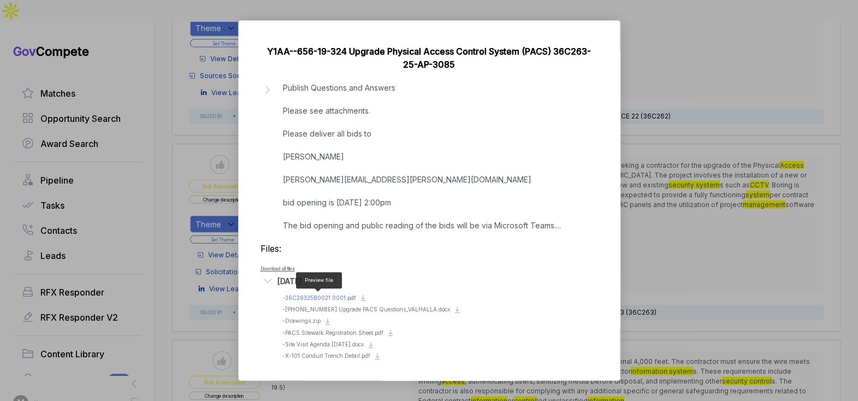
click at [335, 299] on span "- 36C26325B0021 0001.pdf" at bounding box center [319, 297] width 74 height 7
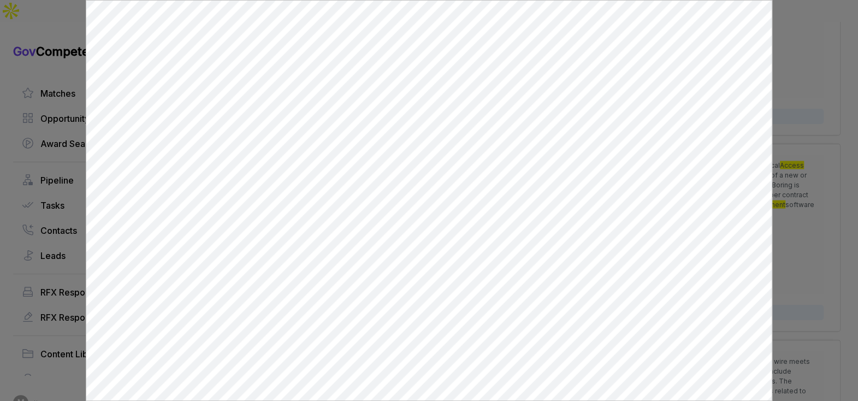
scroll to position [0, 0]
drag, startPoint x: 775, startPoint y: 216, endPoint x: 768, endPoint y: 223, distance: 9.7
click at [775, 216] on div at bounding box center [429, 200] width 858 height 401
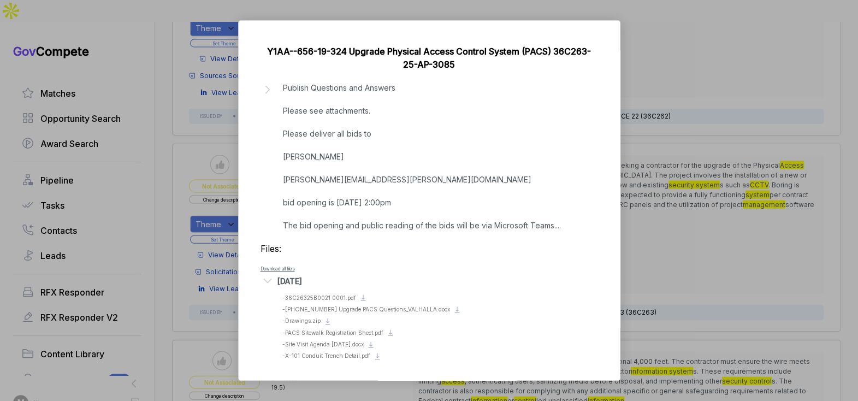
click at [687, 241] on div "Access Control System Upgrade sam STAGE Solicitation Copy link POSTED DATE 2025…" at bounding box center [429, 200] width 858 height 401
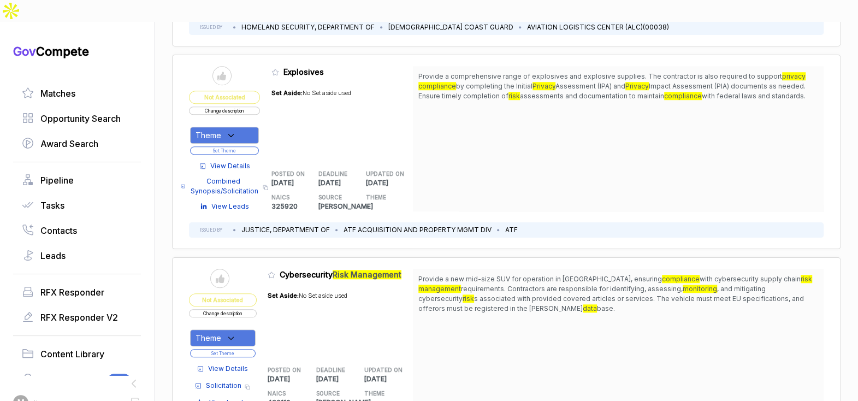
scroll to position [3146, 0]
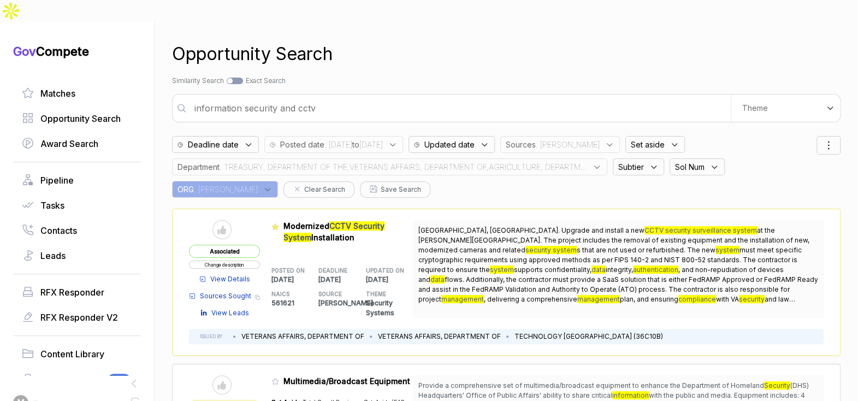
click at [513, 161] on span ": TREASURY, DEPARTMENT OF THE,VETERANS AFFAIRS, DEPARTMENT OF,AGRICULTURE, DEPA…" at bounding box center [404, 166] width 368 height 11
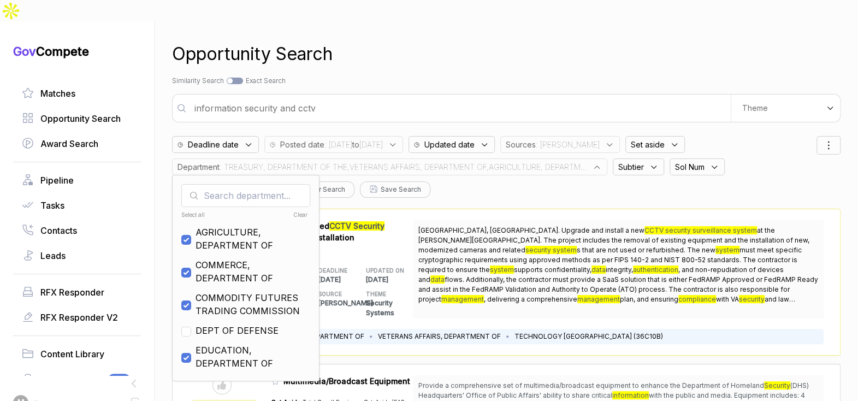
drag, startPoint x: 304, startPoint y: 193, endPoint x: 363, endPoint y: 87, distance: 121.1
click at [304, 211] on div "Clear" at bounding box center [276, 215] width 63 height 8
checkbox input "false"
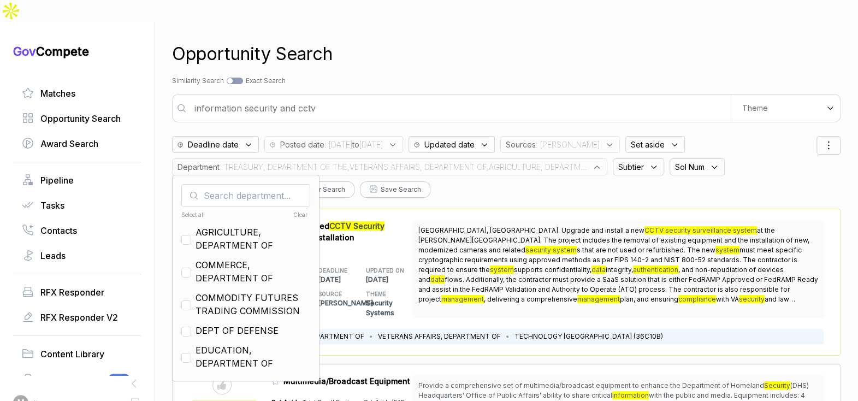
checkbox input "false"
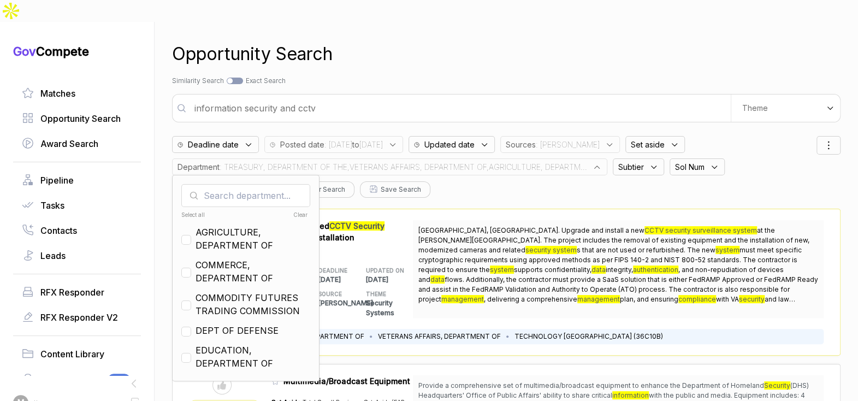
checkbox input "false"
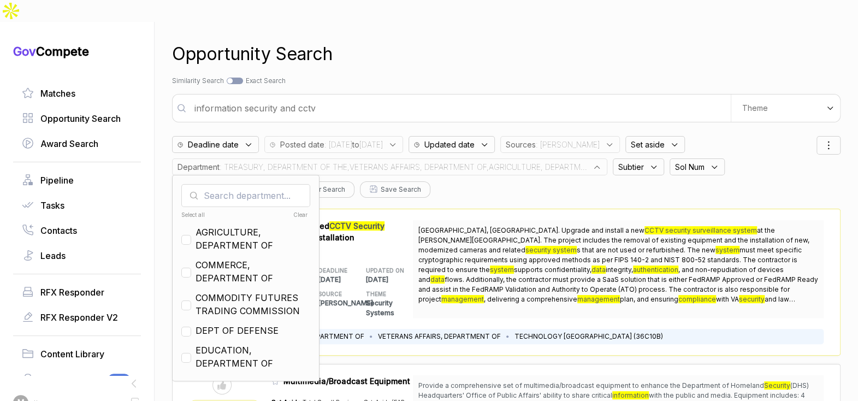
checkbox input "false"
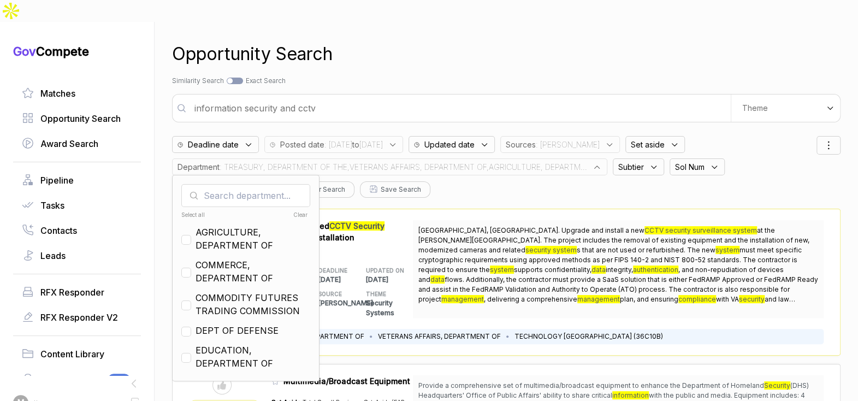
checkbox input "false"
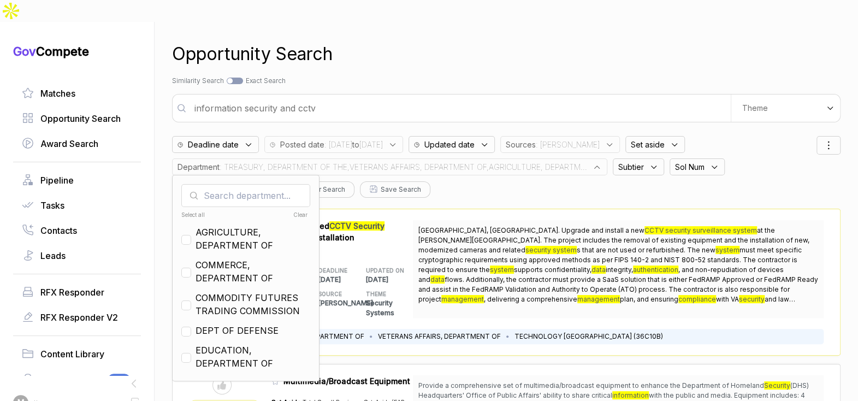
checkbox input "false"
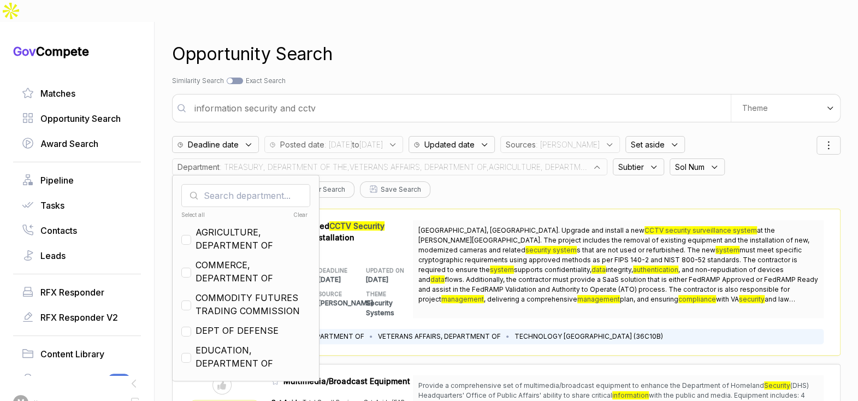
checkbox input "false"
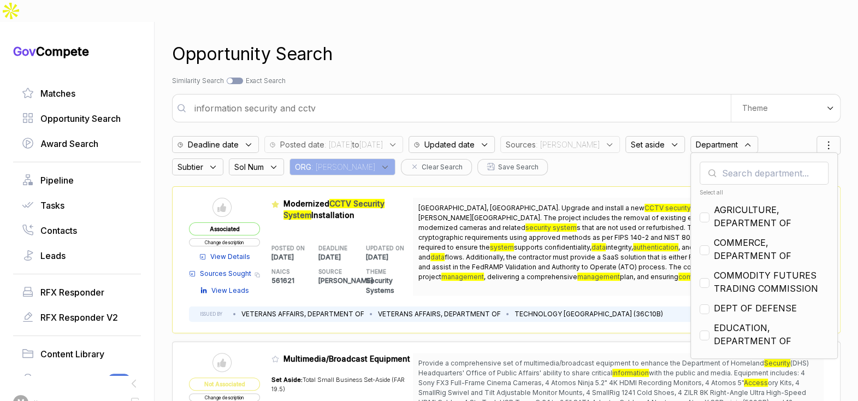
click at [379, 42] on div "Opportunity Search" at bounding box center [506, 54] width 669 height 26
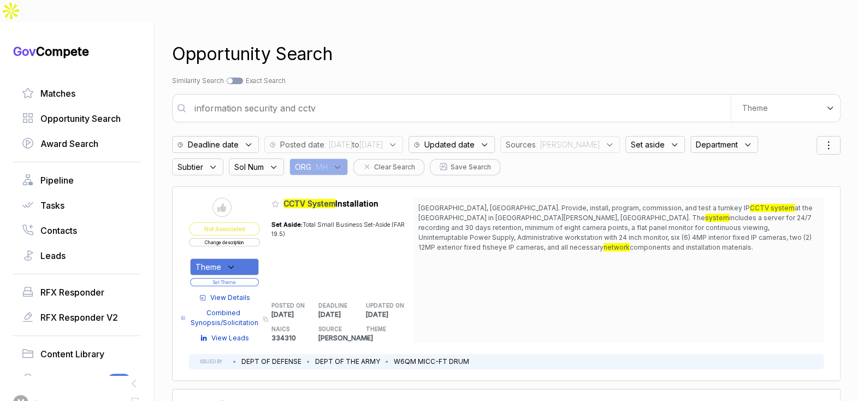
click at [454, 97] on input "information security and cctv" at bounding box center [459, 108] width 543 height 22
type input "command and control video wall"
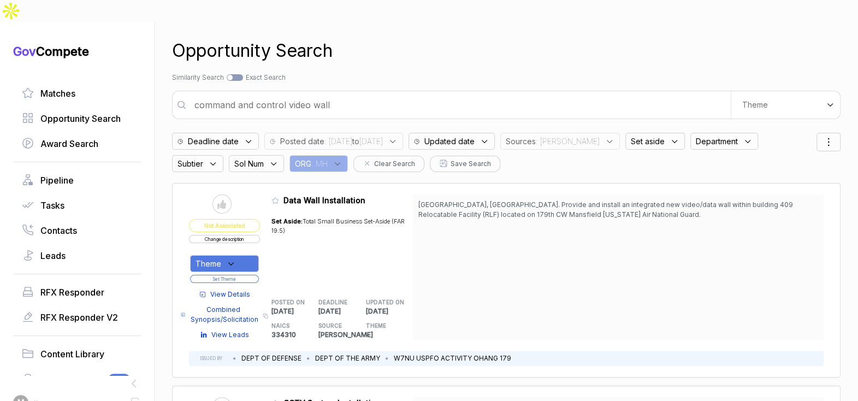
scroll to position [4, 0]
click at [229, 289] on span "View Details" at bounding box center [230, 294] width 40 height 10
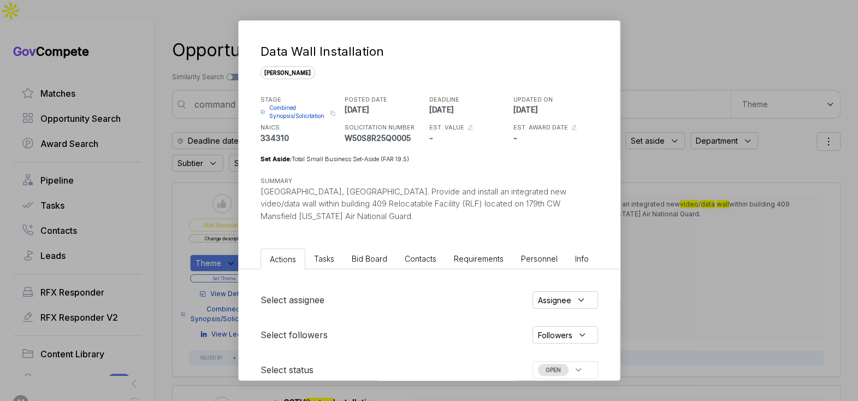
click at [356, 249] on li "Bid Board" at bounding box center [369, 259] width 53 height 20
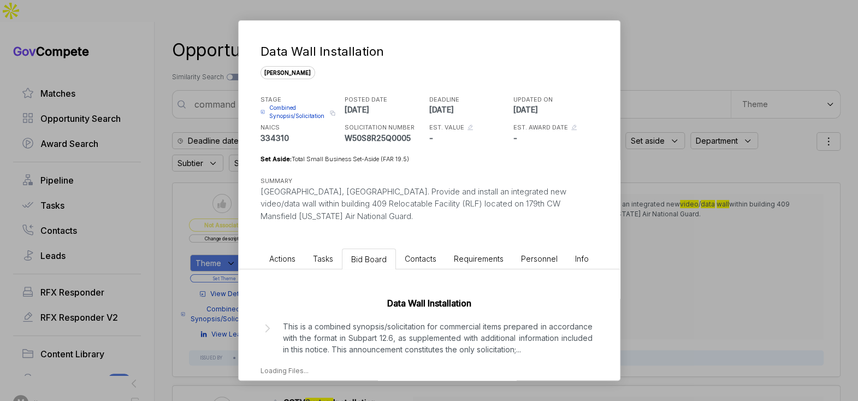
click at [404, 342] on div "Data Wall Installation This is a combined synopsis/solicitation for commercial …" at bounding box center [429, 333] width 381 height 128
click at [413, 329] on p "This is a combined synopsis/solicitation for commercial items prepared in accor…" at bounding box center [438, 338] width 310 height 34
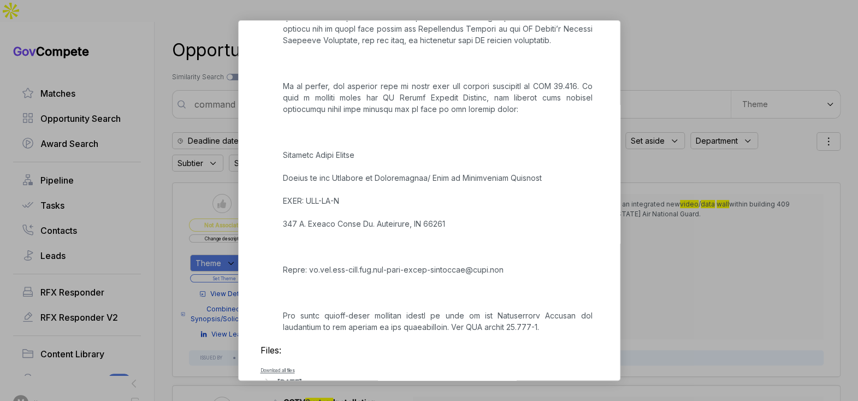
scroll to position [3252, 0]
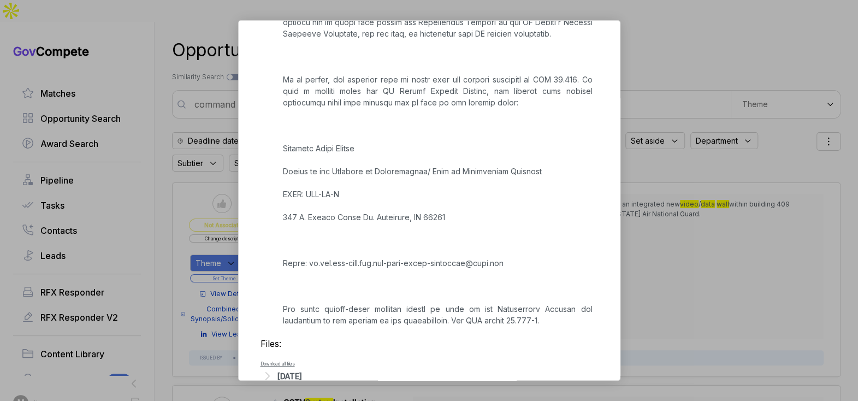
drag, startPoint x: 310, startPoint y: 347, endPoint x: 313, endPoint y: 340, distance: 7.8
click at [311, 369] on div "[DATE]" at bounding box center [430, 376] width 338 height 14
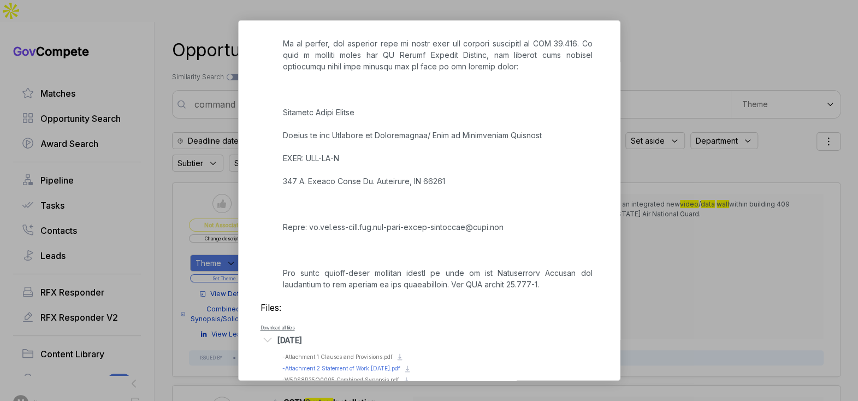
scroll to position [3289, 0]
click at [331, 364] on span "- Attachment 2 Statement of Work [DATE].pdf" at bounding box center [341, 367] width 118 height 7
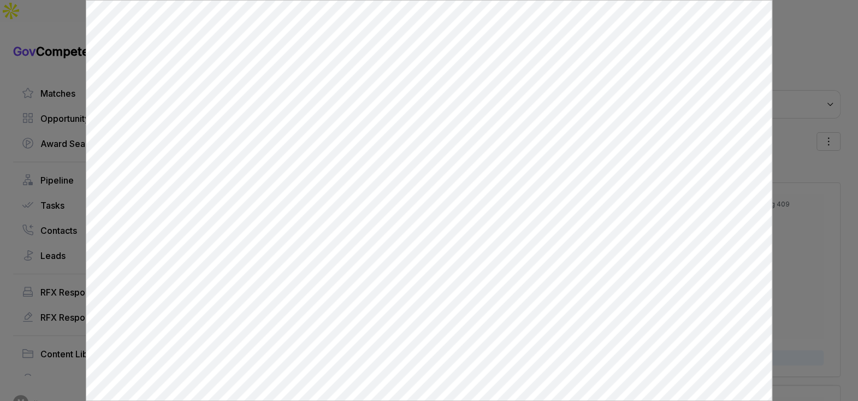
scroll to position [0, 0]
click at [787, 230] on div at bounding box center [429, 200] width 858 height 401
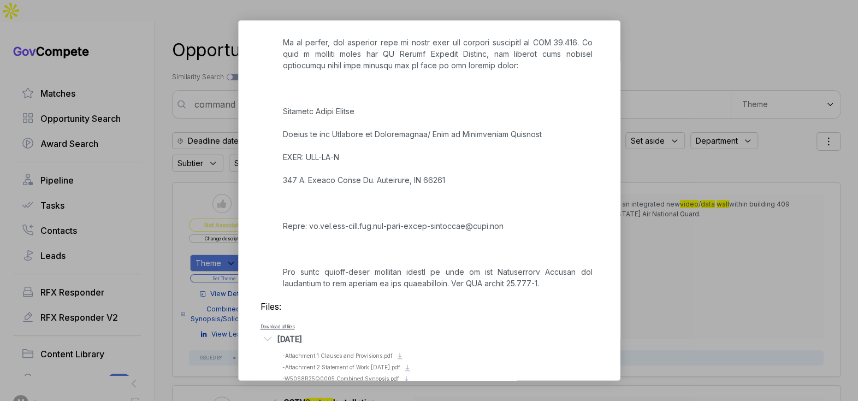
click at [657, 228] on div "Data Wall Installation [PERSON_NAME] STAGE Combined Synopsis/Solicitation Copy …" at bounding box center [429, 200] width 858 height 401
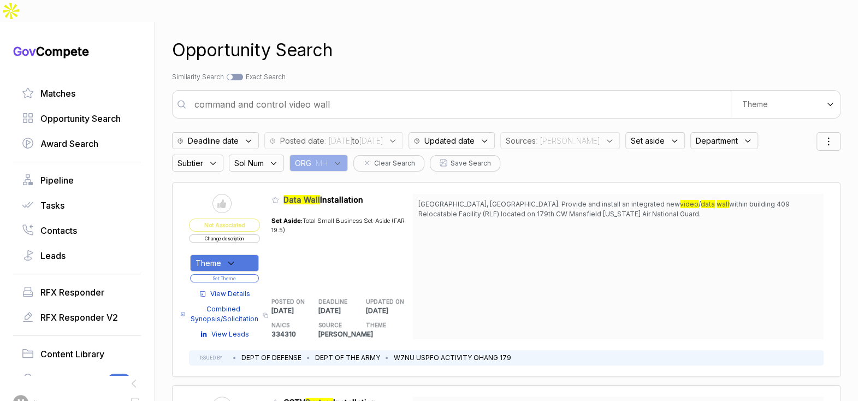
click at [243, 289] on span "View Details" at bounding box center [230, 294] width 40 height 10
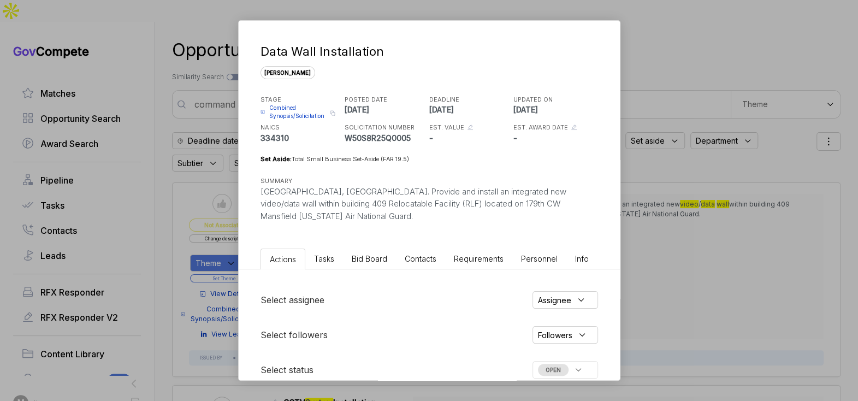
click at [377, 254] on span "Bid Board" at bounding box center [370, 258] width 36 height 9
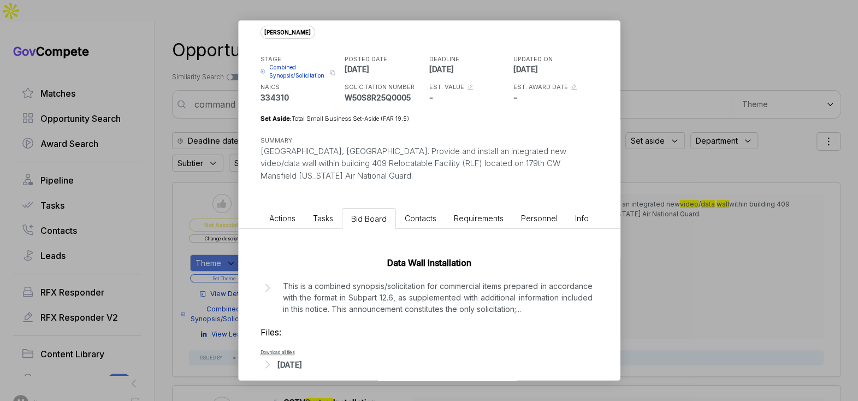
click at [302, 359] on div "[DATE]" at bounding box center [289, 364] width 25 height 11
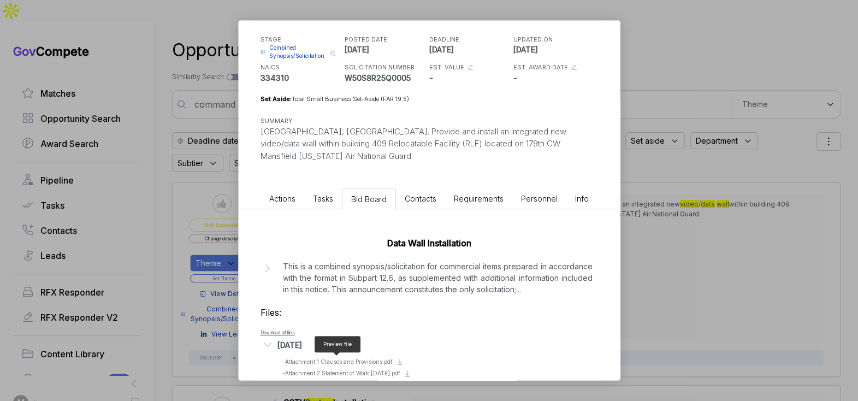
scroll to position [78, 0]
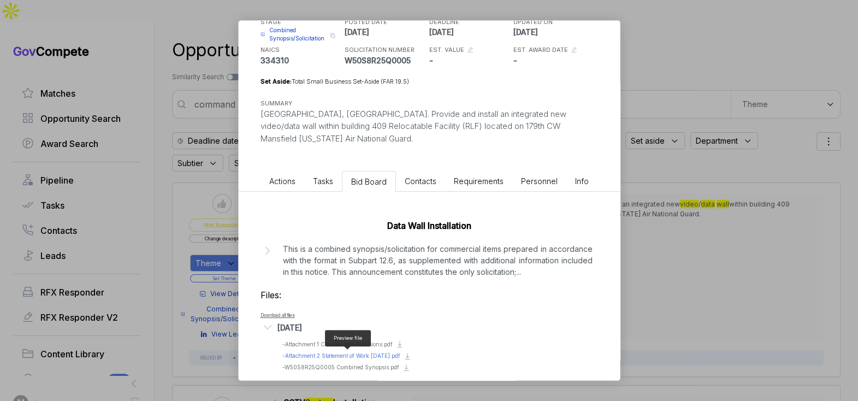
click at [346, 352] on span "- Attachment 2 Statement of Work [DATE].pdf" at bounding box center [341, 355] width 118 height 7
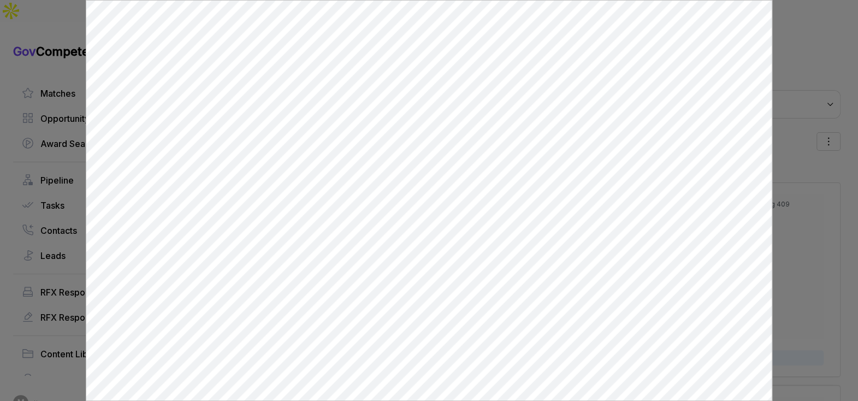
scroll to position [0, 0]
click at [797, 208] on div at bounding box center [429, 200] width 858 height 401
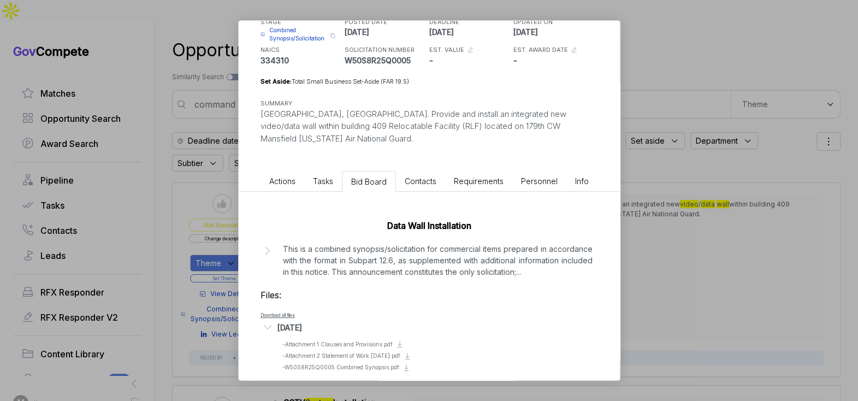
drag, startPoint x: 669, startPoint y: 221, endPoint x: 654, endPoint y: 222, distance: 14.8
click at [669, 221] on div "Data Wall Installation sam STAGE Combined Synopsis/Solicitation Copy link POSTE…" at bounding box center [429, 200] width 858 height 401
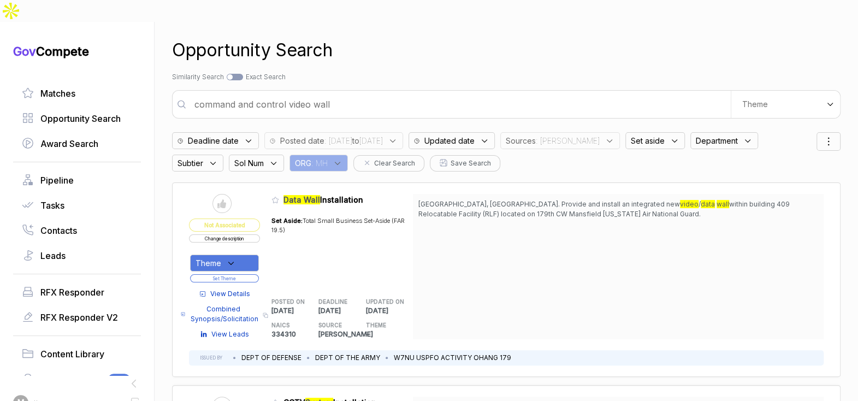
click at [249, 234] on button "Change description" at bounding box center [224, 238] width 71 height 8
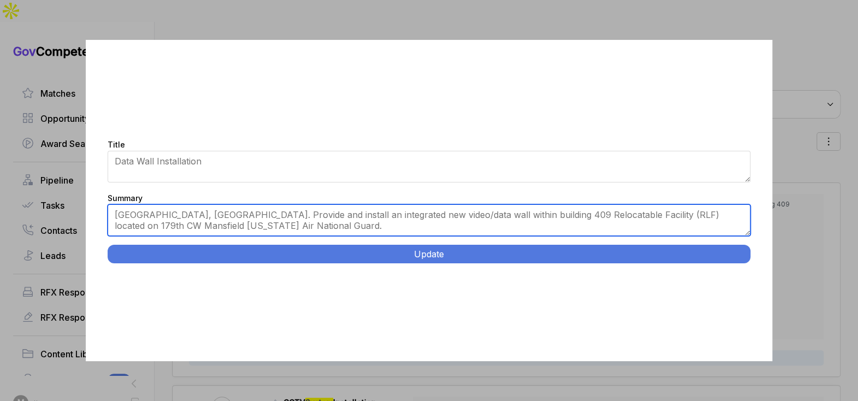
click at [228, 221] on textarea "Mansfield, OH. Provide and install an integrated new video/data wall within bui…" at bounding box center [429, 220] width 643 height 32
drag, startPoint x: 223, startPoint y: 210, endPoint x: 230, endPoint y: 215, distance: 8.3
click at [224, 211] on textarea "Mansfield, OH. Provide and install an integrated new video/data wall within bui…" at bounding box center [429, 220] width 643 height 32
click at [232, 215] on textarea "Mansfield, OH. Provide and install an integrated new video/data wall within bui…" at bounding box center [429, 220] width 643 height 32
paste textarea "Two (2) Samsung 75” 4K UHD flat panel displays. S/N: 0DRJHCAW800068R and S/N: 0…"
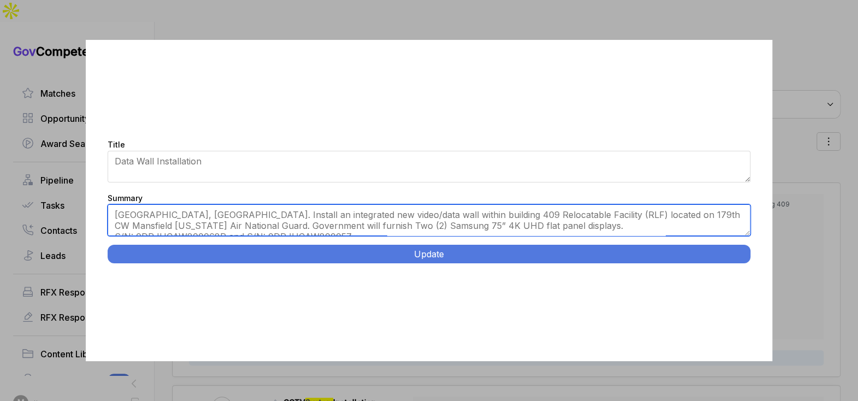
scroll to position [17, 0]
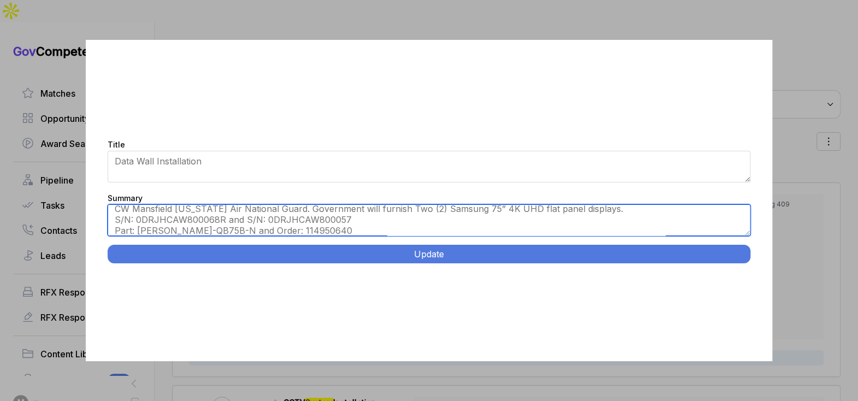
click at [256, 205] on textarea "Mansfield, OH. Provide and install an integrated new video/data wall within bui…" at bounding box center [429, 220] width 643 height 32
click at [252, 208] on textarea "Mansfield, OH. Provide and install an integrated new video/data wall within bui…" at bounding box center [429, 220] width 643 height 32
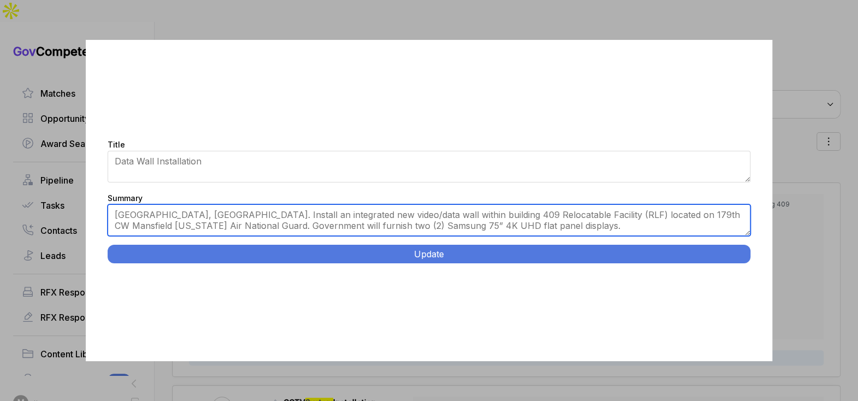
scroll to position [0, 0]
type textarea "Mansfield, OH. Install an integrated new video/data wall within building 409 Re…"
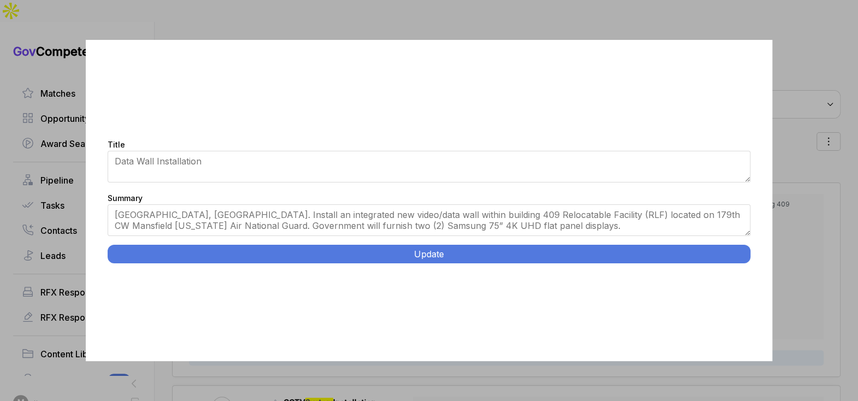
click at [363, 249] on button "Update" at bounding box center [429, 254] width 643 height 19
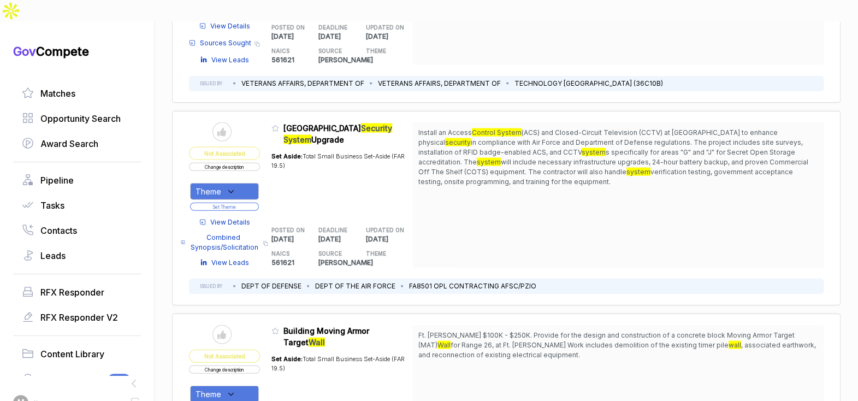
scroll to position [1477, 0]
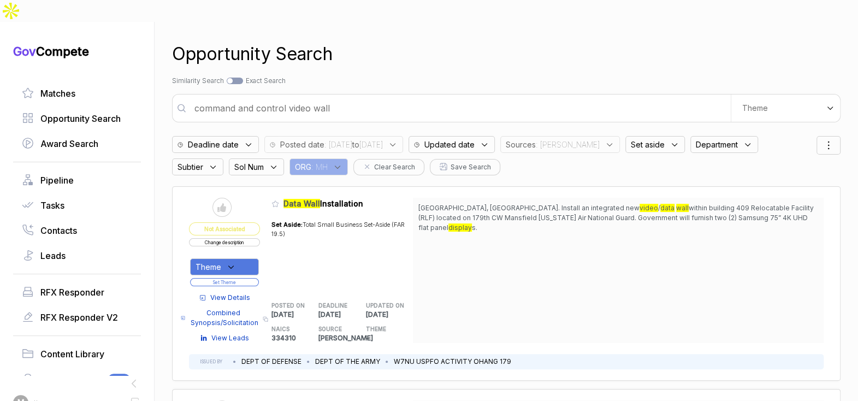
click at [332, 97] on input "command and control video wall" at bounding box center [459, 108] width 543 height 22
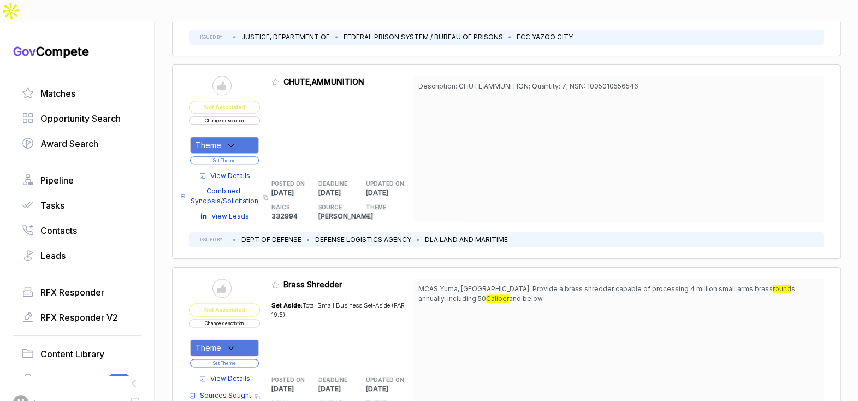
scroll to position [913, 0]
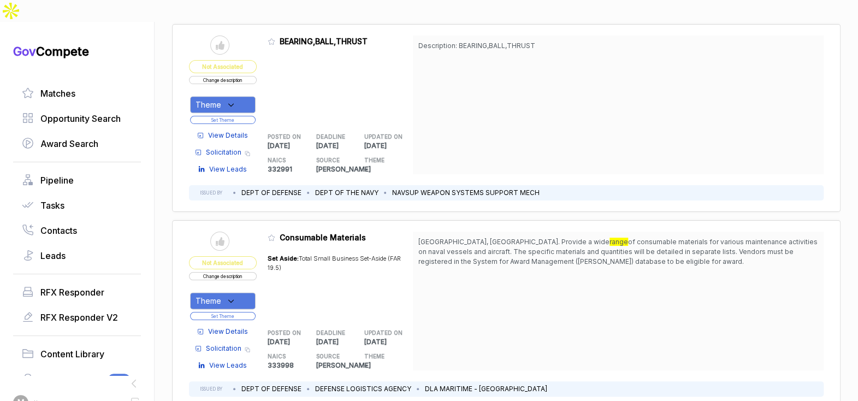
scroll to position [3421, 0]
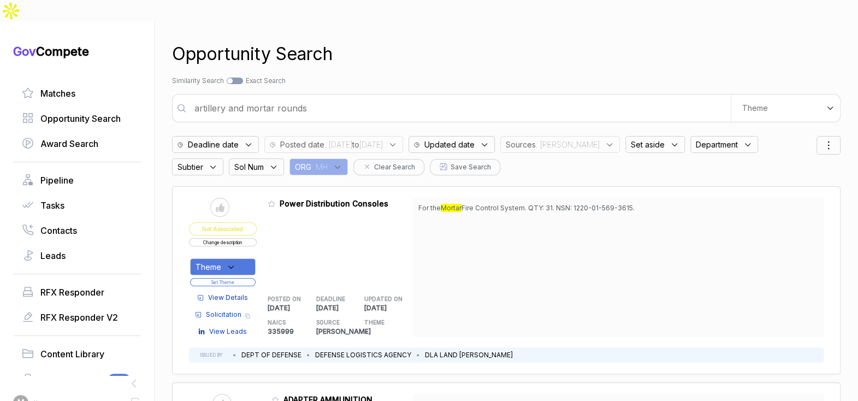
click at [482, 97] on input "artillery and mortar rounds" at bounding box center [459, 108] width 543 height 22
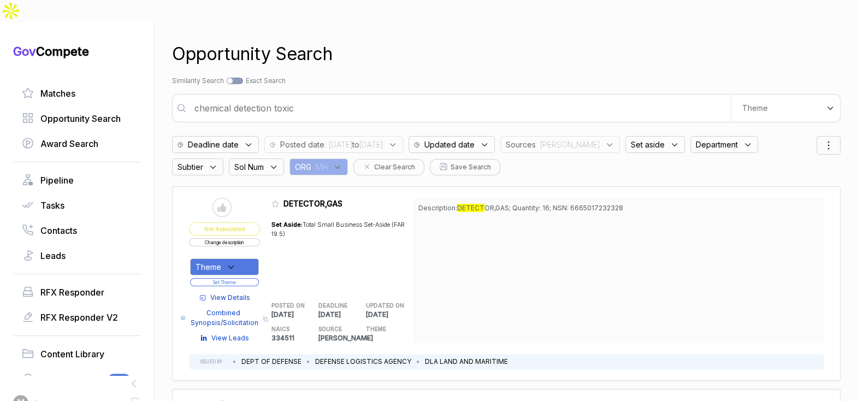
click at [339, 97] on input "chemical detection toxic" at bounding box center [459, 108] width 543 height 22
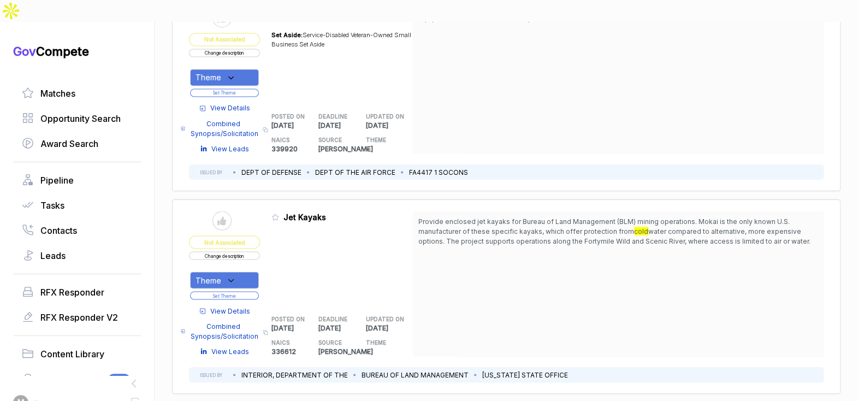
scroll to position [1531, 0]
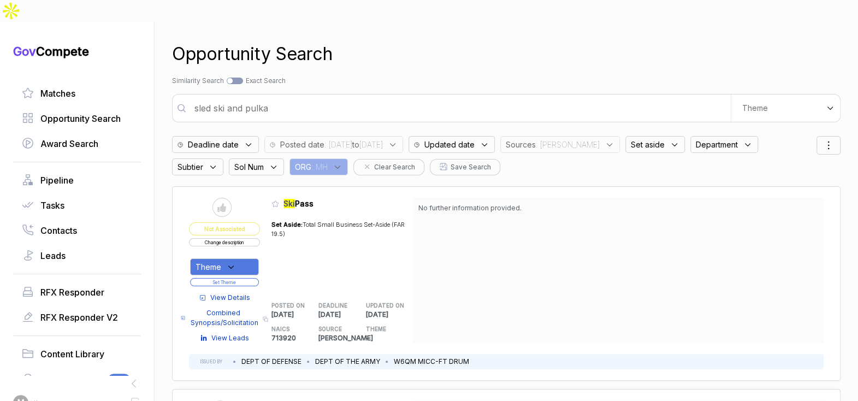
click at [346, 97] on input "sled ski and pulka" at bounding box center [459, 108] width 543 height 22
type input "military tactical equipment"
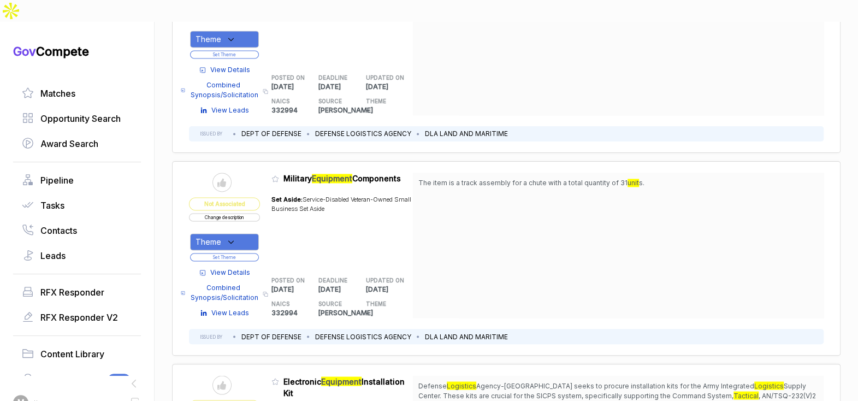
scroll to position [1086, 0]
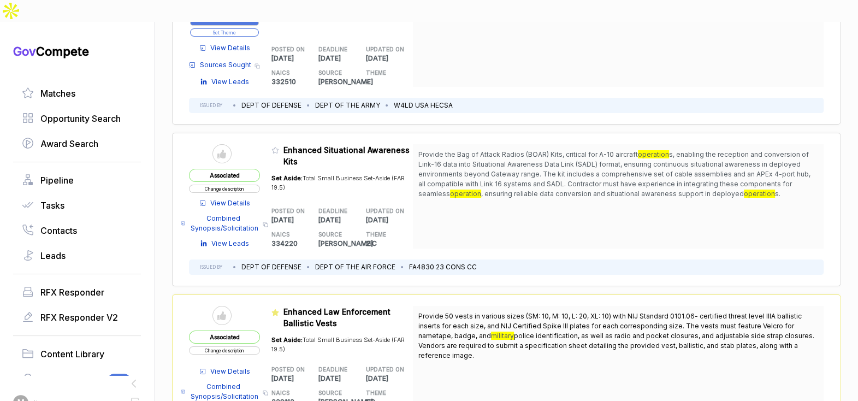
scroll to position [2419, 0]
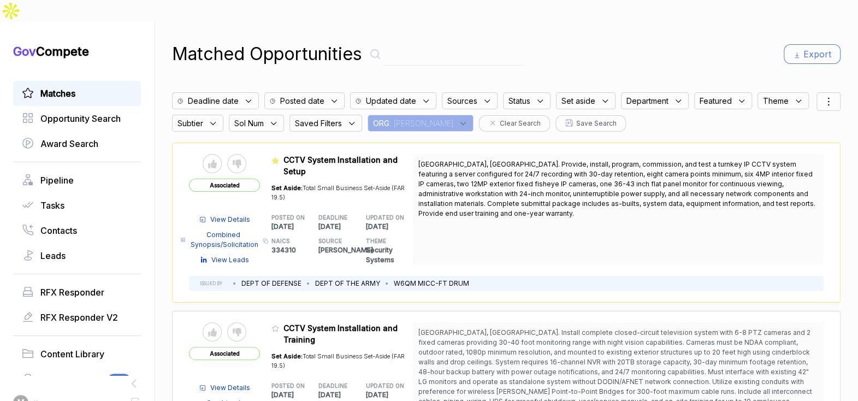
drag, startPoint x: 451, startPoint y: 102, endPoint x: 454, endPoint y: 107, distance: 5.9
click at [451, 117] on span ": [PERSON_NAME]" at bounding box center [421, 122] width 64 height 11
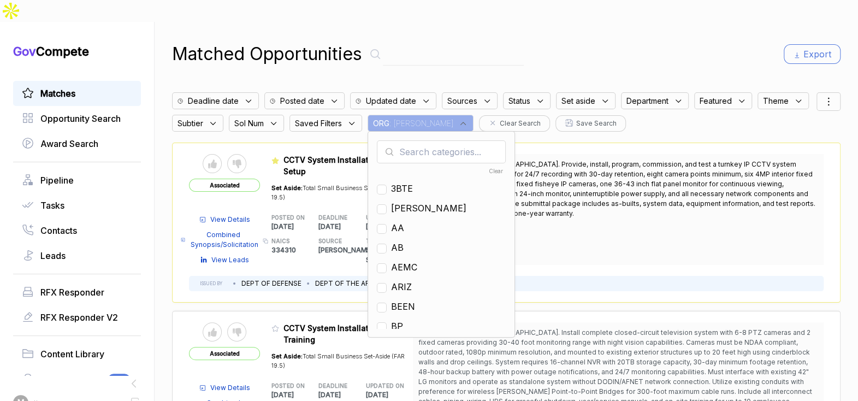
click at [462, 140] on input "text" at bounding box center [441, 151] width 129 height 23
click at [404, 241] on span "EN" at bounding box center [397, 247] width 13 height 13
checkbox input "true"
drag, startPoint x: 553, startPoint y: 40, endPoint x: 658, endPoint y: 68, distance: 108.5
click at [561, 43] on div "Matched Opportunities Export" at bounding box center [506, 54] width 669 height 26
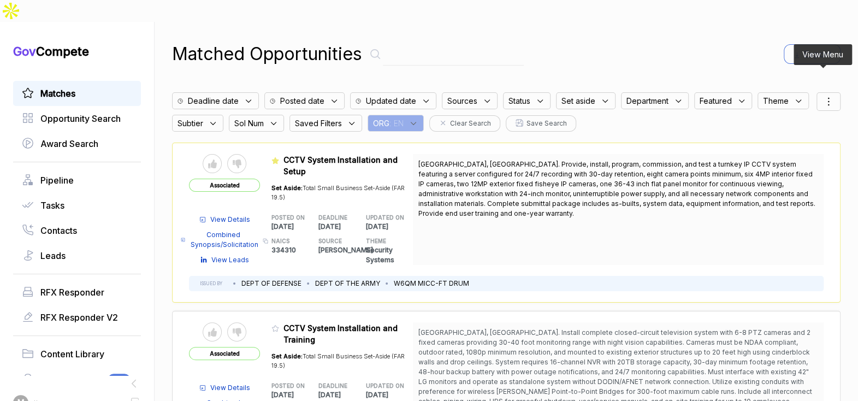
click at [822, 95] on icon at bounding box center [828, 101] width 13 height 13
click at [773, 156] on div at bounding box center [776, 159] width 16 height 7
checkbox input "true"
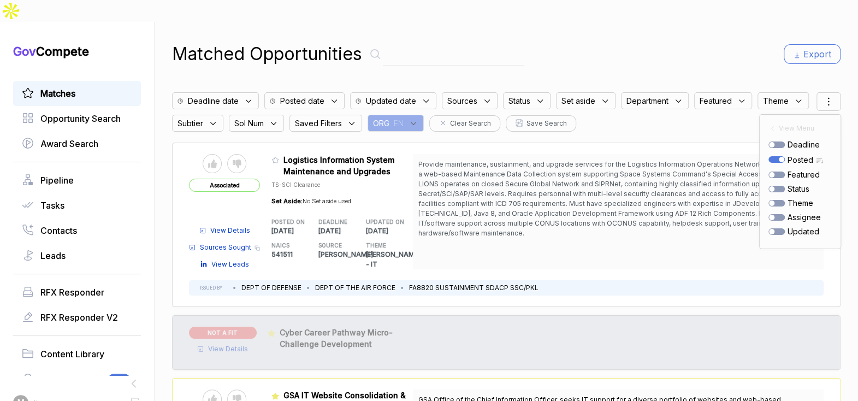
click at [673, 41] on div "Matched Opportunities Export" at bounding box center [506, 54] width 669 height 26
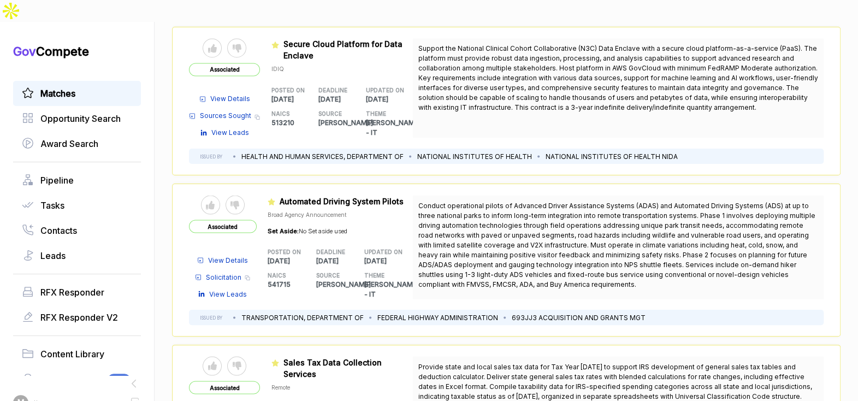
scroll to position [1185, 0]
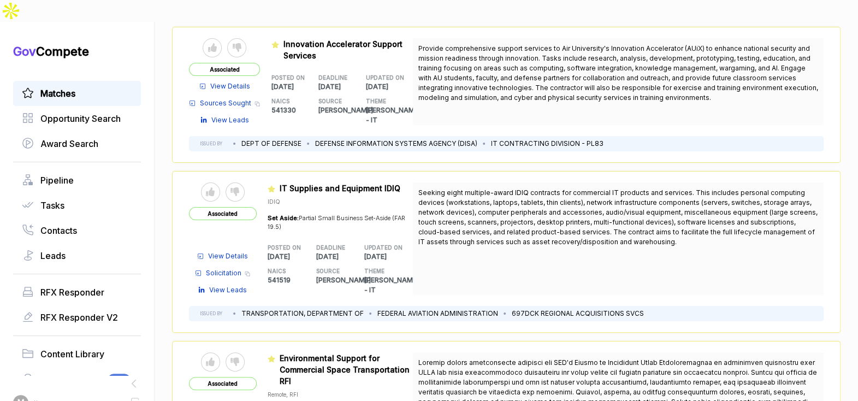
scroll to position [2727, 0]
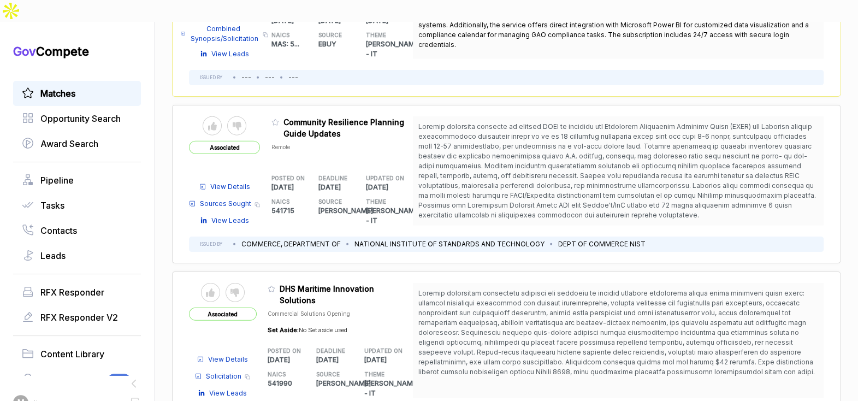
scroll to position [4271, 0]
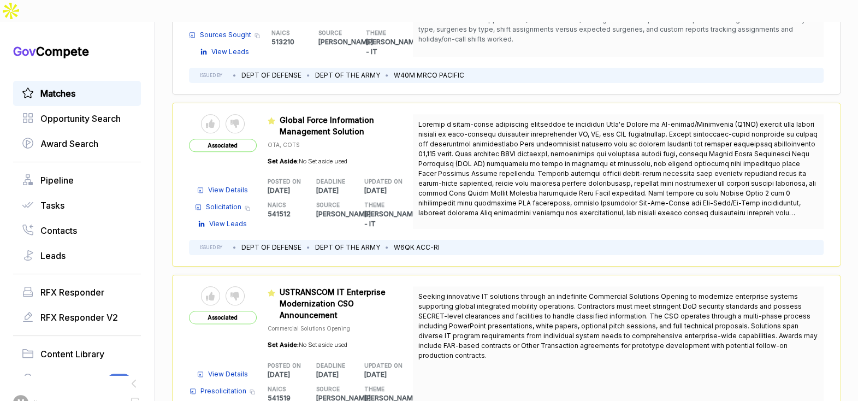
scroll to position [5818, 0]
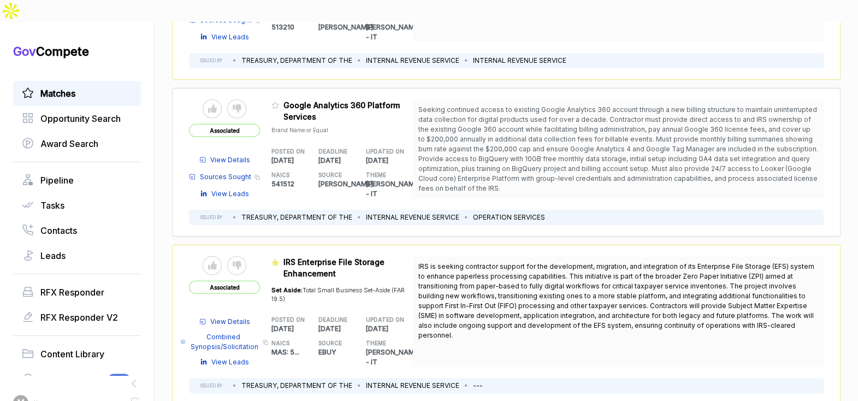
scroll to position [1572, 0]
